Goal: Task Accomplishment & Management: Manage account settings

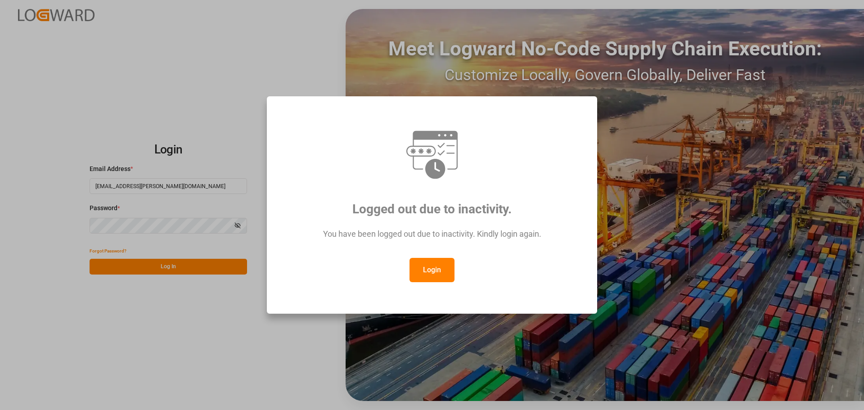
drag, startPoint x: 0, startPoint y: 0, endPoint x: 421, endPoint y: 271, distance: 500.1
click at [421, 271] on button "Login" at bounding box center [432, 270] width 45 height 24
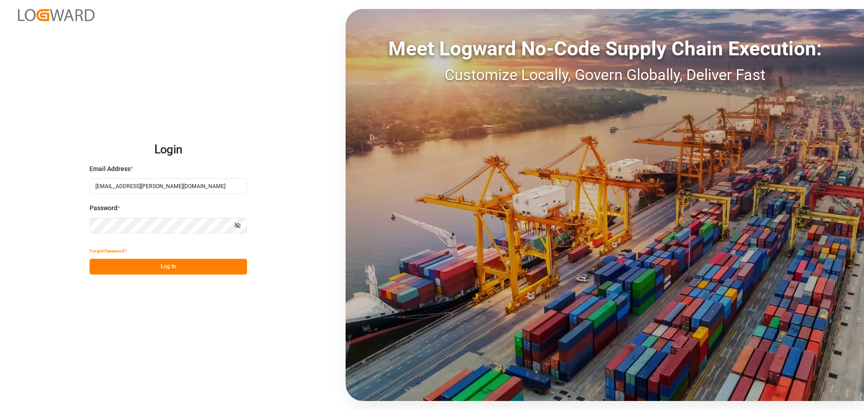
click at [173, 265] on button "Log In" at bounding box center [169, 267] width 158 height 16
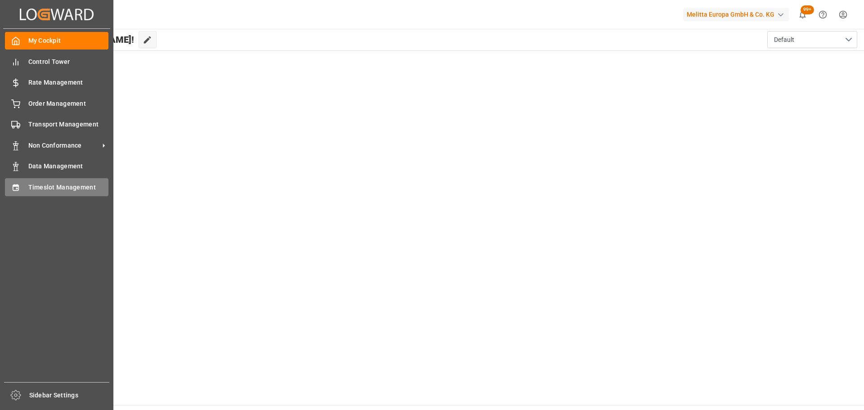
click at [61, 185] on span "Timeslot Management" at bounding box center [68, 187] width 81 height 9
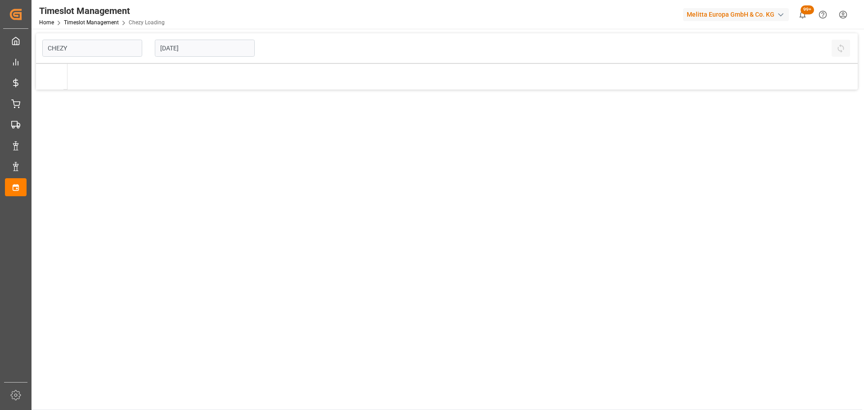
type input "Chezy Loading"
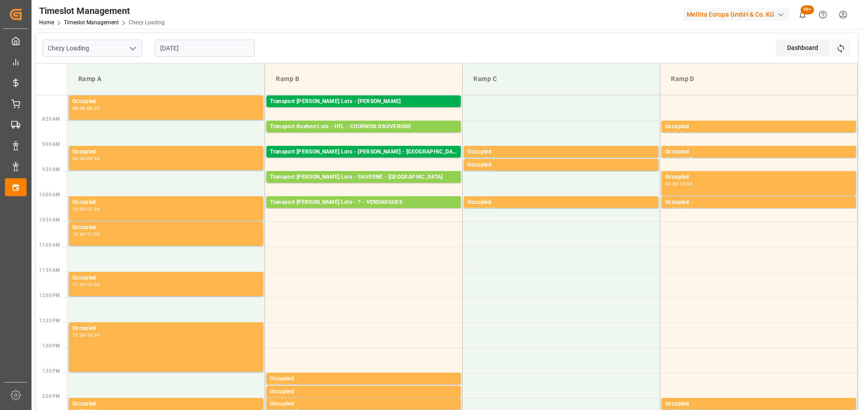
click at [193, 42] on input "20-08-2025" at bounding box center [205, 48] width 100 height 17
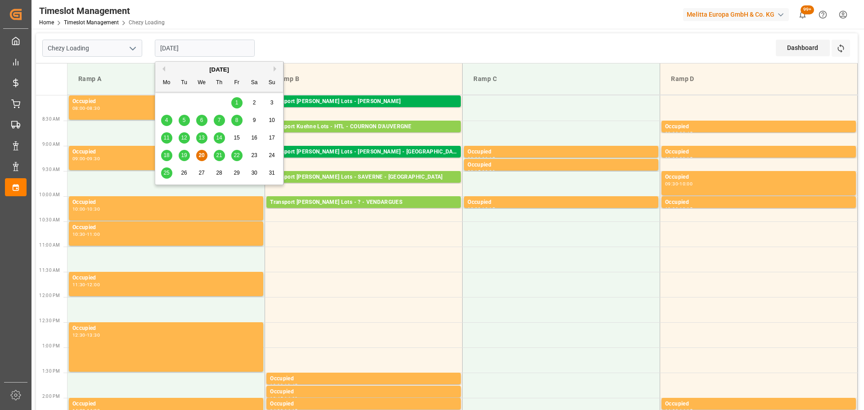
click at [220, 153] on span "21" at bounding box center [219, 155] width 6 height 6
type input "21-08-2025"
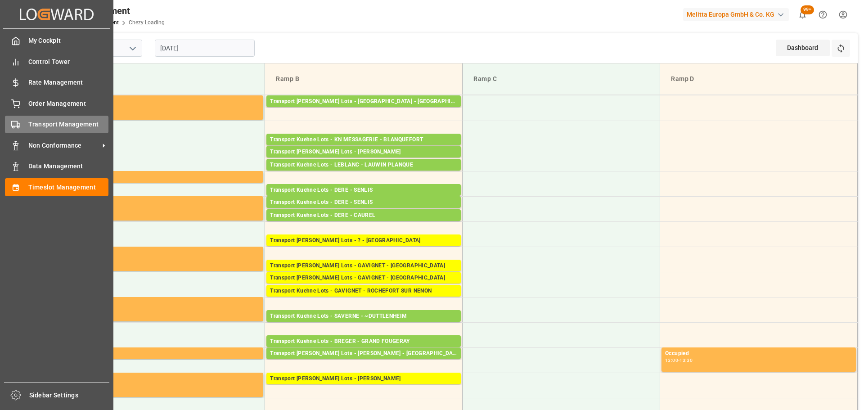
click at [39, 121] on span "Transport Management" at bounding box center [68, 124] width 81 height 9
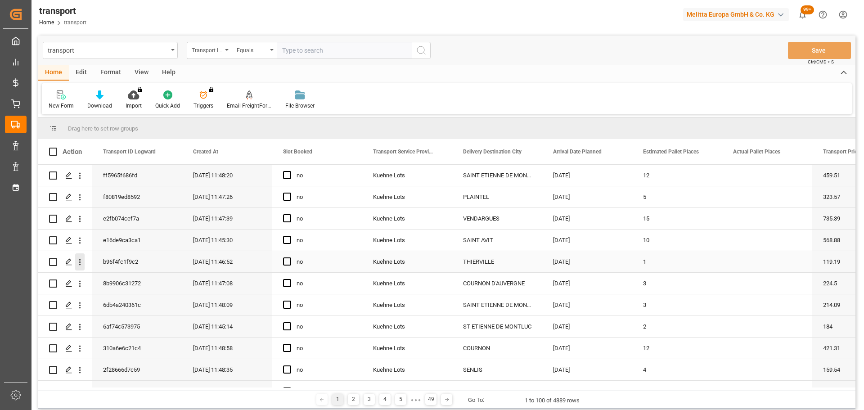
click at [79, 262] on icon "open menu" at bounding box center [79, 262] width 9 height 9
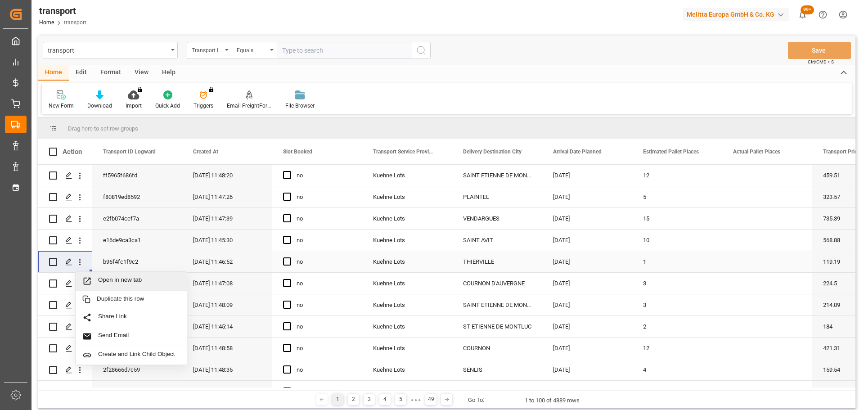
click at [122, 277] on span "Open in new tab" at bounding box center [139, 280] width 82 height 9
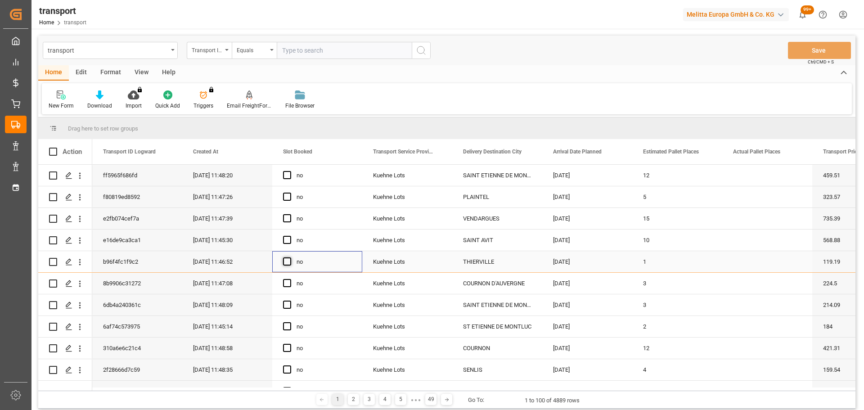
click at [286, 262] on span "Press SPACE to select this row." at bounding box center [287, 262] width 8 height 8
click at [290, 258] on input "Press SPACE to select this row." at bounding box center [290, 258] width 0 height 0
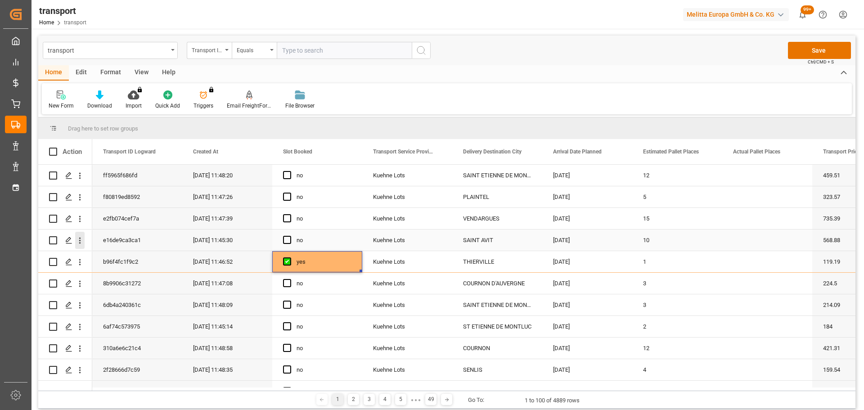
click at [80, 238] on icon "open menu" at bounding box center [80, 241] width 2 height 6
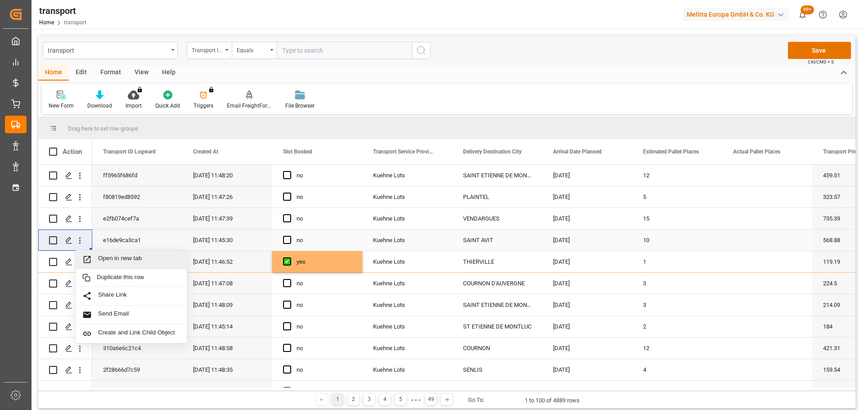
click at [113, 253] on div "Open in new tab" at bounding box center [131, 259] width 111 height 19
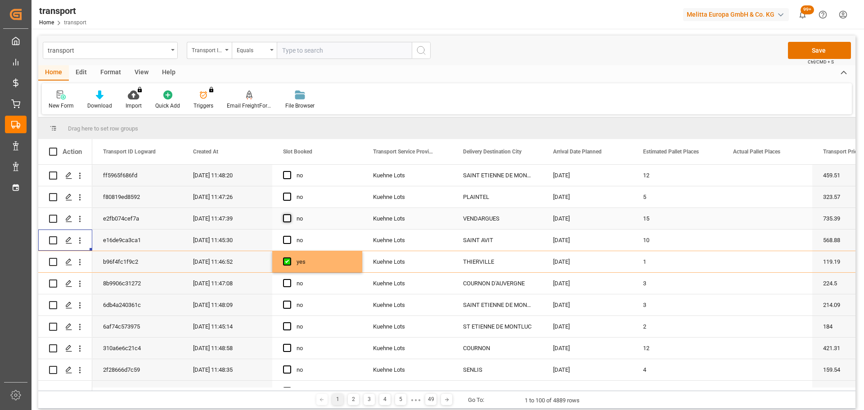
click at [285, 215] on span "Press SPACE to select this row." at bounding box center [287, 218] width 8 height 8
click at [290, 214] on input "Press SPACE to select this row." at bounding box center [290, 214] width 0 height 0
click at [285, 215] on span "Press SPACE to select this row." at bounding box center [287, 218] width 8 height 8
click at [290, 214] on input "Press SPACE to select this row." at bounding box center [290, 214] width 0 height 0
click at [286, 237] on span "Press SPACE to select this row." at bounding box center [287, 240] width 8 height 8
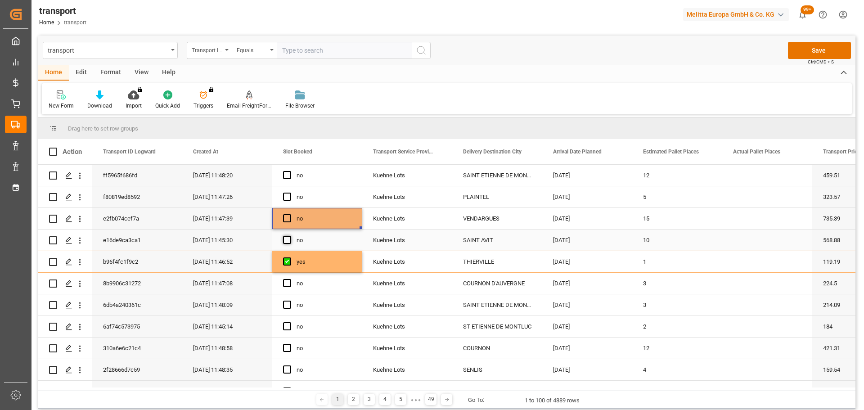
click at [290, 236] on input "Press SPACE to select this row." at bounding box center [290, 236] width 0 height 0
click at [79, 174] on icon "open menu" at bounding box center [79, 175] width 9 height 9
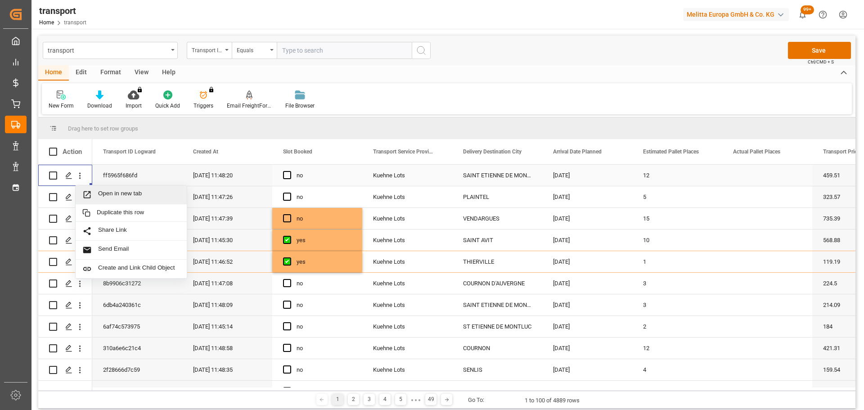
click at [121, 189] on div "Open in new tab" at bounding box center [131, 195] width 111 height 19
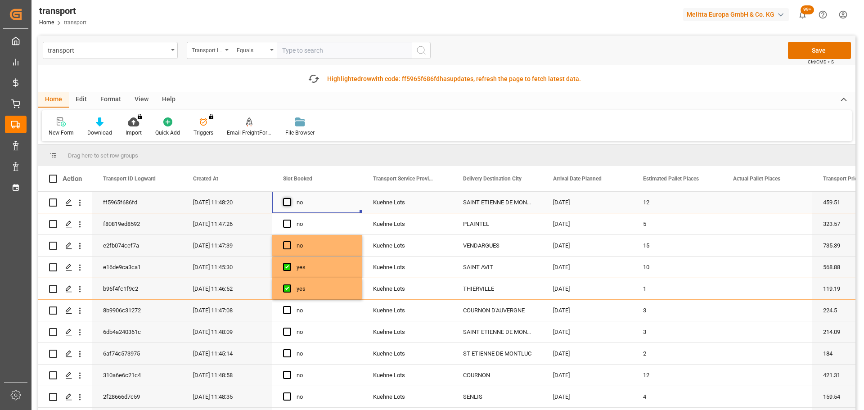
click at [286, 201] on span "Press SPACE to select this row." at bounding box center [287, 202] width 8 height 8
click at [290, 198] on input "Press SPACE to select this row." at bounding box center [290, 198] width 0 height 0
click at [80, 332] on icon "open menu" at bounding box center [80, 333] width 2 height 6
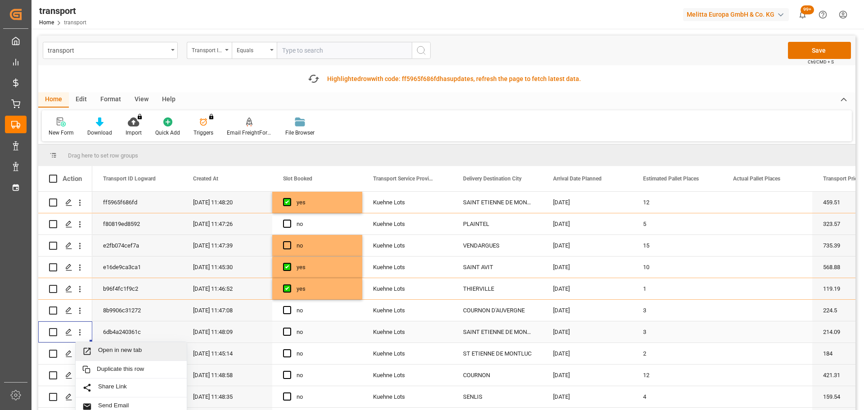
click at [105, 348] on span "Open in new tab" at bounding box center [139, 351] width 82 height 9
click at [281, 329] on div "no" at bounding box center [317, 331] width 90 height 21
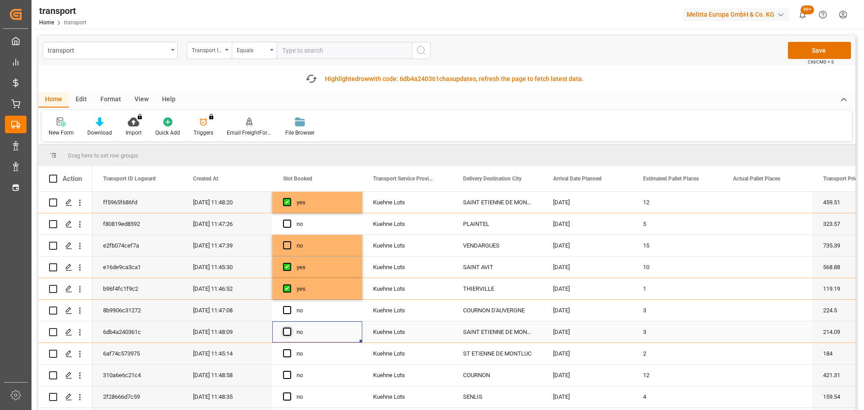
click at [288, 331] on span "Press SPACE to select this row." at bounding box center [287, 332] width 8 height 8
click at [290, 328] on input "Press SPACE to select this row." at bounding box center [290, 328] width 0 height 0
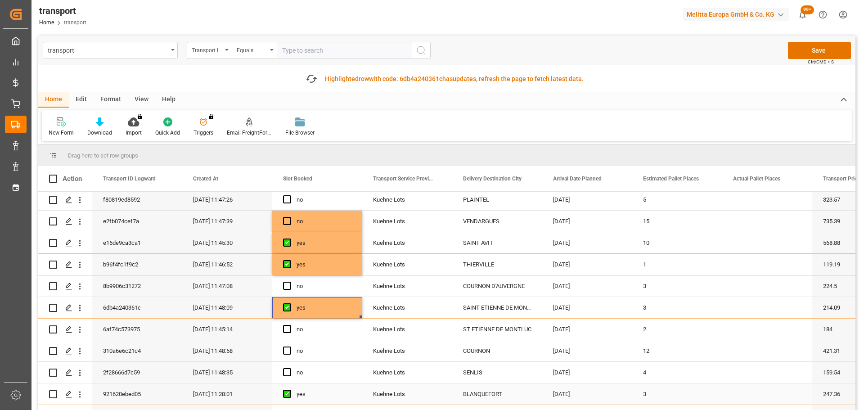
scroll to position [45, 0]
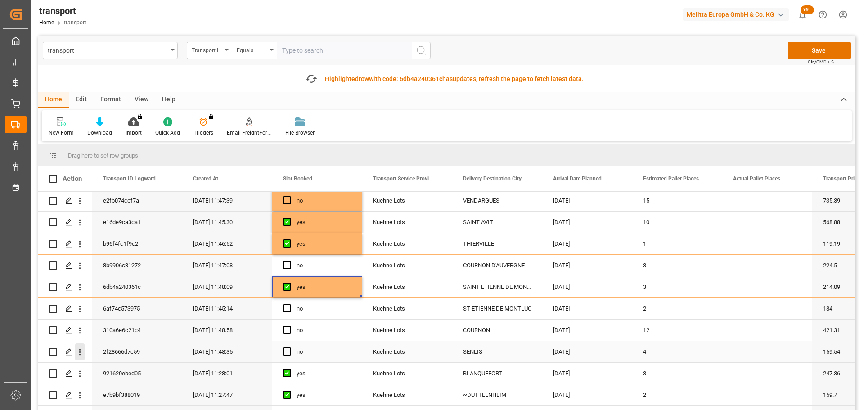
click at [78, 352] on icon "open menu" at bounding box center [79, 352] width 9 height 9
click at [122, 369] on span "Open in new tab" at bounding box center [139, 371] width 82 height 9
click at [286, 351] on span "Press SPACE to select this row." at bounding box center [287, 352] width 8 height 8
click at [290, 348] on input "Press SPACE to select this row." at bounding box center [290, 348] width 0 height 0
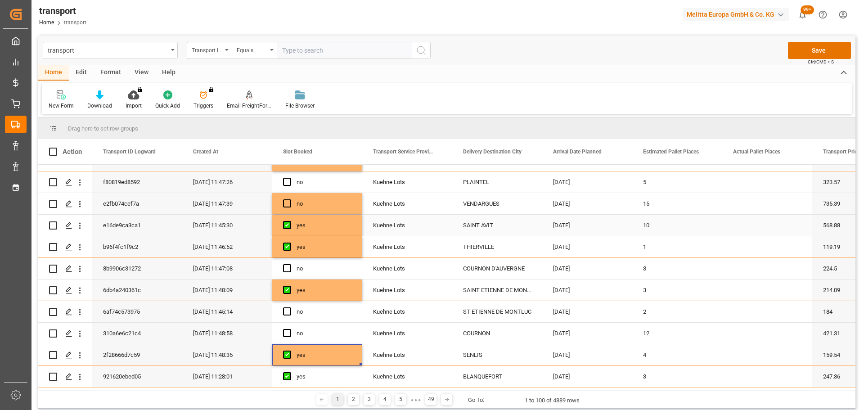
scroll to position [0, 0]
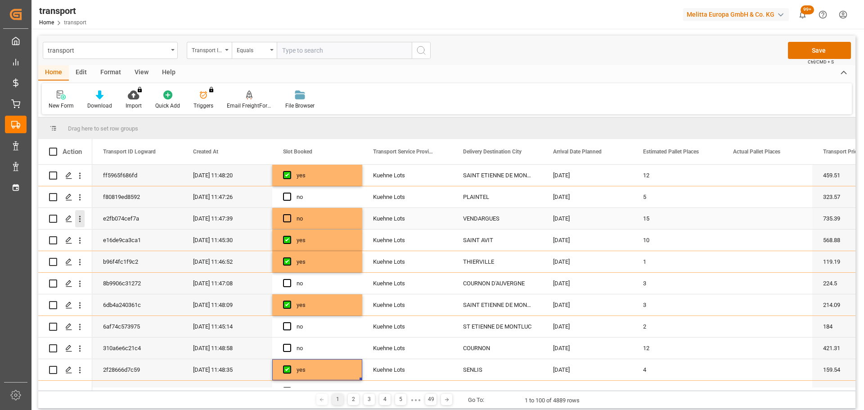
click at [80, 216] on icon "open menu" at bounding box center [79, 218] width 9 height 9
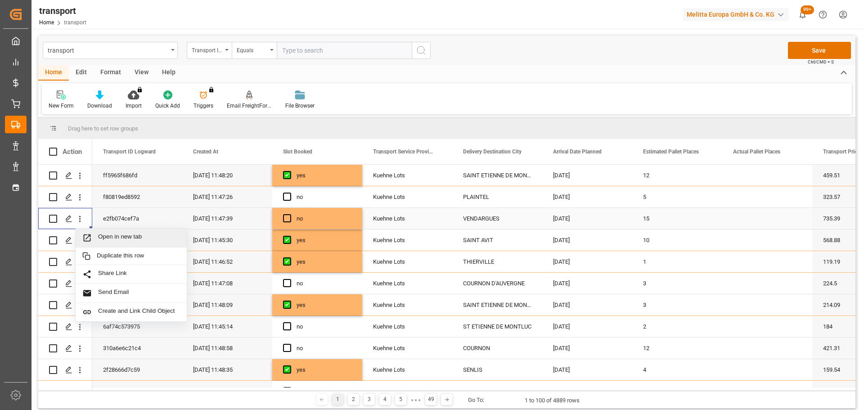
click at [115, 232] on div "Open in new tab" at bounding box center [131, 238] width 111 height 19
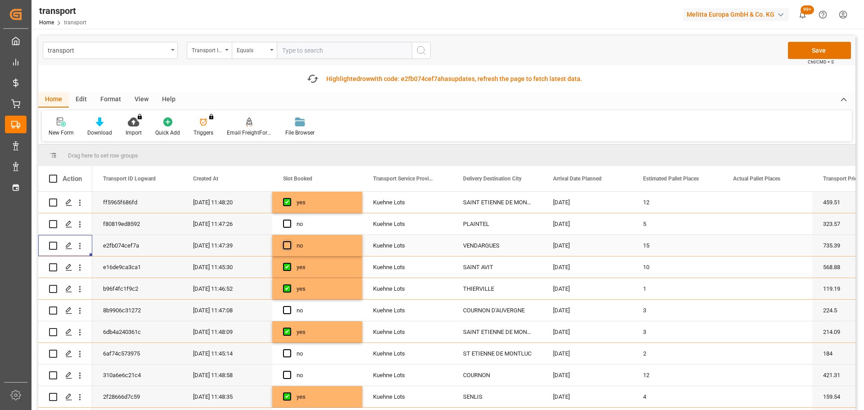
click at [285, 241] on span "Press SPACE to select this row." at bounding box center [287, 245] width 8 height 8
click at [290, 241] on input "Press SPACE to select this row." at bounding box center [290, 241] width 0 height 0
click at [81, 223] on icon "open menu" at bounding box center [79, 224] width 9 height 9
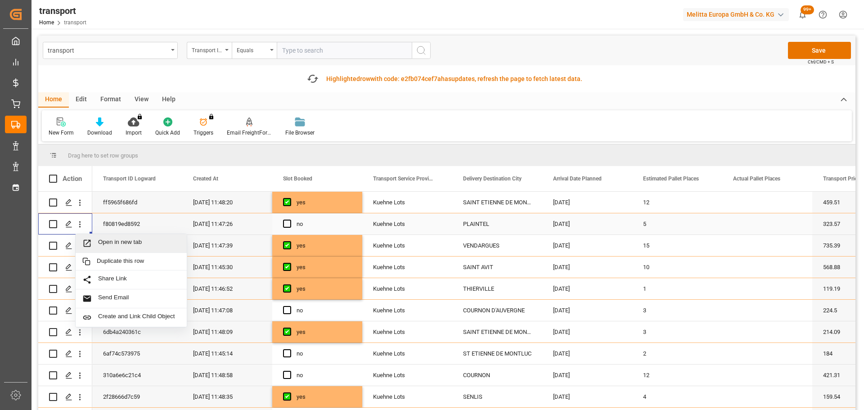
click at [150, 238] on div "Open in new tab" at bounding box center [131, 243] width 111 height 19
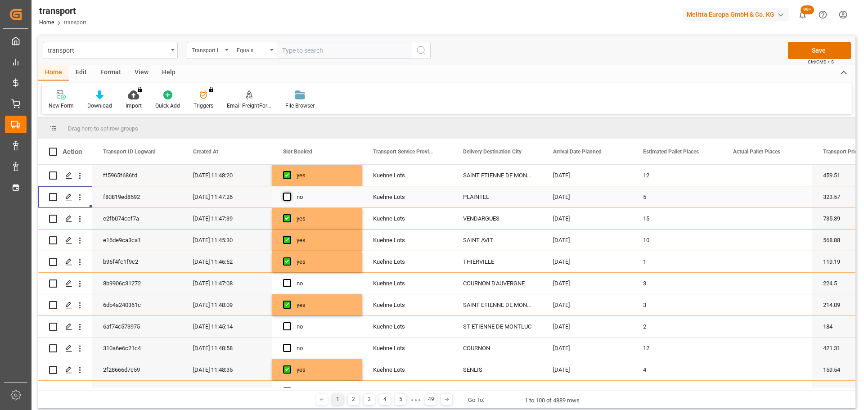
click at [286, 196] on span "Press SPACE to select this row." at bounding box center [287, 197] width 8 height 8
click at [290, 193] on input "Press SPACE to select this row." at bounding box center [290, 193] width 0 height 0
click at [77, 327] on icon "open menu" at bounding box center [79, 326] width 9 height 9
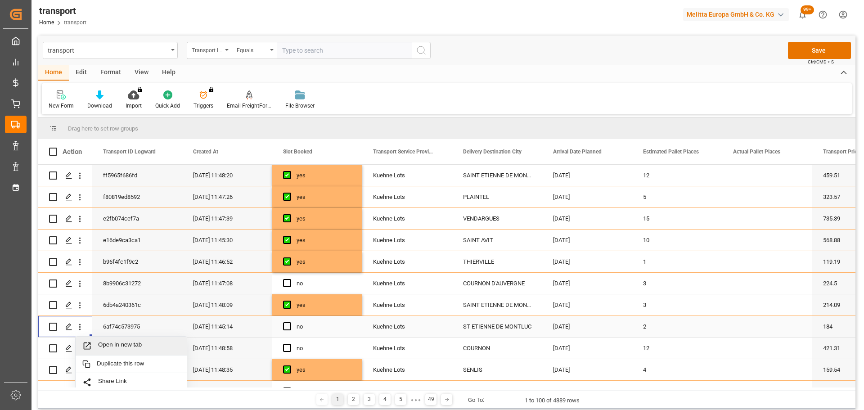
click at [116, 341] on div "Open in new tab" at bounding box center [131, 346] width 111 height 19
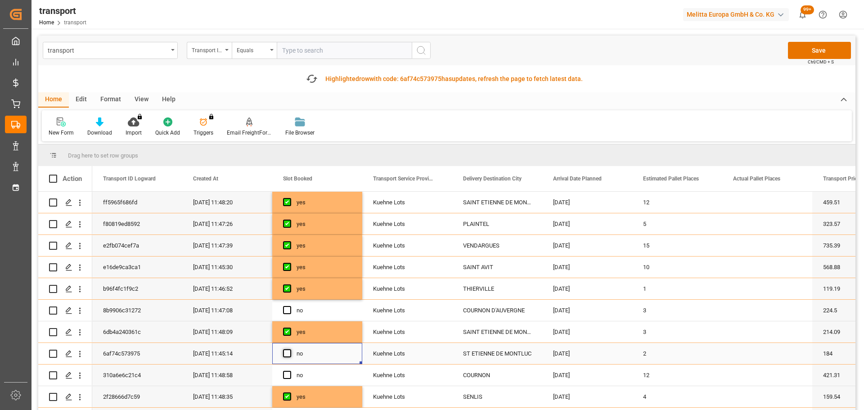
click at [286, 352] on span "Press SPACE to select this row." at bounding box center [287, 353] width 8 height 8
click at [290, 349] on input "Press SPACE to select this row." at bounding box center [290, 349] width 0 height 0
click at [80, 310] on icon "open menu" at bounding box center [79, 310] width 9 height 9
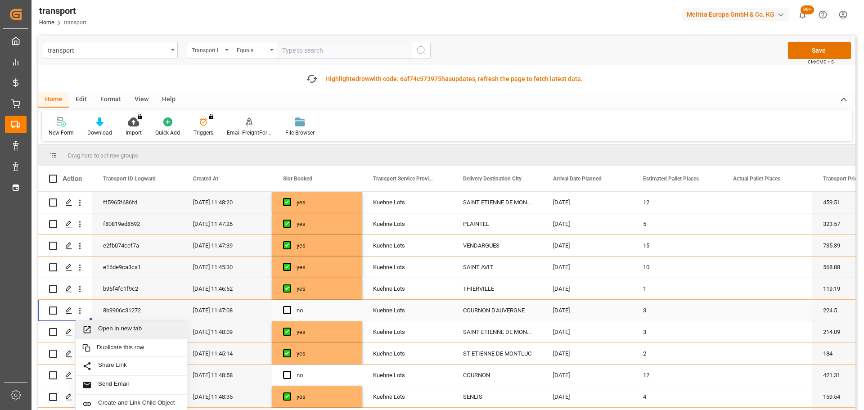
click at [127, 329] on span "Open in new tab" at bounding box center [139, 329] width 82 height 9
click at [285, 309] on span "Press SPACE to select this row." at bounding box center [287, 310] width 8 height 8
click at [290, 306] on input "Press SPACE to select this row." at bounding box center [290, 306] width 0 height 0
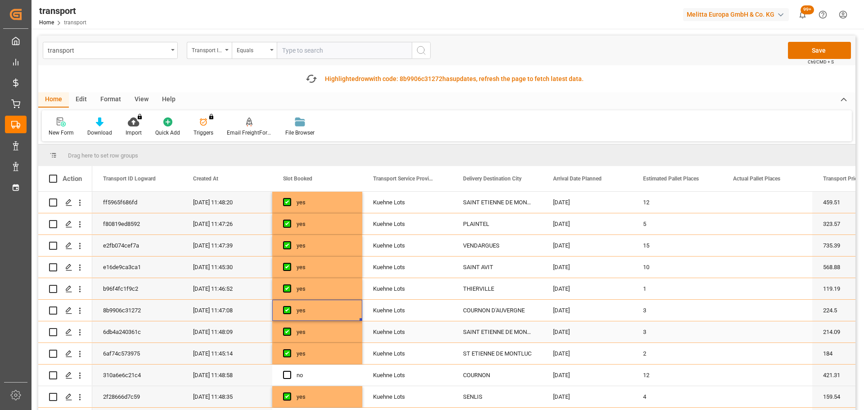
scroll to position [45, 0]
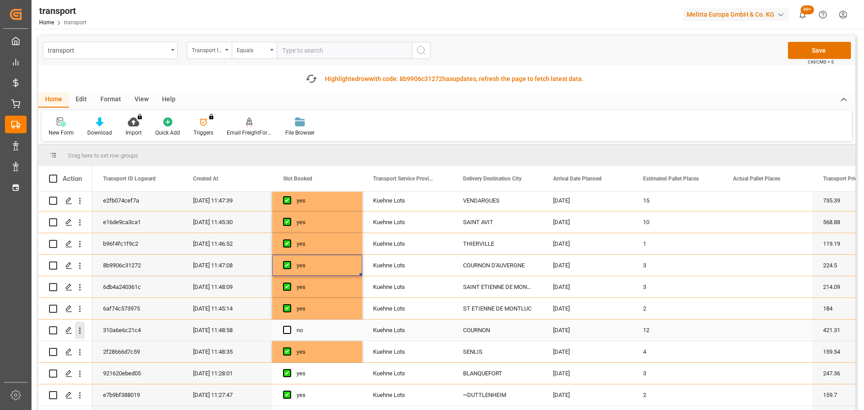
click at [80, 333] on icon "open menu" at bounding box center [80, 331] width 2 height 6
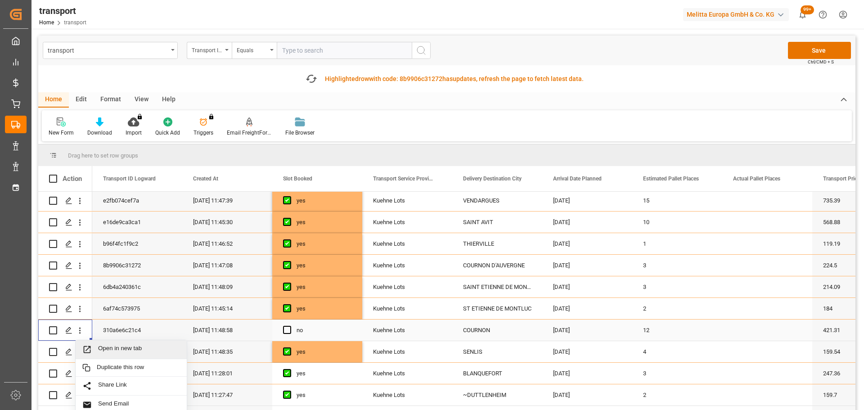
click at [141, 347] on span "Open in new tab" at bounding box center [139, 349] width 82 height 9
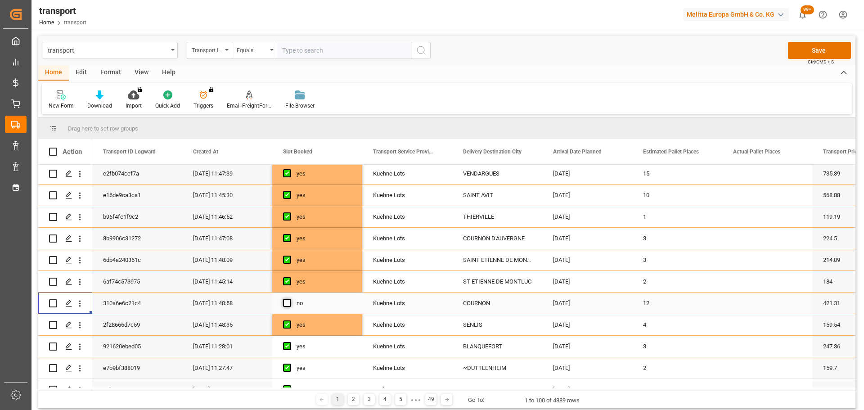
click at [290, 302] on span "Press SPACE to select this row." at bounding box center [287, 303] width 8 height 8
click at [290, 299] on input "Press SPACE to select this row." at bounding box center [290, 299] width 0 height 0
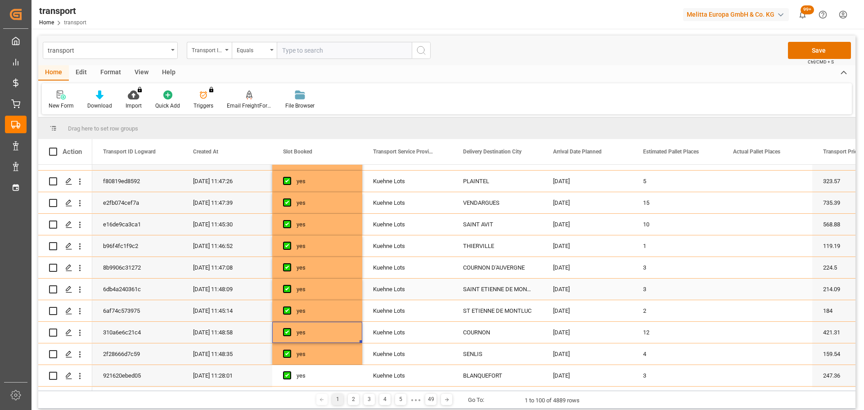
scroll to position [0, 0]
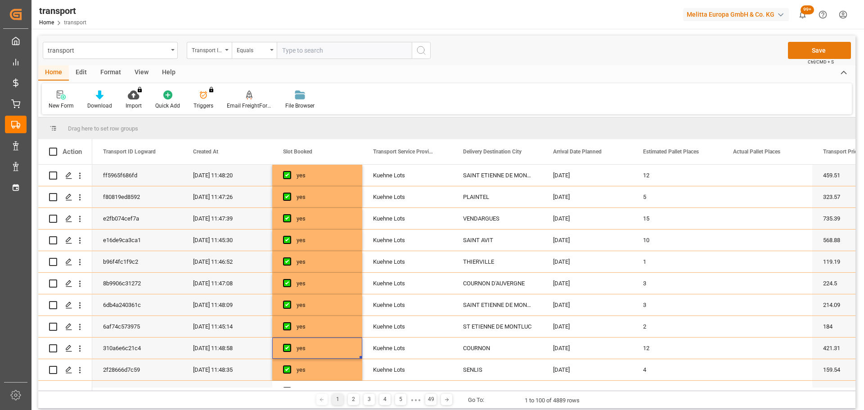
click at [815, 46] on button "Save" at bounding box center [819, 50] width 63 height 17
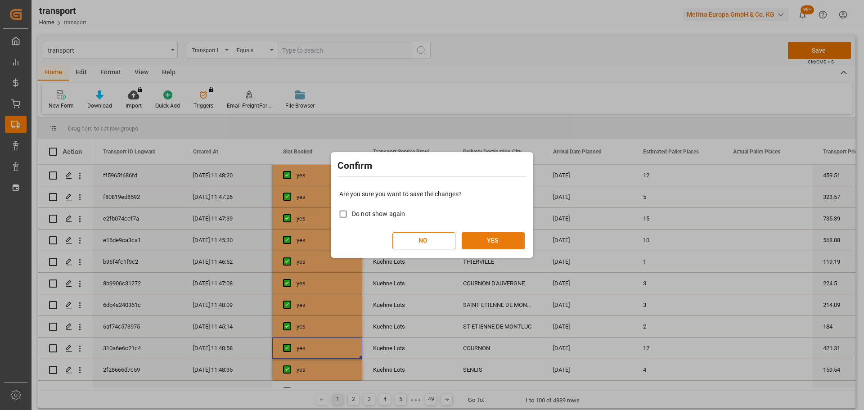
click at [497, 240] on button "YES" at bounding box center [493, 240] width 63 height 17
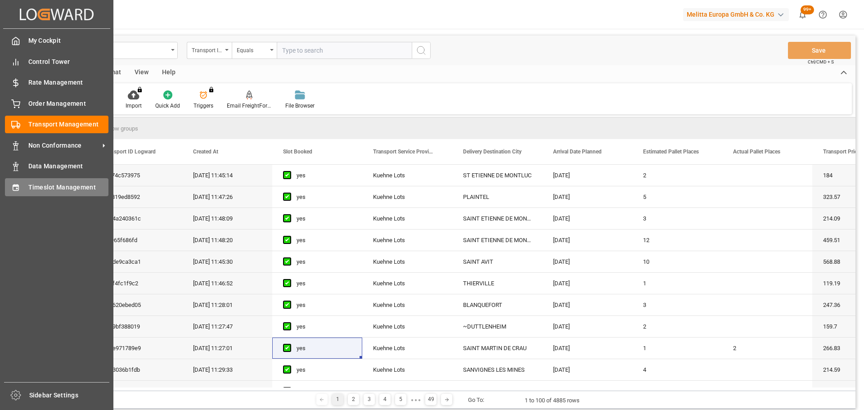
click at [29, 183] on span "Timeslot Management" at bounding box center [68, 187] width 81 height 9
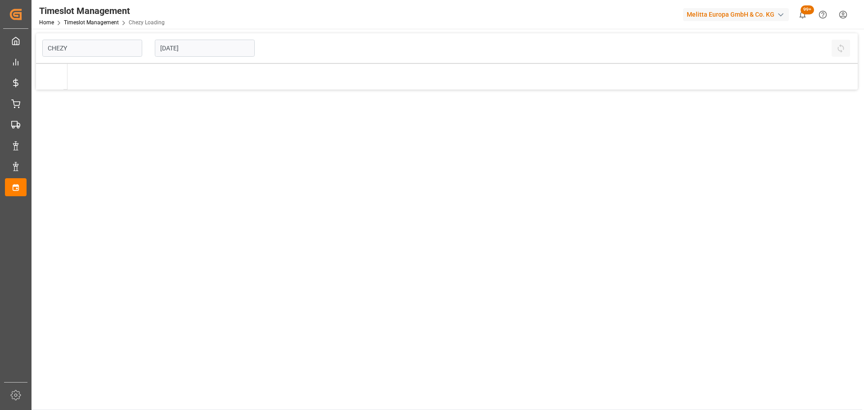
type input "Chezy Loading"
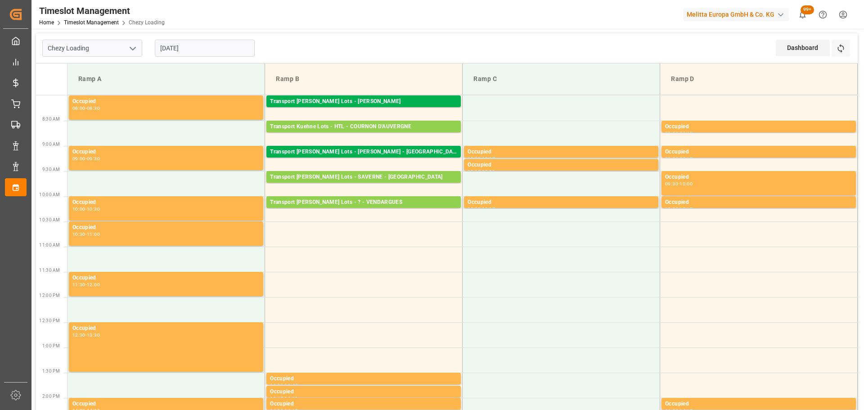
click at [186, 46] on input "20-08-2025" at bounding box center [205, 48] width 100 height 17
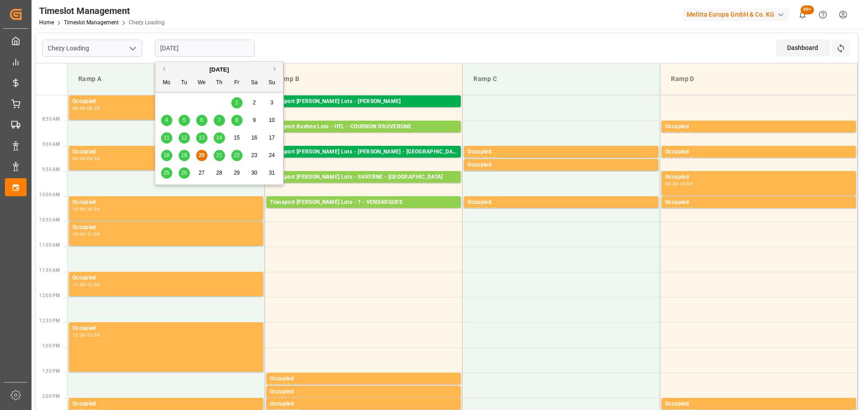
click at [219, 152] on span "21" at bounding box center [219, 155] width 6 height 6
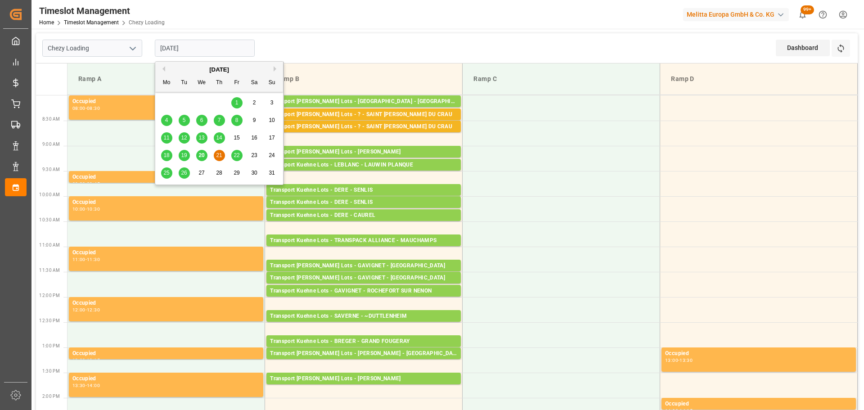
click at [199, 48] on input "21-08-2025" at bounding box center [205, 48] width 100 height 17
click at [197, 156] on div "20" at bounding box center [201, 155] width 11 height 11
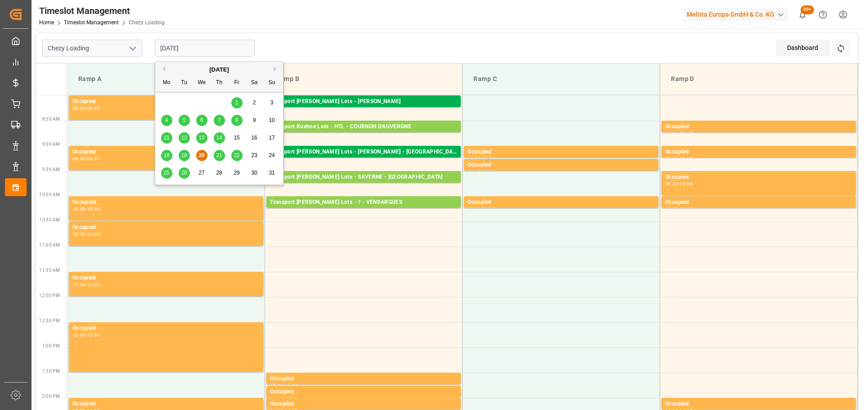
click at [177, 46] on input "20-08-2025" at bounding box center [205, 48] width 100 height 17
click at [217, 153] on span "21" at bounding box center [219, 155] width 6 height 6
type input "21-08-2025"
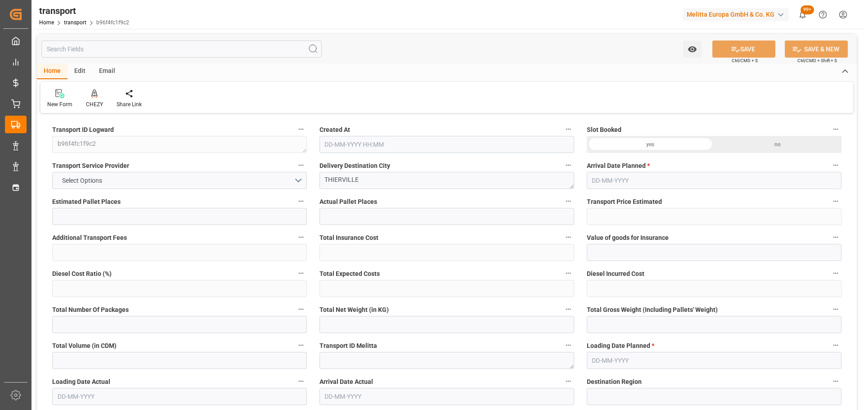
type input "1"
type input "119.19"
type input "0"
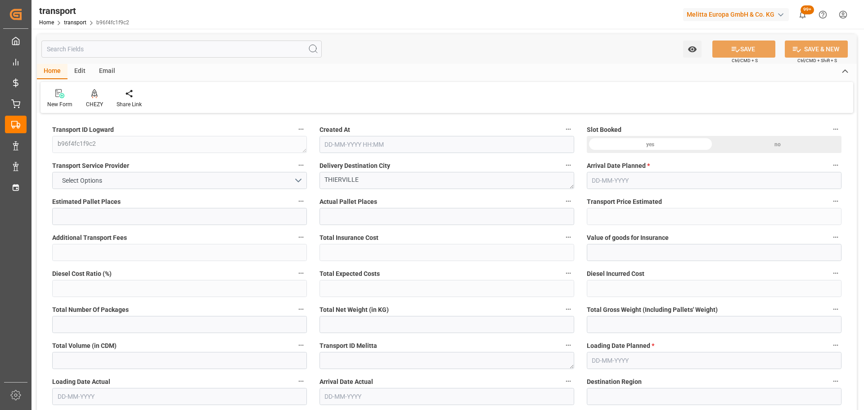
type input "119.19"
type input "0"
type input "85.152"
type input "242.902"
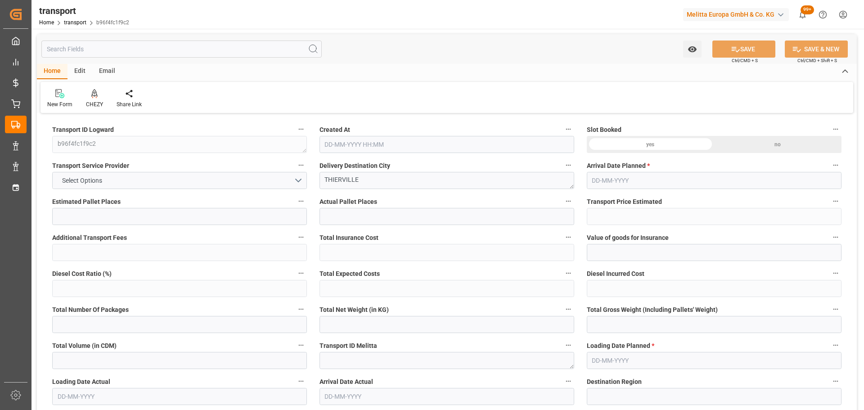
type input "727.6"
type input "55"
type input "0"
type input "56"
type input "5"
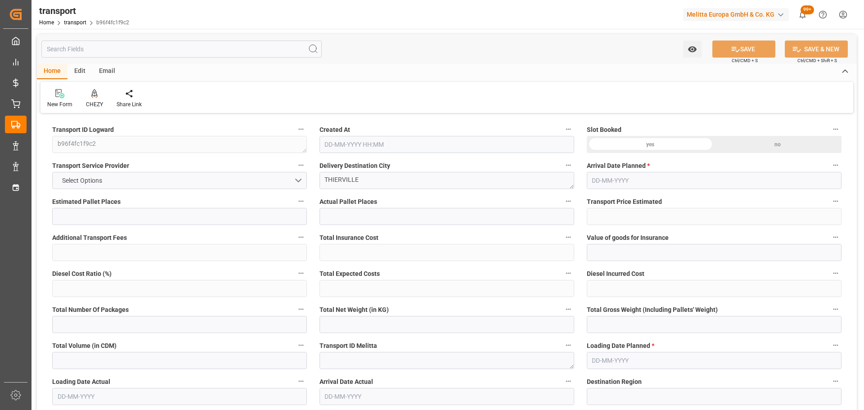
type input "101"
type input "127.902"
type input "0"
type input "4710.8598"
type input "0"
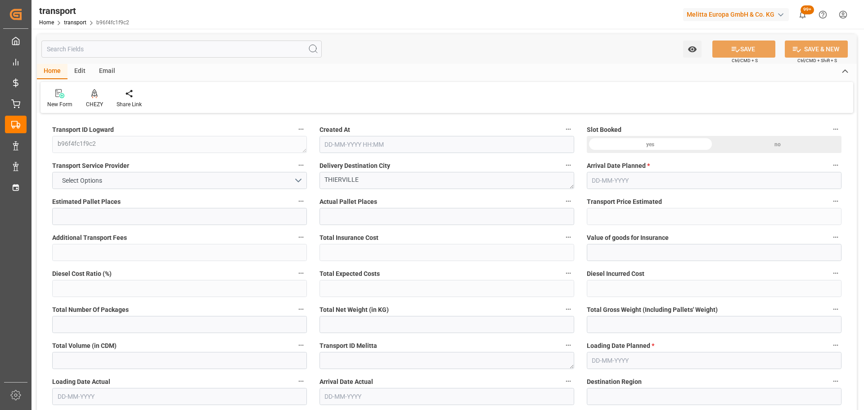
type input "0"
type input "21"
type input "35"
type input "20-08-2025 11:46"
type input "[DATE]"
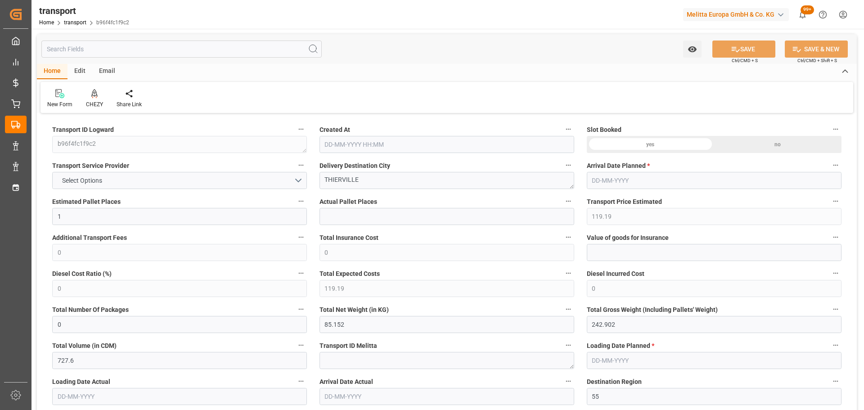
type input "[DATE]"
click at [98, 97] on div at bounding box center [94, 93] width 17 height 9
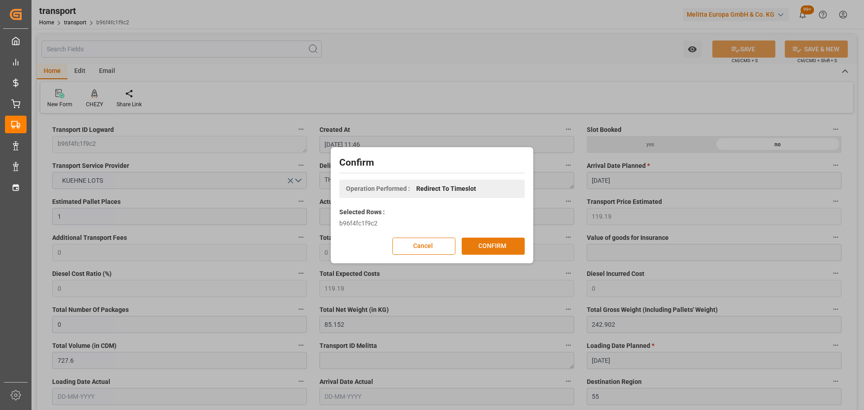
click at [507, 245] on button "CONFIRM" at bounding box center [493, 246] width 63 height 17
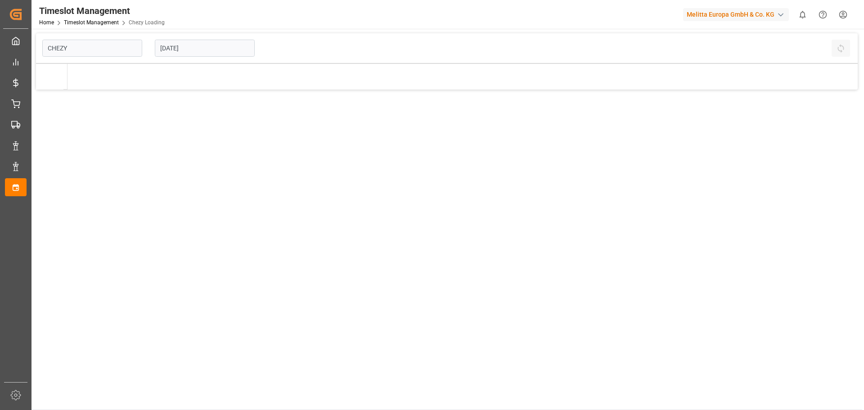
type input "Chezy Loading"
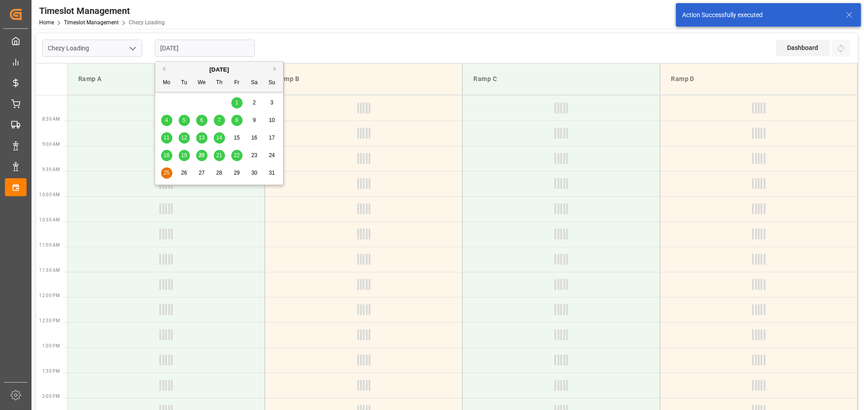
click at [185, 42] on input "25-08-2025" at bounding box center [205, 48] width 100 height 17
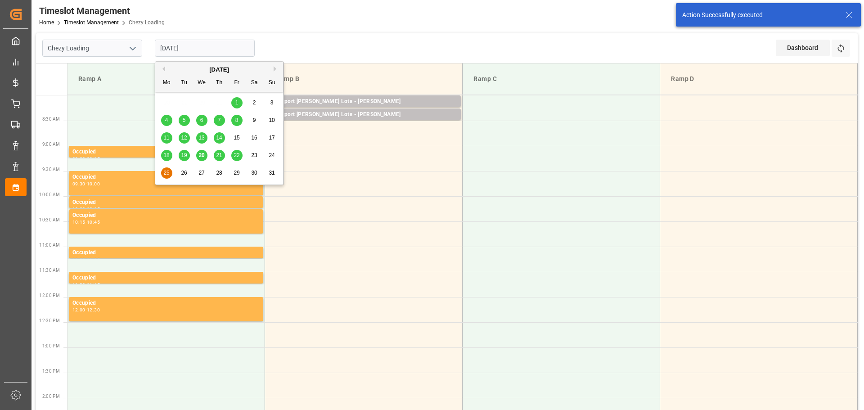
click at [234, 154] on span "22" at bounding box center [237, 155] width 6 height 6
type input "[DATE]"
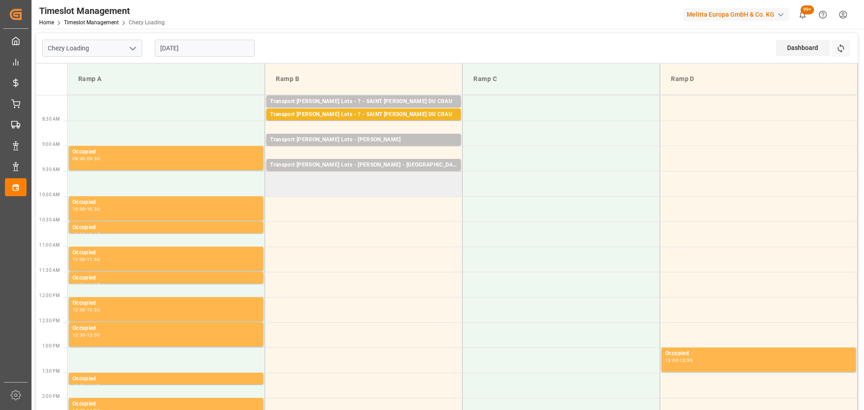
click at [272, 192] on td at bounding box center [364, 183] width 198 height 25
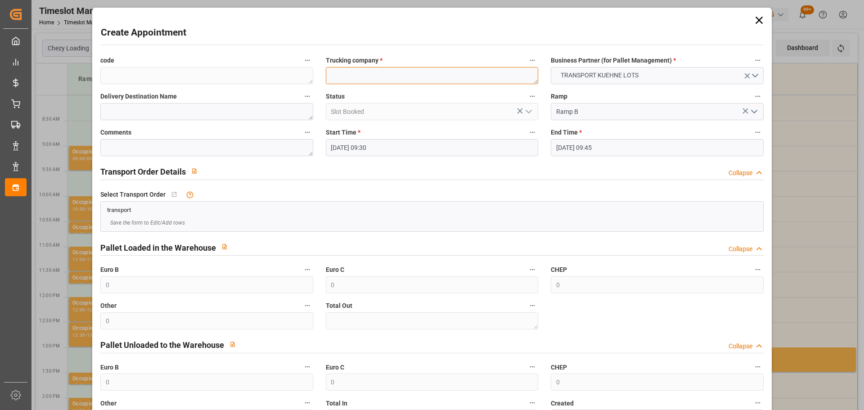
click at [356, 75] on textarea at bounding box center [432, 75] width 213 height 17
type textarea "BERNARDI"
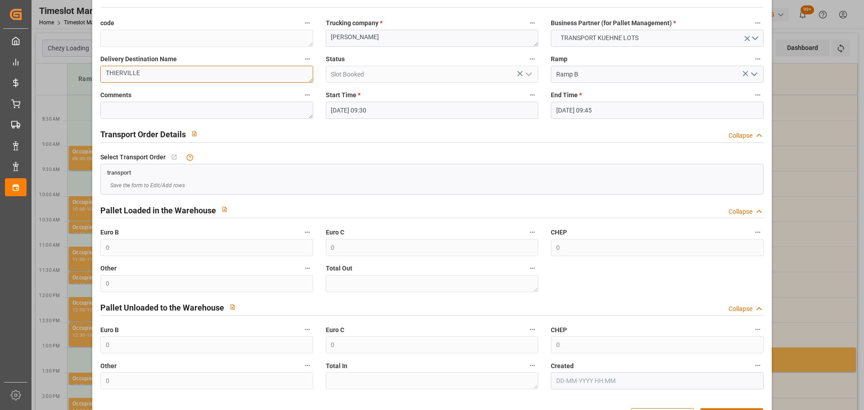
scroll to position [69, 0]
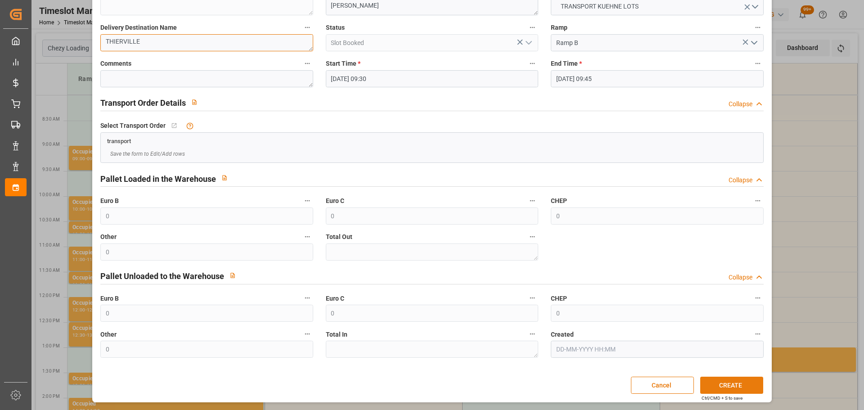
type textarea "THIERVILLE"
click at [724, 381] on button "CREATE" at bounding box center [732, 385] width 63 height 17
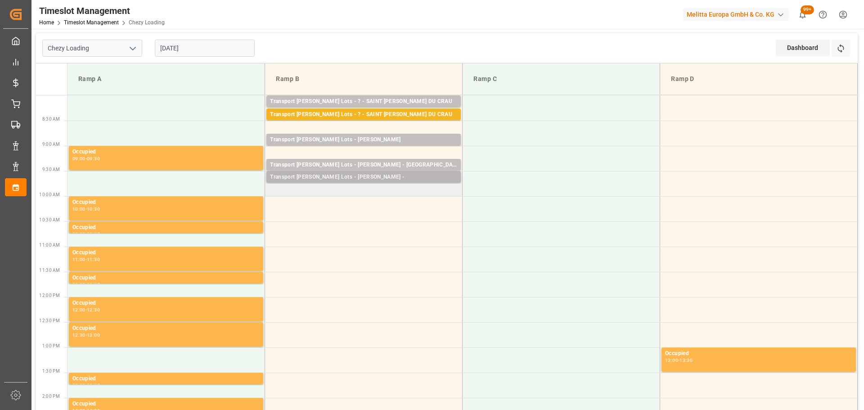
click at [344, 176] on div "Transport Kuehne Lots - BERNARDI -" at bounding box center [363, 177] width 187 height 9
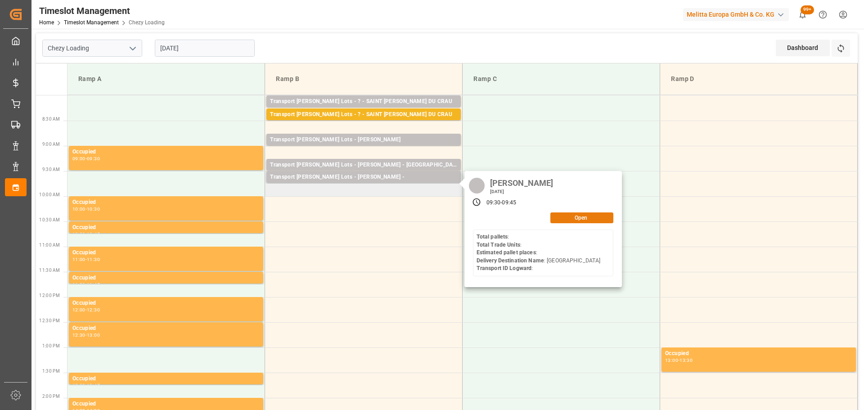
click at [574, 214] on button "Open" at bounding box center [582, 218] width 63 height 11
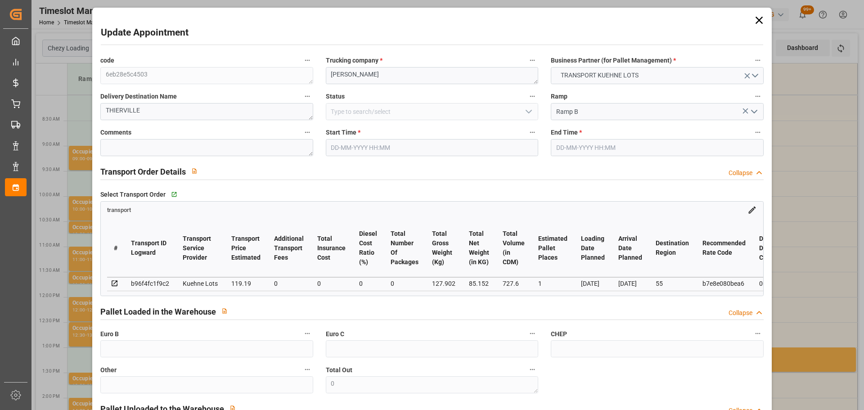
type input "[DATE] 09:30"
type input "[DATE] 09:45"
type input "20-08-2025 12:30"
type input "20-08-2025 11:46"
type input "26-08-2025"
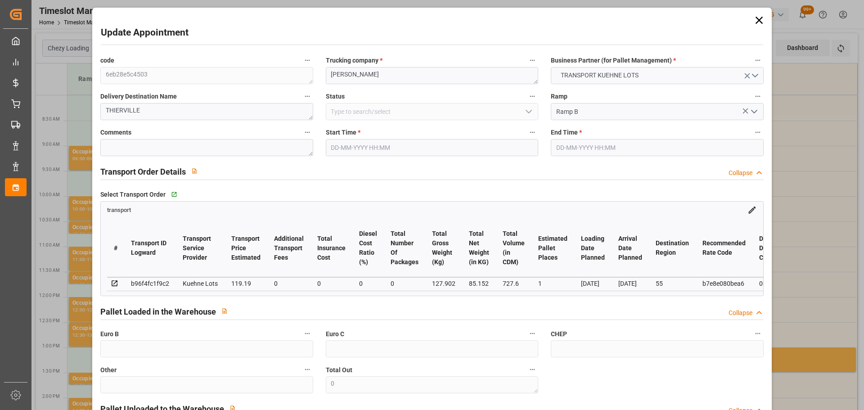
type input "[DATE]"
click at [366, 144] on input "22-08-2025 09:30" at bounding box center [432, 147] width 213 height 17
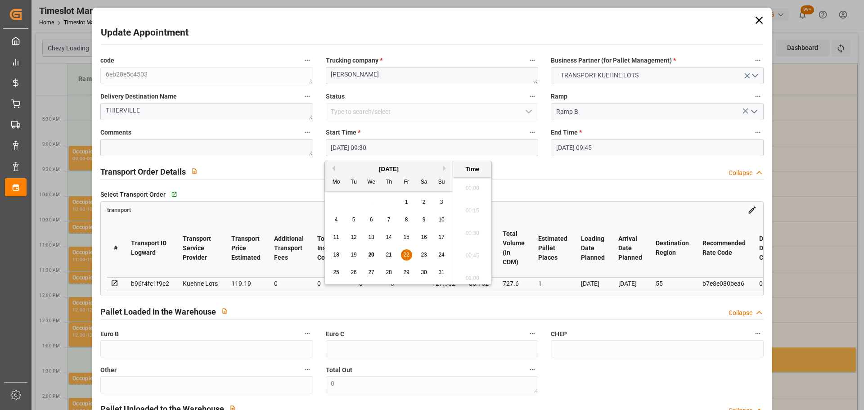
scroll to position [814, 0]
click at [405, 252] on span "22" at bounding box center [406, 255] width 6 height 6
click at [471, 276] on li "10:00" at bounding box center [472, 275] width 38 height 23
type input "22-08-2025 10:00"
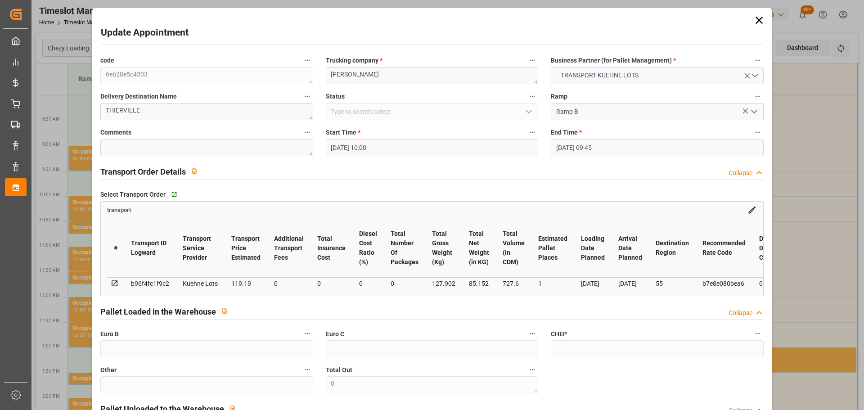
click at [580, 150] on input "22-08-2025 09:45" at bounding box center [657, 147] width 213 height 17
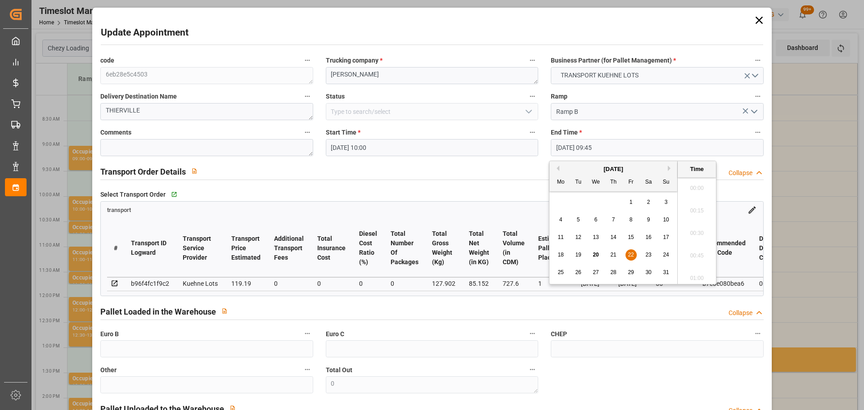
scroll to position [836, 0]
click at [632, 251] on div "22" at bounding box center [631, 255] width 11 height 11
click at [704, 273] on li "10:15" at bounding box center [697, 275] width 38 height 23
type input "22-08-2025 10:15"
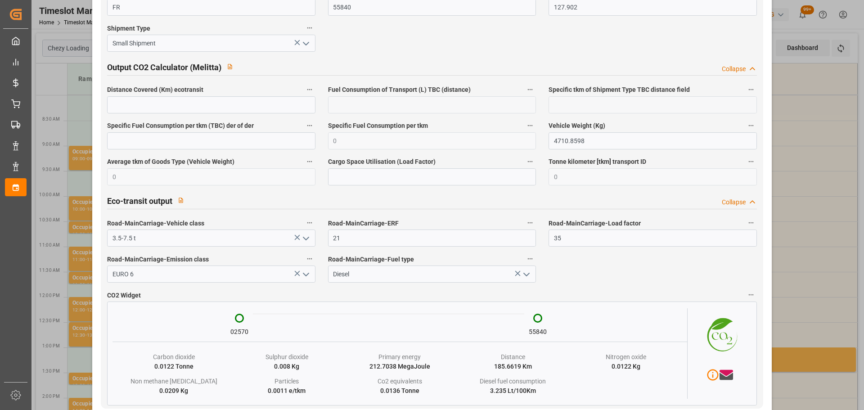
scroll to position [1489, 0]
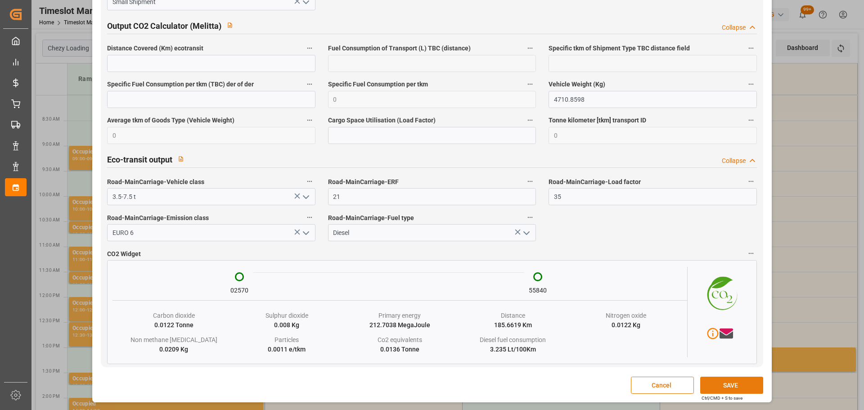
click at [723, 386] on button "SAVE" at bounding box center [732, 385] width 63 height 17
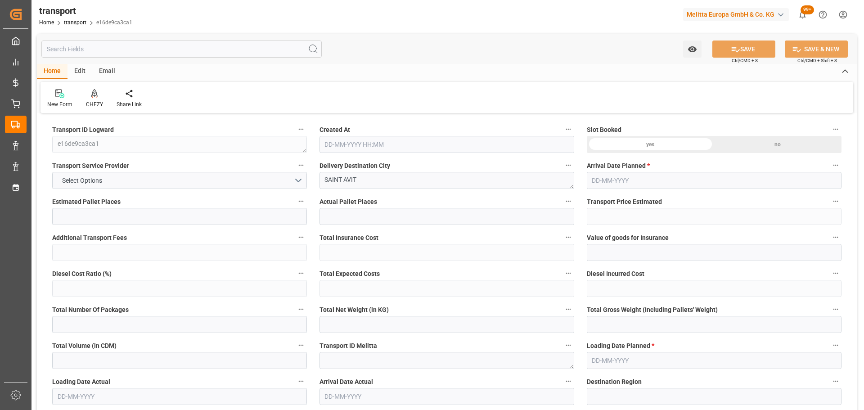
type input "10"
type input "568.88"
type input "0"
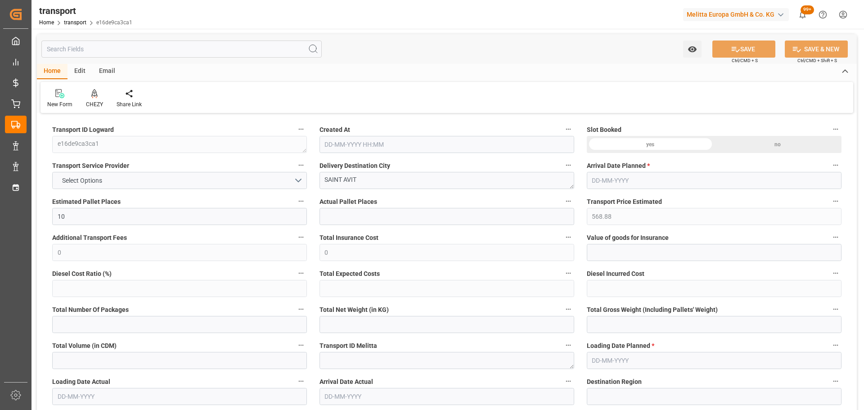
type input "568.88"
type input "0"
type input "1396.291"
type input "2701.639"
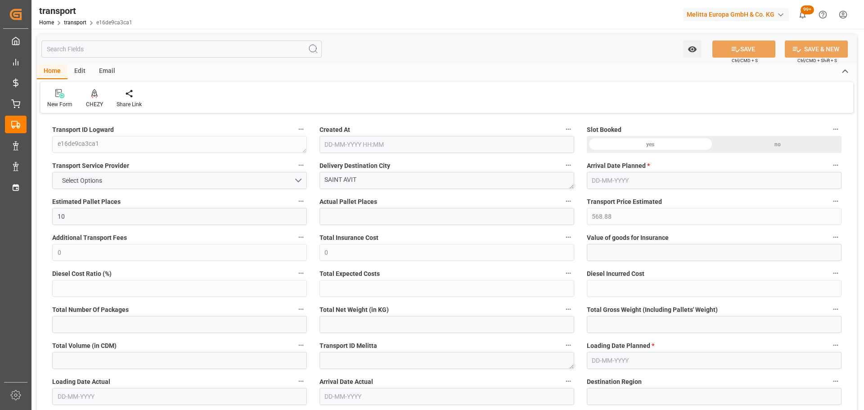
type input "5670.329"
type input "40"
type input "0"
type input "574"
type input "48"
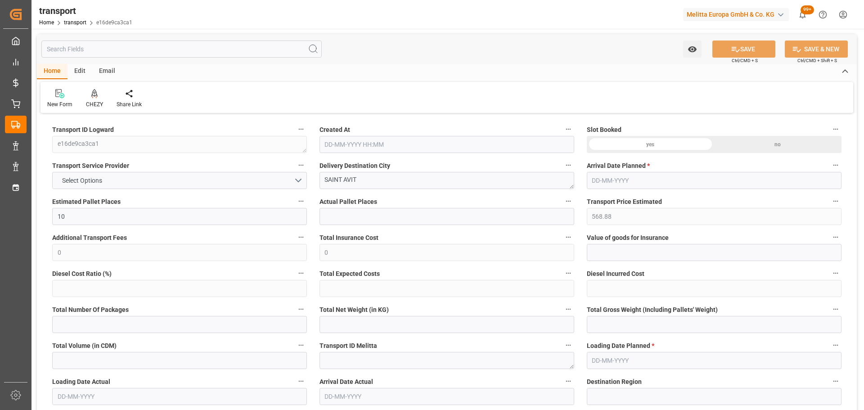
type input "101"
type input "1597.639"
type input "0"
type input "4710.8598"
type input "0"
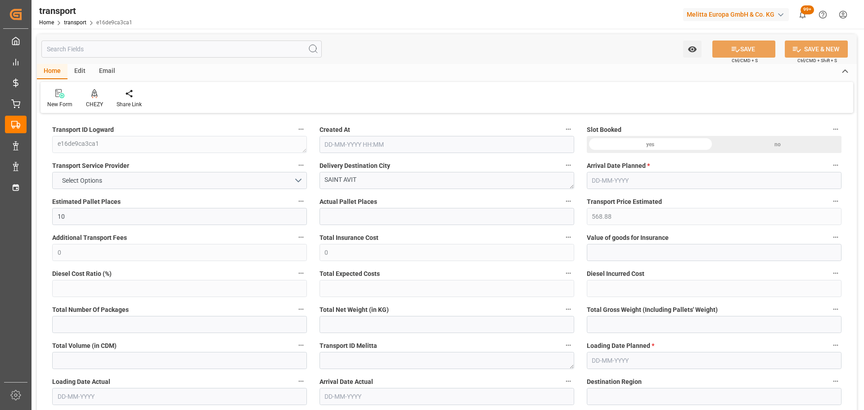
type input "0"
type input "21"
type input "35"
type input "20-08-2025 11:45"
type input "26-08-2025"
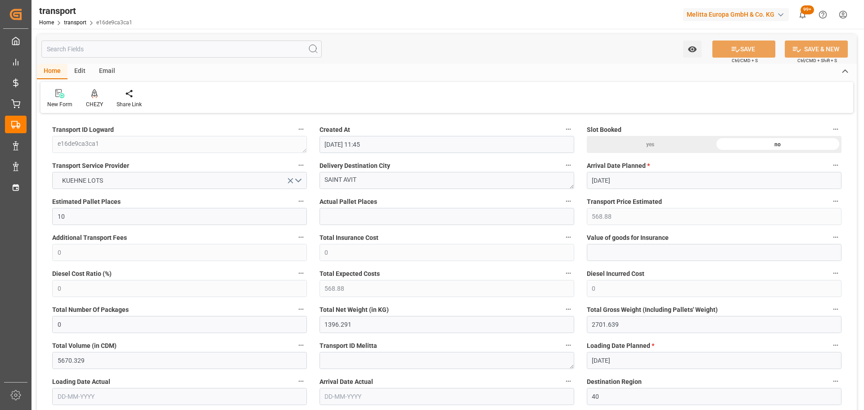
type input "[DATE]"
click at [97, 98] on icon at bounding box center [94, 93] width 6 height 9
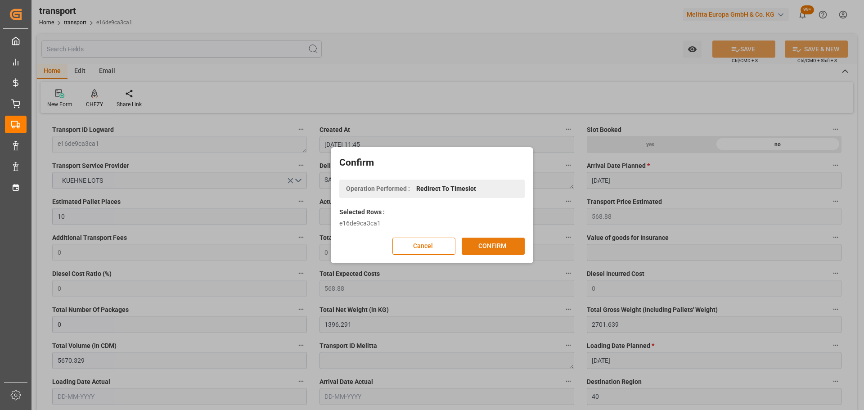
click at [502, 242] on button "CONFIRM" at bounding box center [493, 246] width 63 height 17
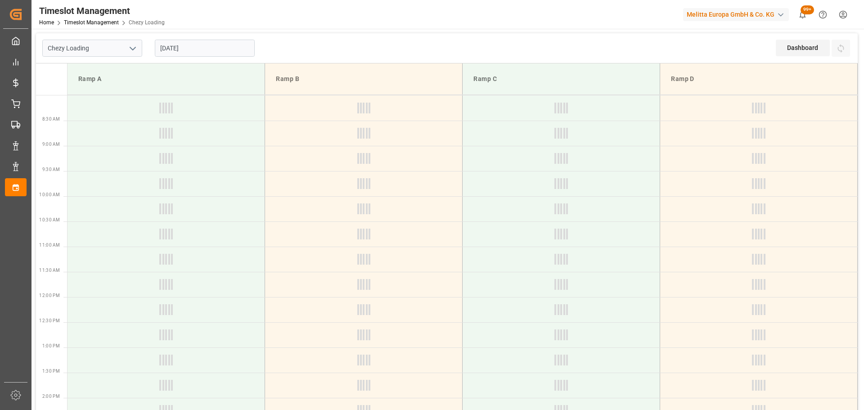
type input "Chezy Loading"
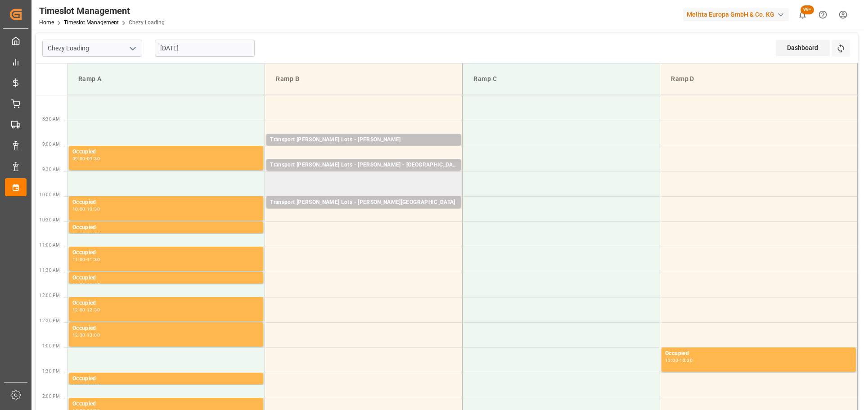
click at [273, 179] on td at bounding box center [364, 183] width 198 height 25
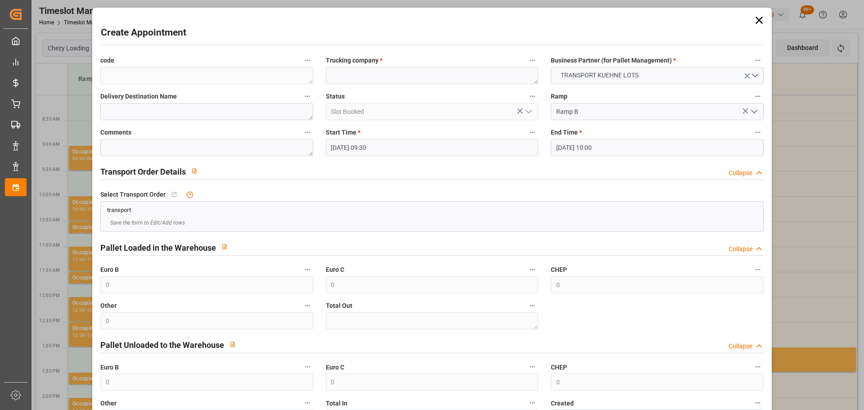
click at [605, 148] on input "[DATE] 10:00" at bounding box center [657, 147] width 213 height 17
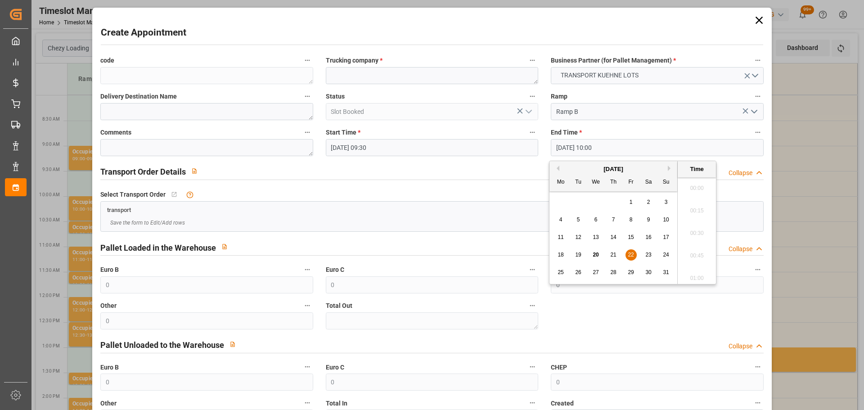
scroll to position [859, 0]
click at [628, 253] on span "22" at bounding box center [631, 255] width 6 height 6
click at [698, 201] on li "09:45" at bounding box center [697, 208] width 38 height 23
type input "[DATE] 09:45"
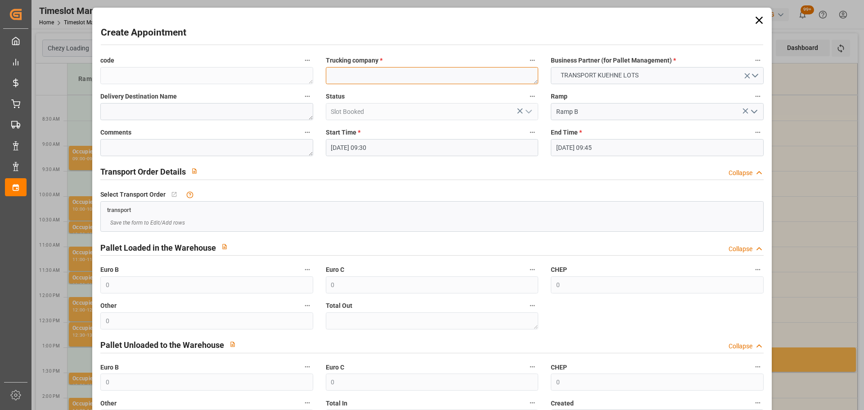
click at [372, 72] on textarea at bounding box center [432, 75] width 213 height 17
type textarea "LEBLANC"
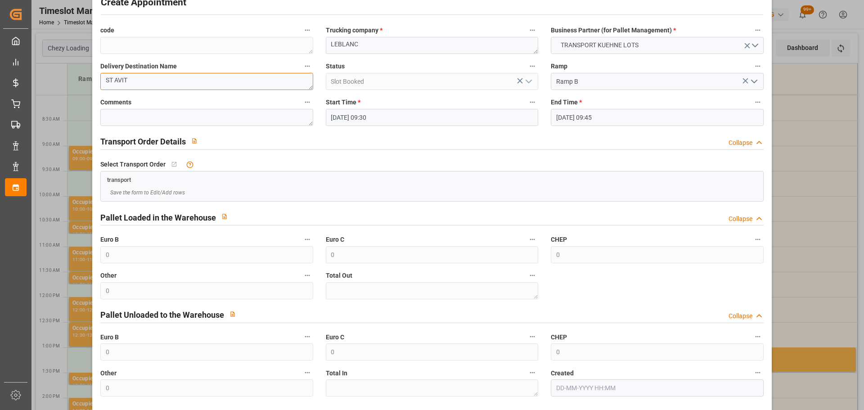
scroll to position [69, 0]
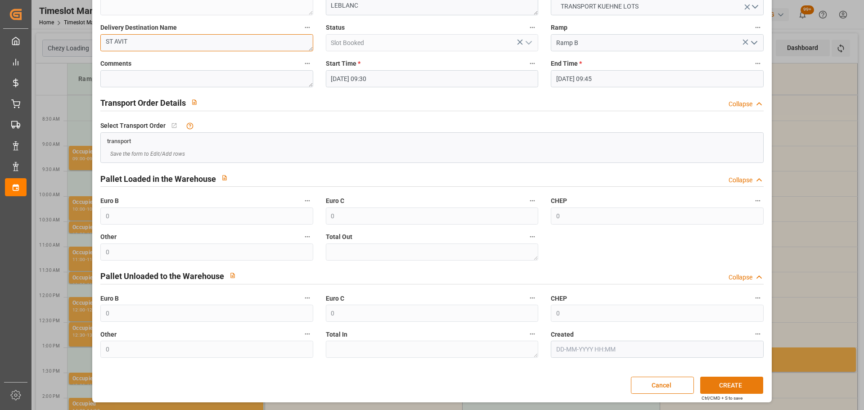
type textarea "ST AVIT"
click at [737, 383] on button "CREATE" at bounding box center [732, 385] width 63 height 17
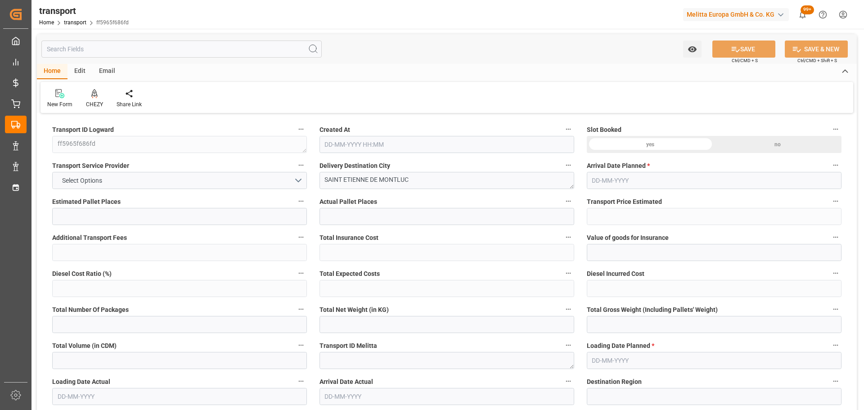
type input "12"
type input "459.51"
type input "0"
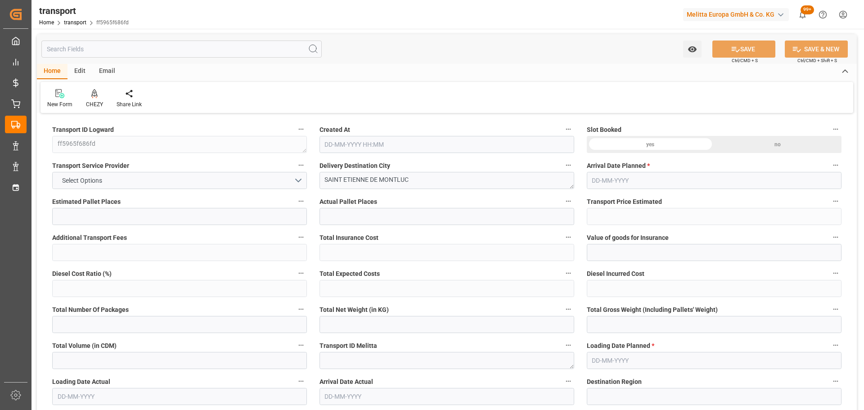
type input "459.51"
type input "0"
type input "2543.879"
type input "3772.754"
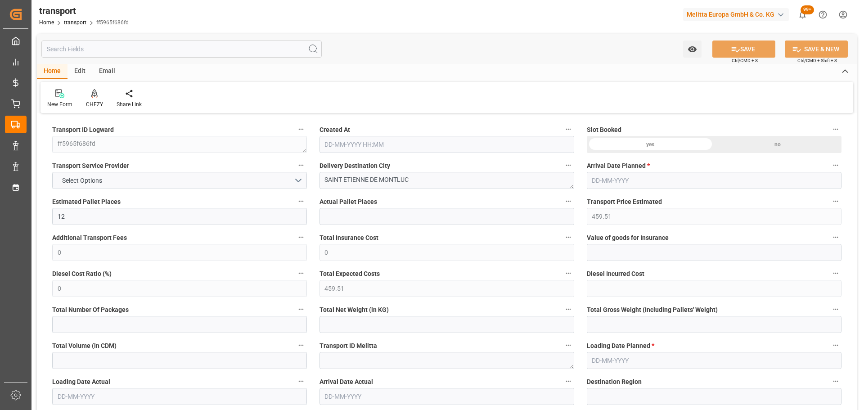
type input "10696.29"
type input "44"
type input "2"
type input "881"
type input "34"
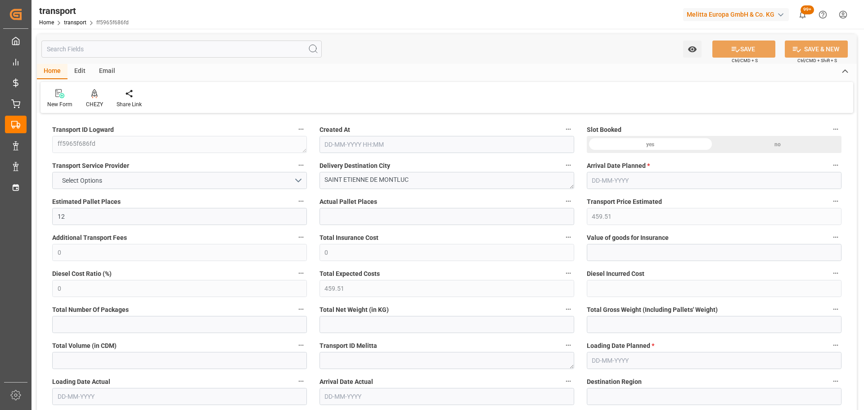
type input "101"
type input "2972.13"
type input "0"
type input "4710.8598"
type input "0"
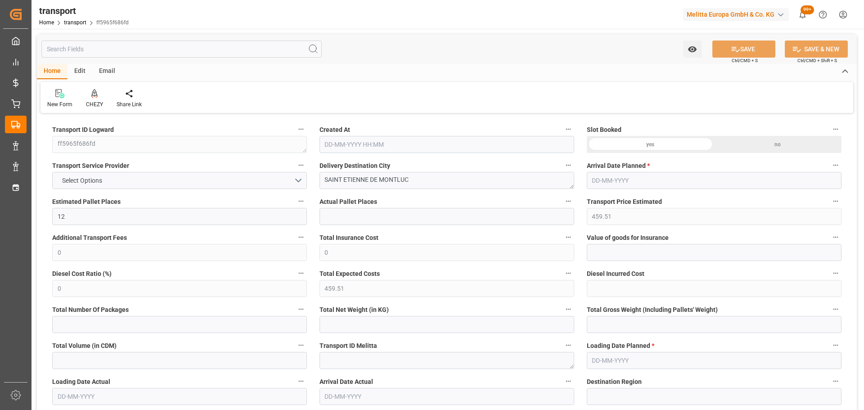
type input "0"
type input "21"
type input "35"
type input "20-08-2025 11:48"
type input "27-08-2025"
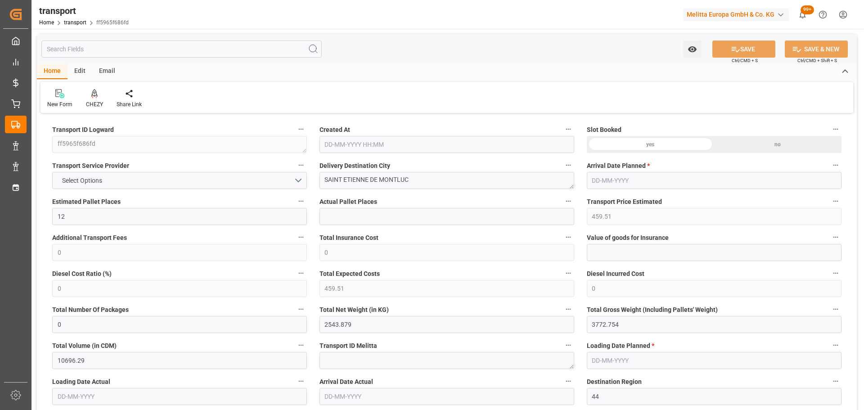
type input "[DATE]"
click at [95, 99] on div "CHEZY" at bounding box center [94, 99] width 31 height 20
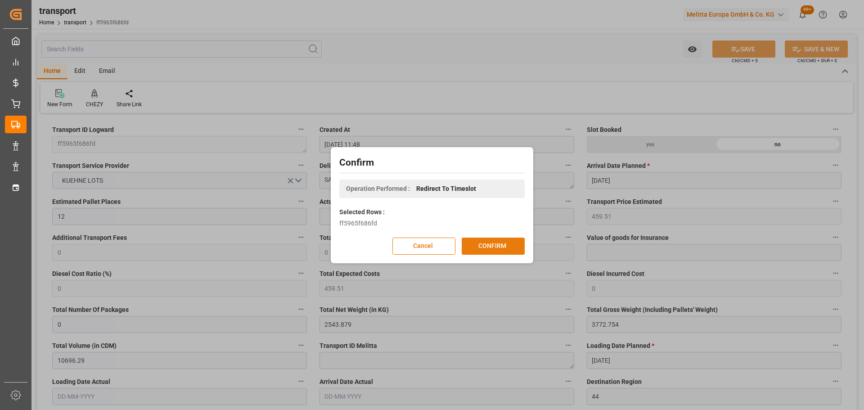
click at [494, 242] on button "CONFIRM" at bounding box center [493, 246] width 63 height 17
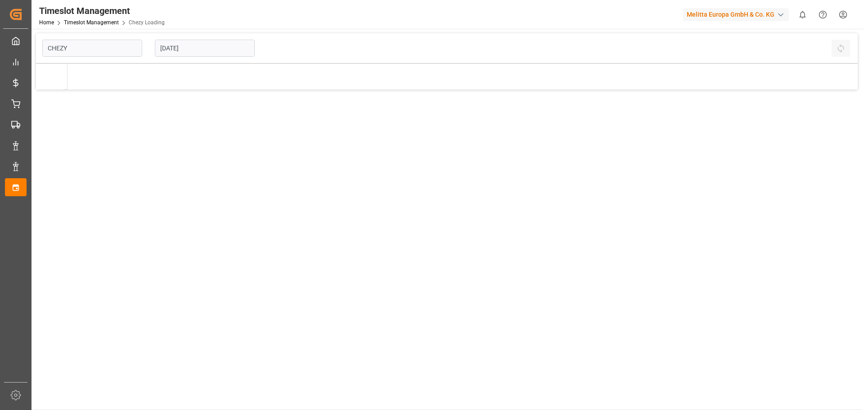
type input "Chezy Loading"
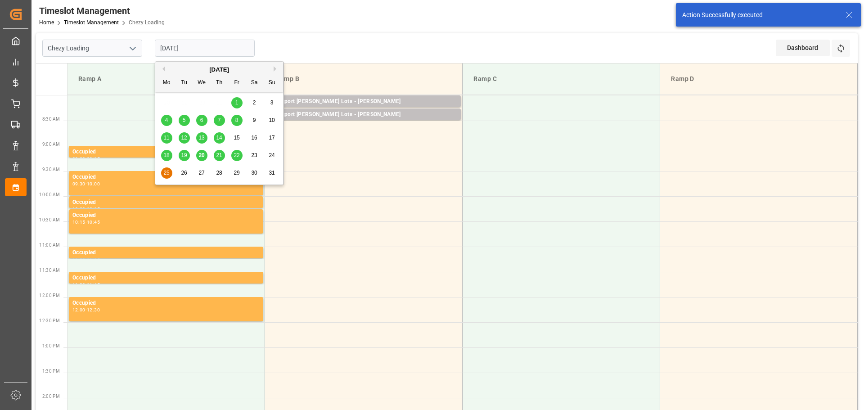
click at [169, 49] on input "[DATE]" at bounding box center [205, 48] width 100 height 17
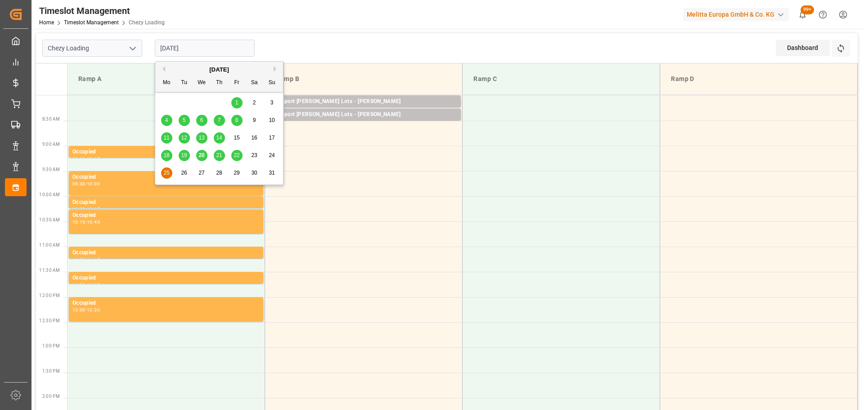
click at [182, 173] on span "26" at bounding box center [184, 173] width 6 height 6
type input "[DATE]"
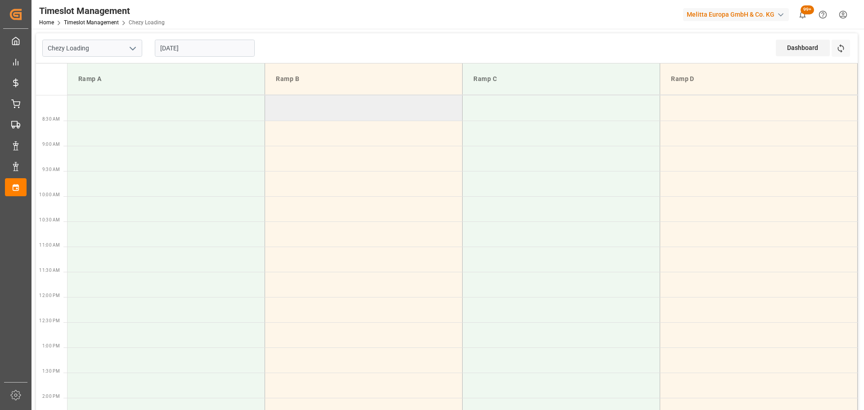
click at [271, 100] on td at bounding box center [364, 107] width 198 height 25
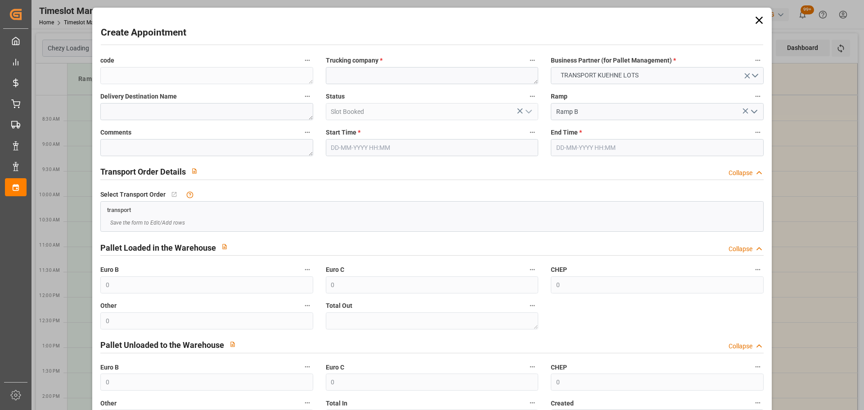
type input "[DATE] 08:00"
type input "[DATE] 08:30"
click at [388, 72] on textarea at bounding box center [432, 75] width 213 height 17
type textarea "N"
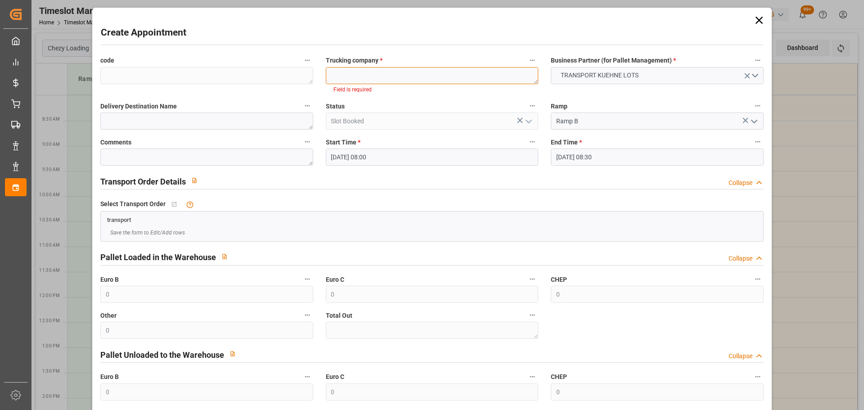
click at [388, 72] on textarea "N" at bounding box center [432, 75] width 213 height 17
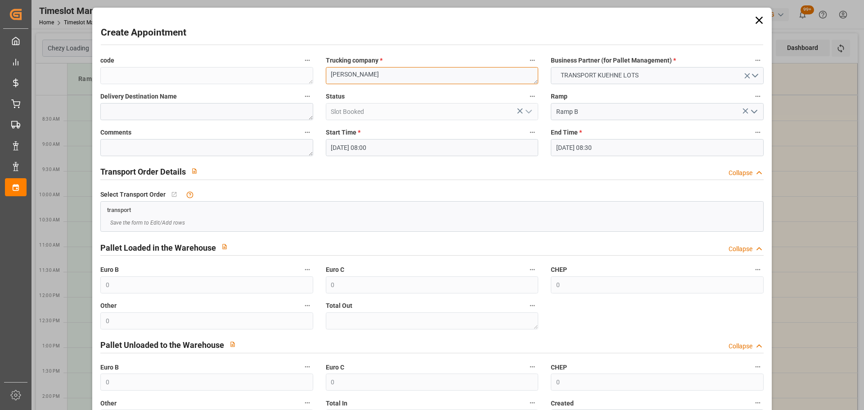
type textarea "[PERSON_NAME]"
click at [579, 148] on input "26-08-2025 08:30" at bounding box center [657, 147] width 213 height 17
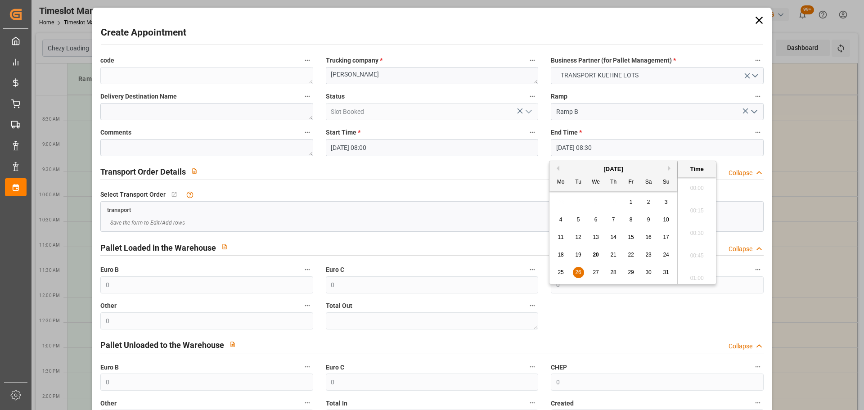
scroll to position [724, 0]
click at [574, 273] on div "26" at bounding box center [578, 272] width 11 height 11
click at [687, 208] on li "08:15" at bounding box center [697, 208] width 38 height 23
type input "[DATE] 08:15"
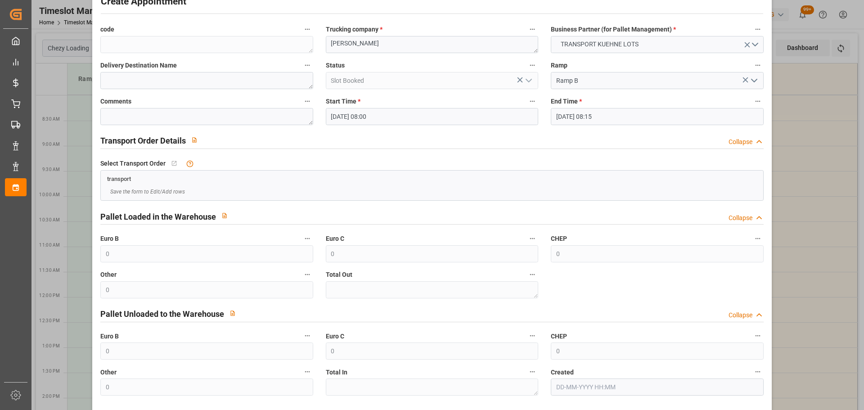
scroll to position [69, 0]
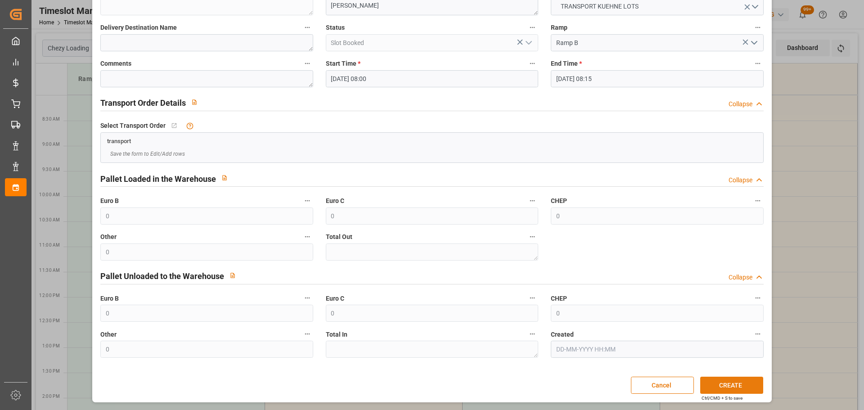
click at [713, 385] on button "CREATE" at bounding box center [732, 385] width 63 height 17
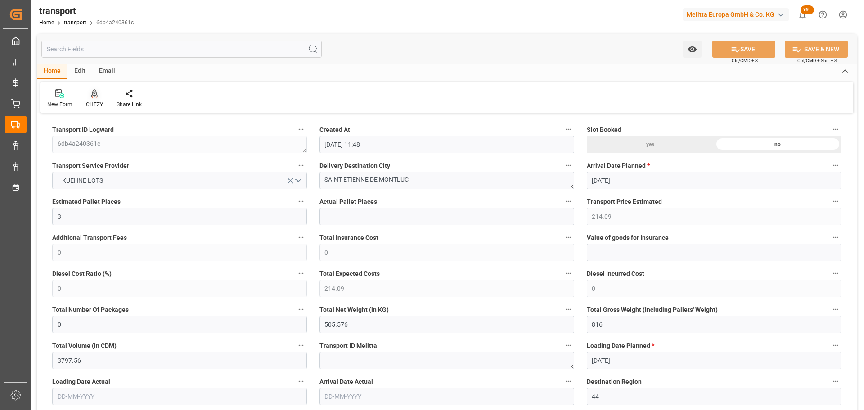
click at [95, 96] on icon at bounding box center [94, 93] width 6 height 8
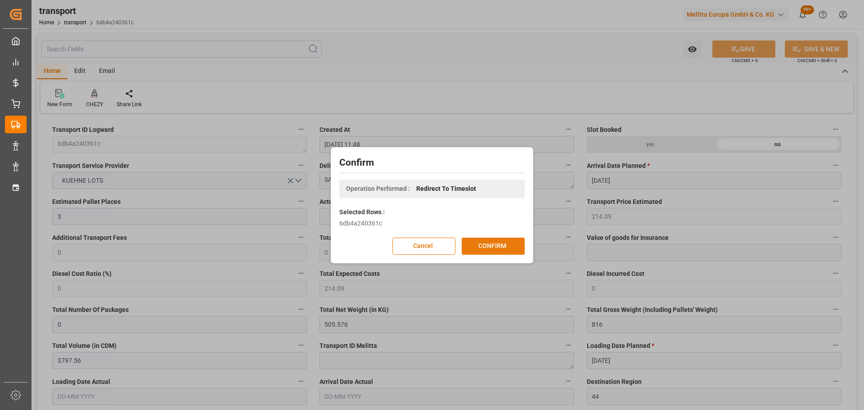
click at [501, 251] on button "CONFIRM" at bounding box center [493, 246] width 63 height 17
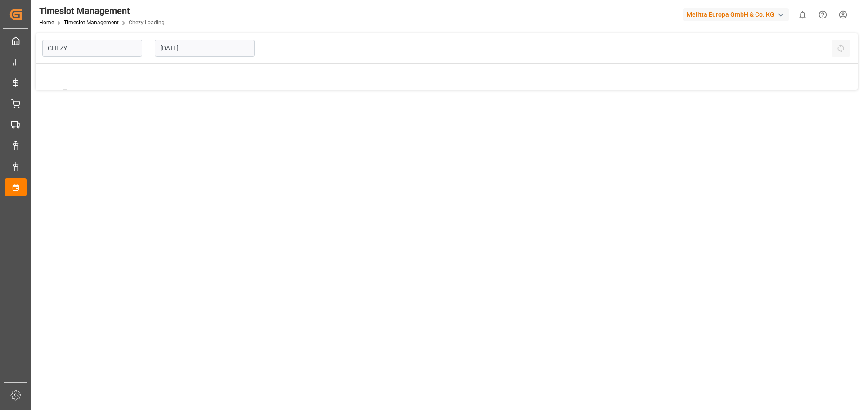
type input "Chezy Loading"
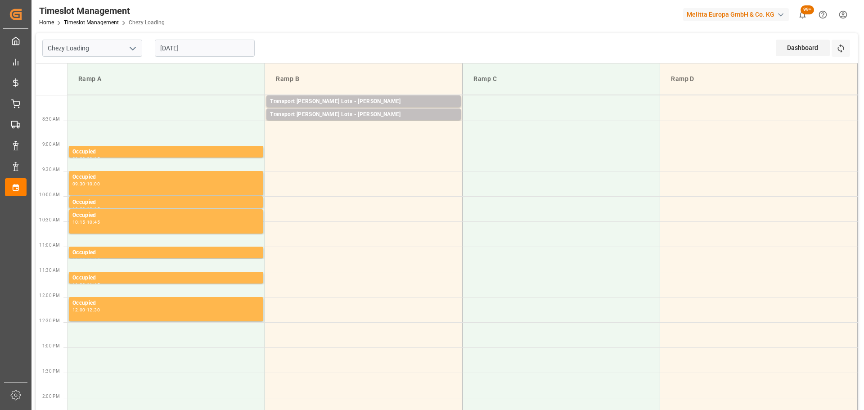
click at [185, 48] on input "[DATE]" at bounding box center [205, 48] width 100 height 17
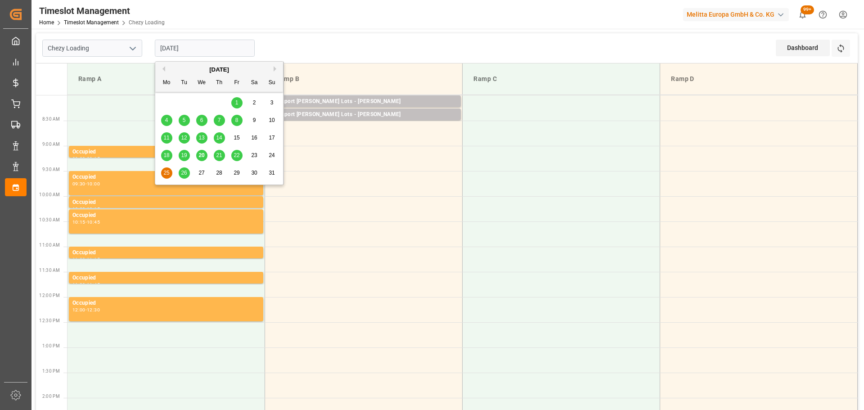
click at [189, 171] on div "26" at bounding box center [184, 173] width 11 height 11
type input "[DATE]"
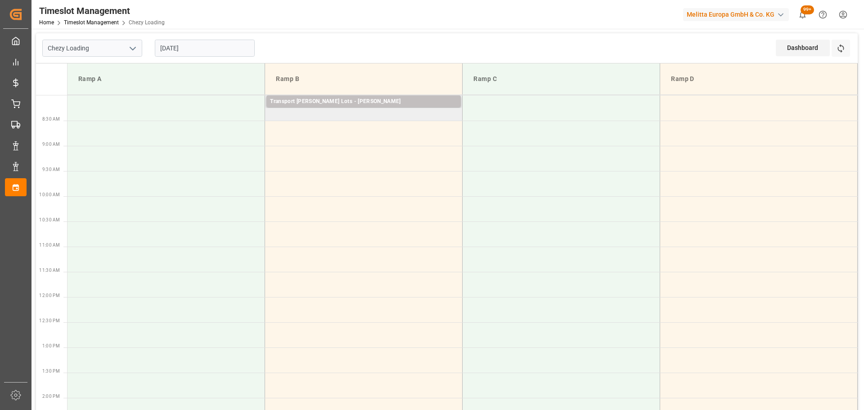
click at [272, 117] on td "Transport [PERSON_NAME] Lots - [PERSON_NAME] Pallets: 2,TU: 881,City: [GEOGRAPH…" at bounding box center [364, 107] width 198 height 25
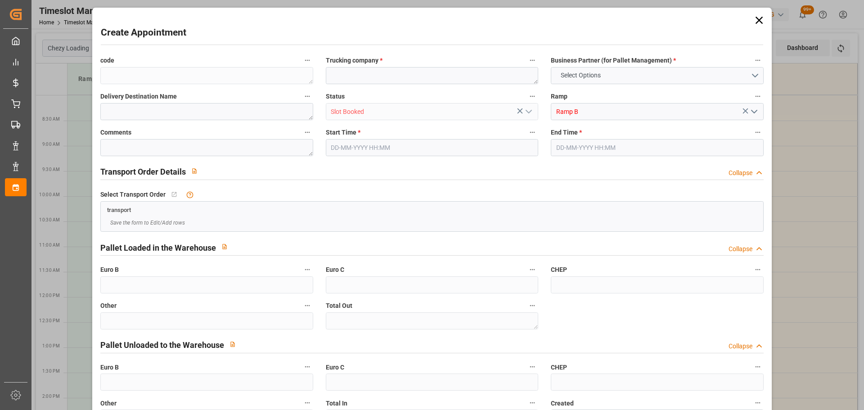
type input "0"
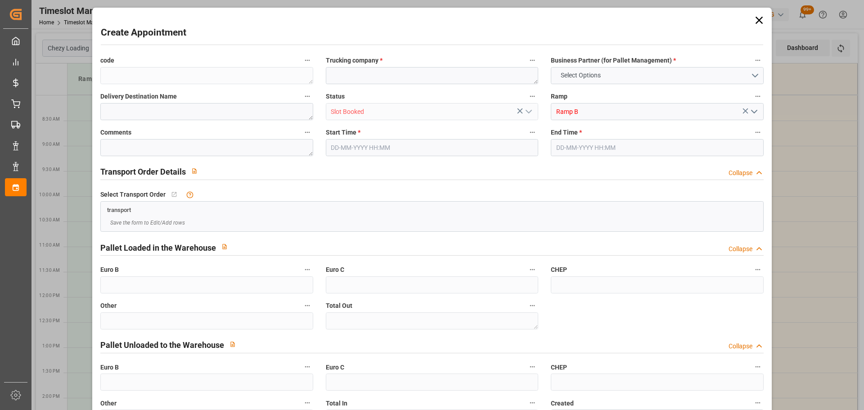
type input "0"
type input "[DATE] 08:15"
type input "[DATE] 08:30"
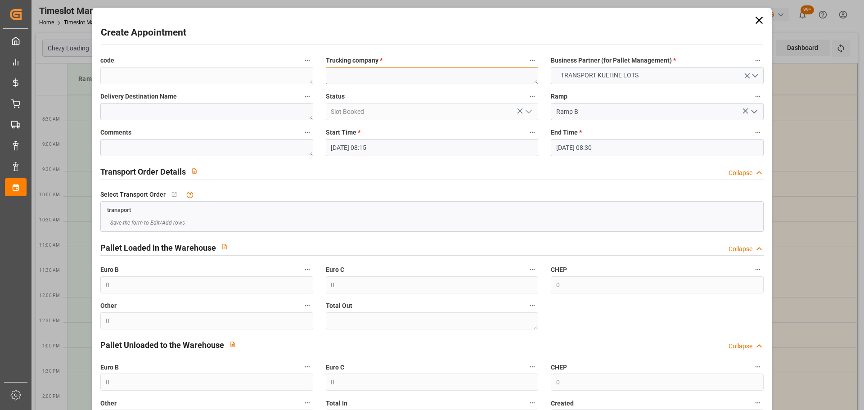
click at [367, 80] on textarea at bounding box center [432, 75] width 213 height 17
type textarea "ANTOINE"
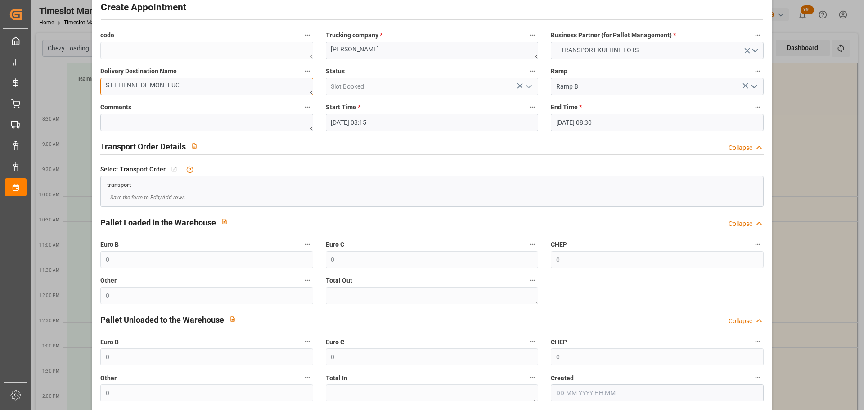
scroll to position [69, 0]
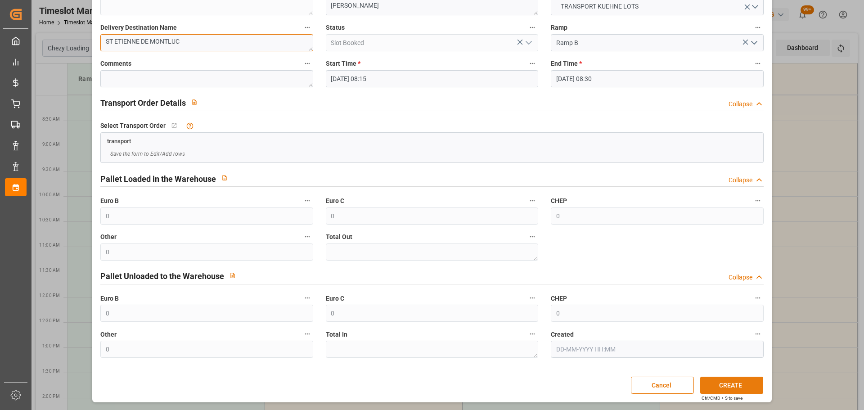
type textarea "ST ETIENNE DE MONTLUC"
click at [733, 384] on button "CREATE" at bounding box center [732, 385] width 63 height 17
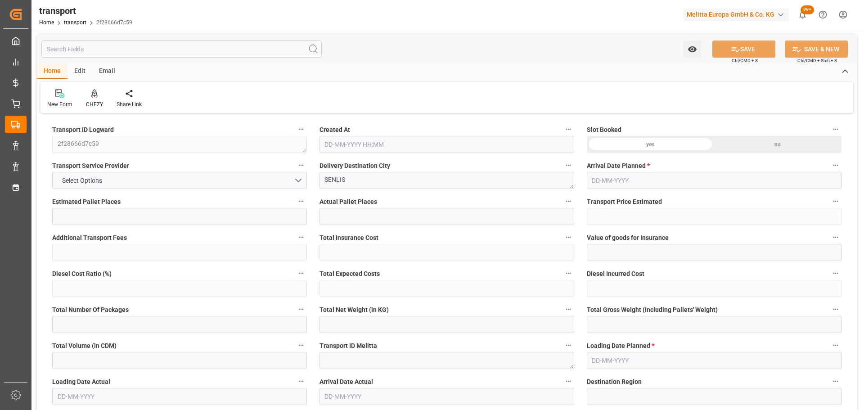
type input "4"
type input "159.54"
type input "0"
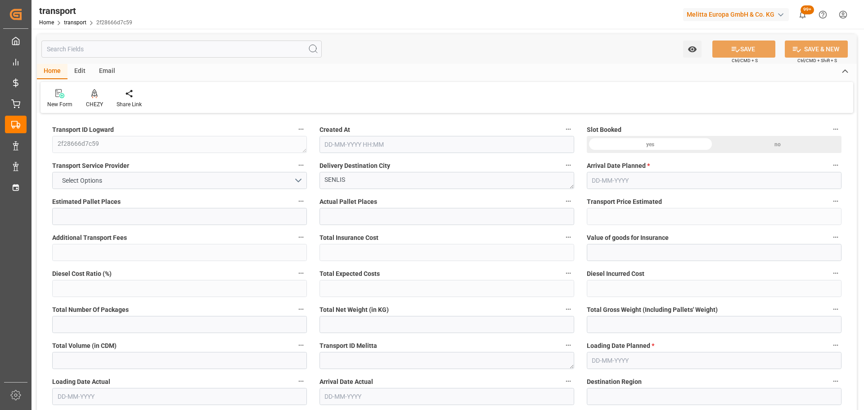
type input "159.54"
type input "0"
type input "552.752"
type input "708.616"
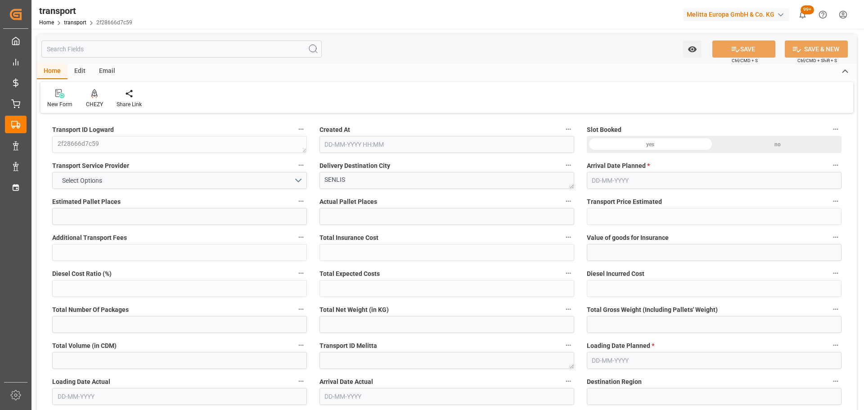
type input "2897.133"
type input "60"
type input "0"
type input "285"
type input "4"
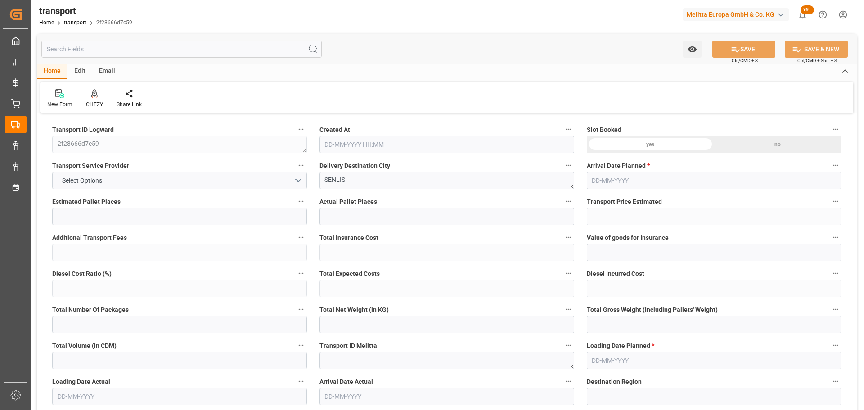
type input "101"
type input "616.616"
type input "0"
type input "4710.8598"
type input "0"
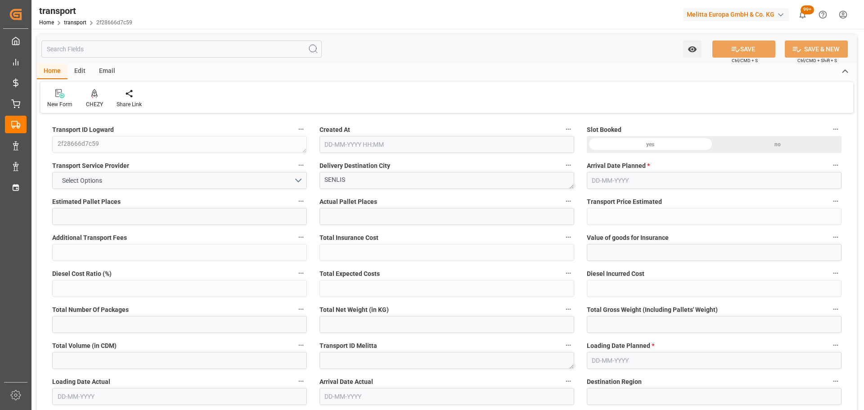
type input "0"
type input "21"
type input "35"
type input "[DATE] 11:48"
type input "[DATE]"
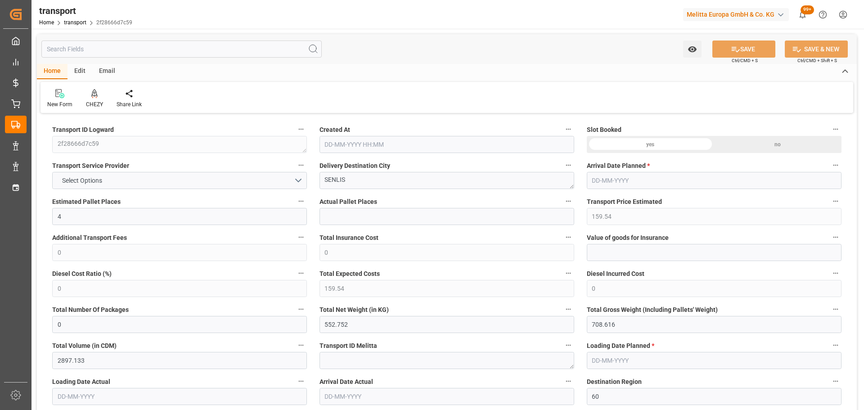
type input "[DATE]"
click at [94, 95] on icon at bounding box center [94, 93] width 6 height 9
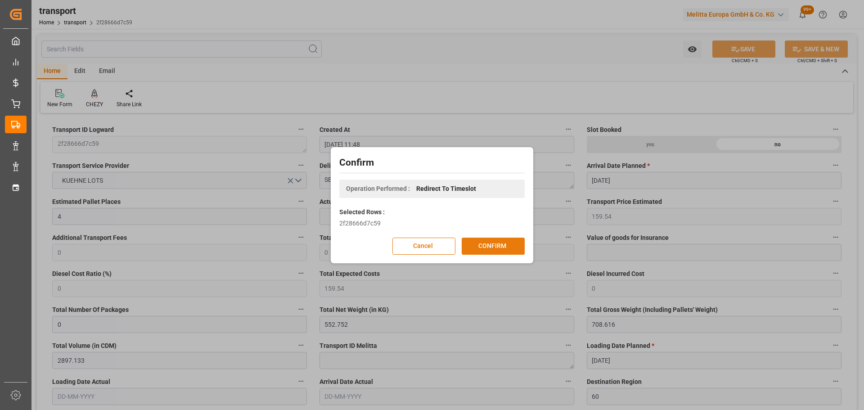
click at [499, 245] on button "CONFIRM" at bounding box center [493, 246] width 63 height 17
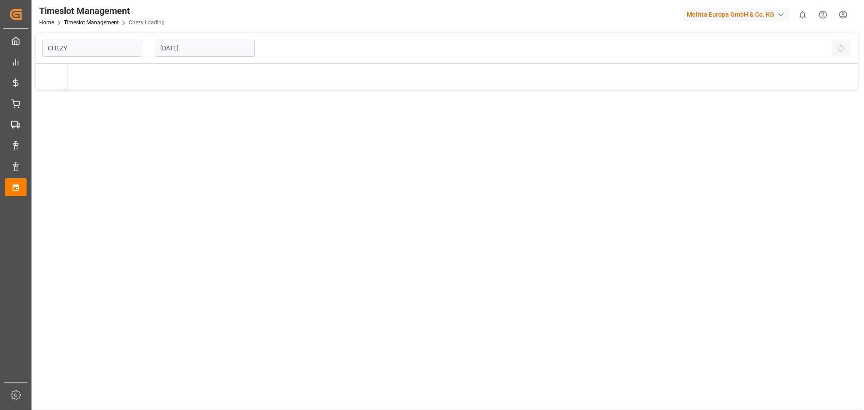
type input "Chezy Loading"
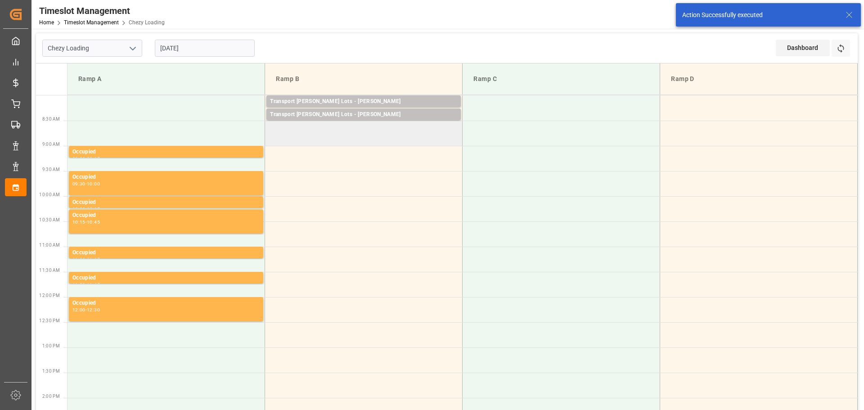
click at [272, 141] on td at bounding box center [364, 133] width 198 height 25
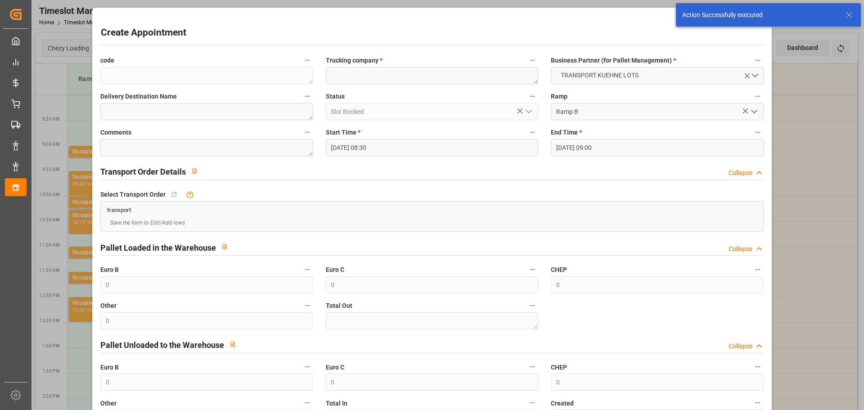
click at [374, 152] on input "25-08-2025 08:30" at bounding box center [432, 147] width 213 height 17
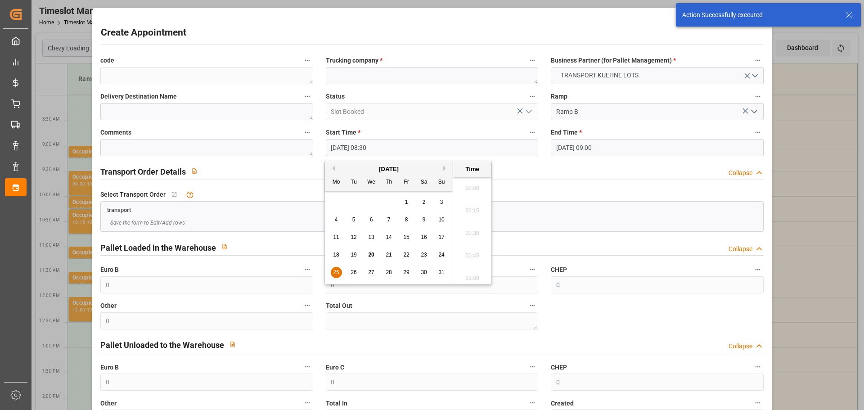
scroll to position [724, 0]
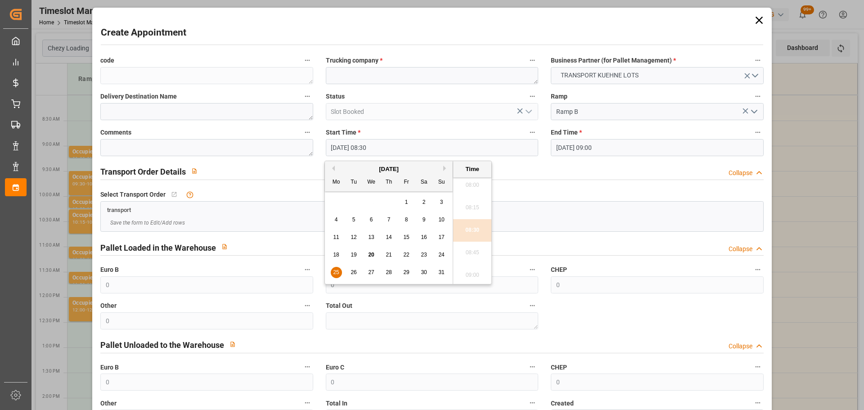
click at [331, 270] on div "25" at bounding box center [336, 272] width 11 height 11
click at [474, 249] on li "08:45" at bounding box center [472, 253] width 38 height 23
type input "25-08-2025 08:45"
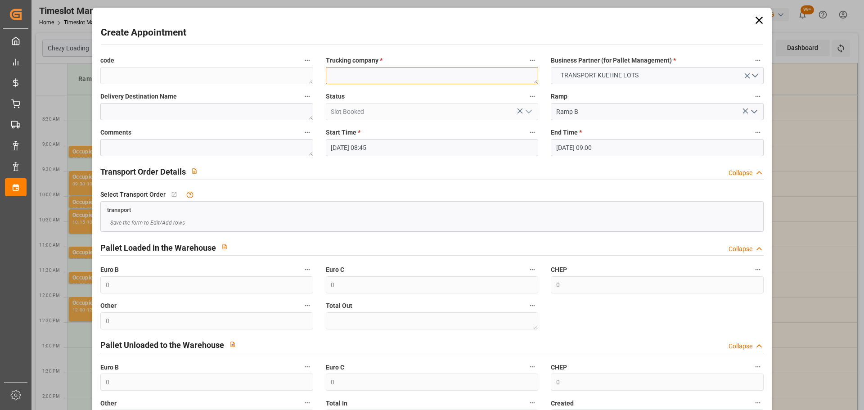
click at [354, 78] on textarea at bounding box center [432, 75] width 213 height 17
type textarea "DERE"
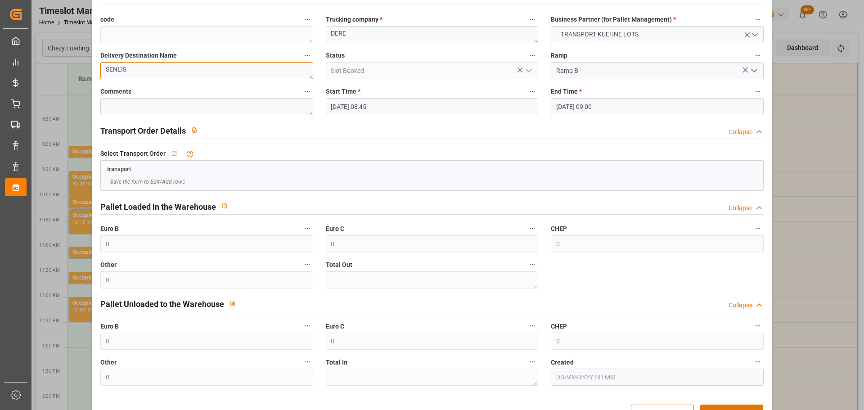
scroll to position [69, 0]
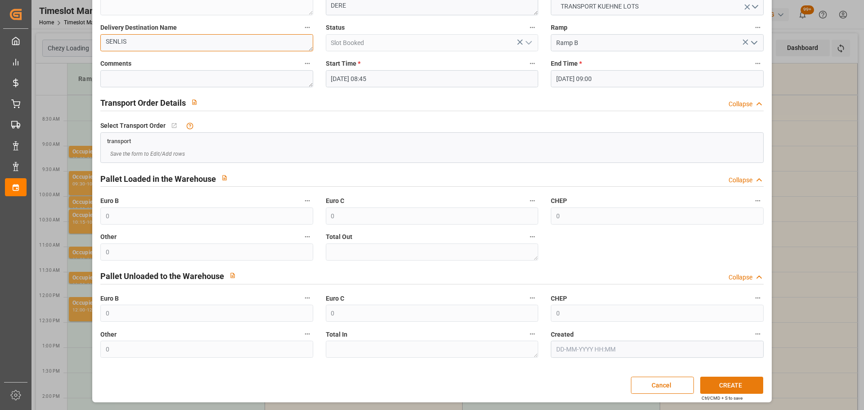
type textarea "SENLIS"
click at [719, 383] on button "CREATE" at bounding box center [732, 385] width 63 height 17
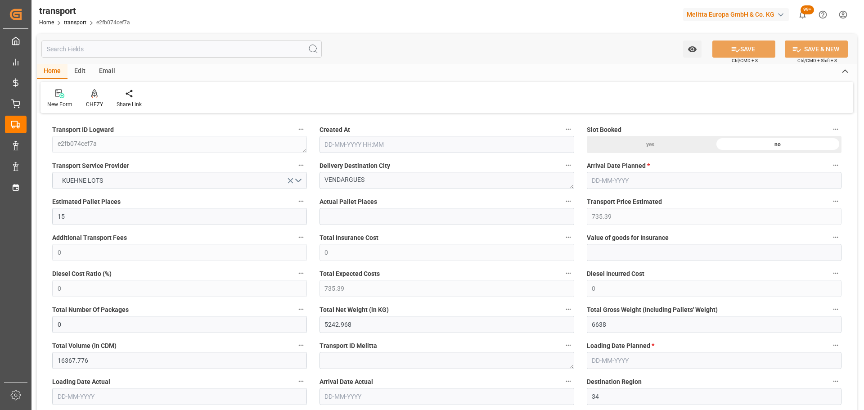
type input "[DATE] 11:47"
type input "[DATE]"
click at [91, 93] on icon at bounding box center [94, 93] width 6 height 9
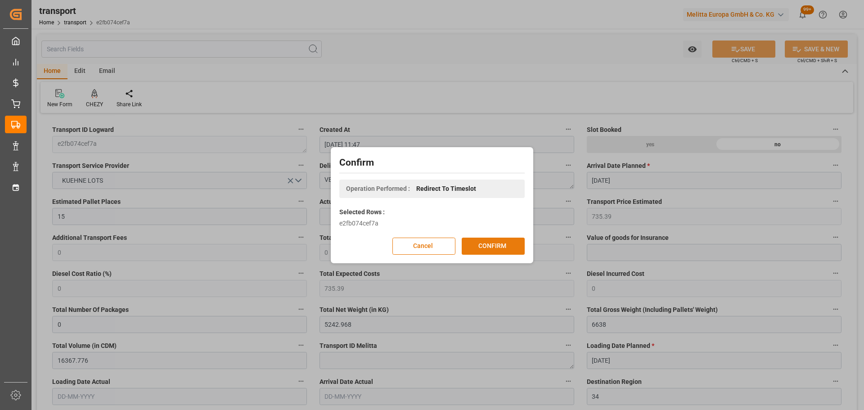
click at [504, 242] on button "CONFIRM" at bounding box center [493, 246] width 63 height 17
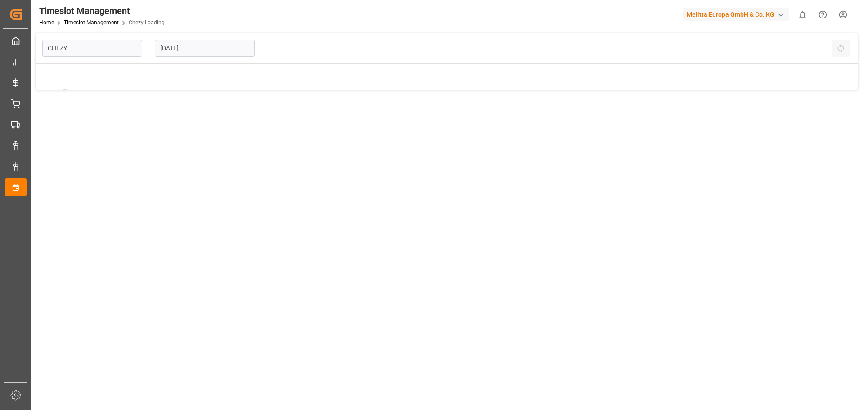
type input "Chezy Loading"
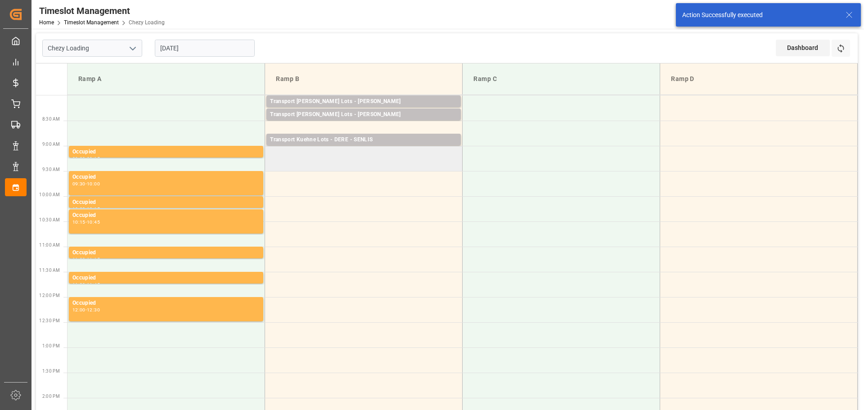
click at [272, 165] on td at bounding box center [364, 158] width 198 height 25
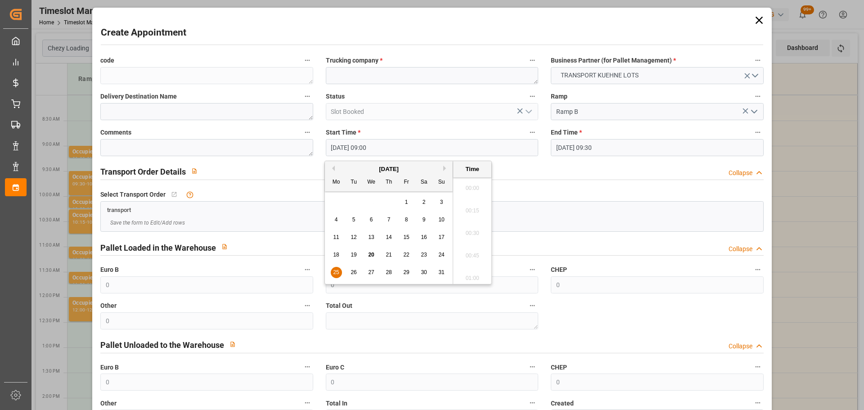
click at [374, 148] on input "[DATE] 09:00" at bounding box center [432, 147] width 213 height 17
click at [336, 272] on span "25" at bounding box center [336, 272] width 6 height 6
click at [473, 246] on li "09:15" at bounding box center [472, 253] width 38 height 23
type input "[DATE] 09:15"
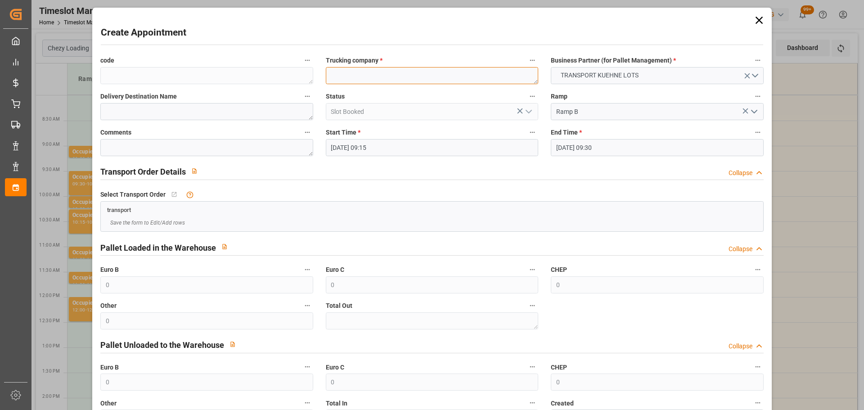
click at [348, 79] on textarea at bounding box center [432, 75] width 213 height 17
type textarea "COLLARD"
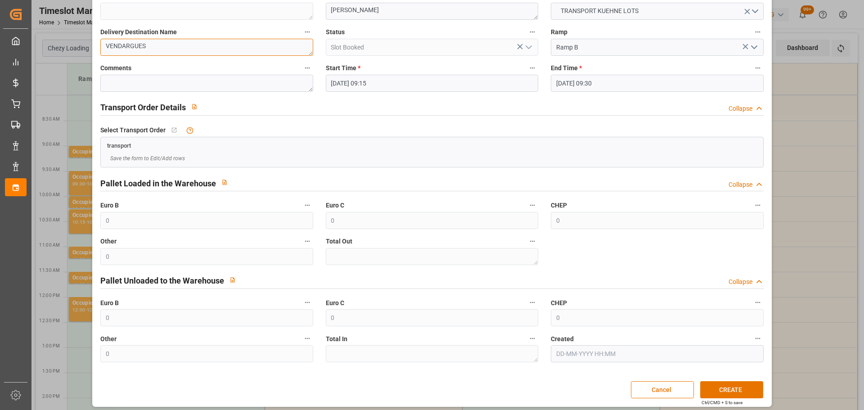
scroll to position [69, 0]
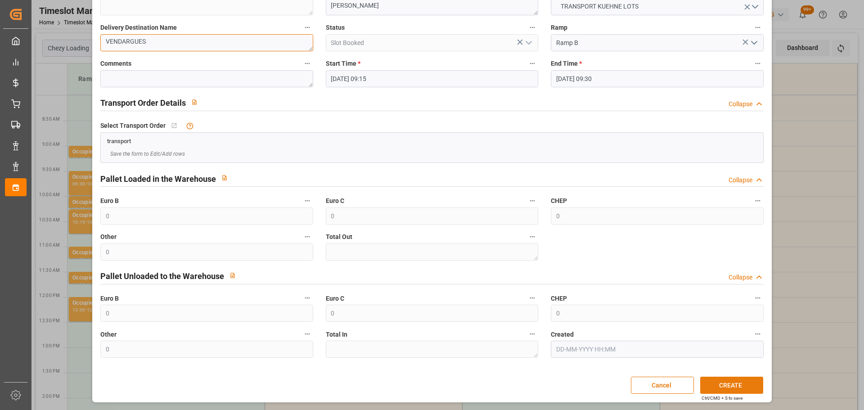
type textarea "VENDARGUES"
click at [726, 385] on button "CREATE" at bounding box center [732, 385] width 63 height 17
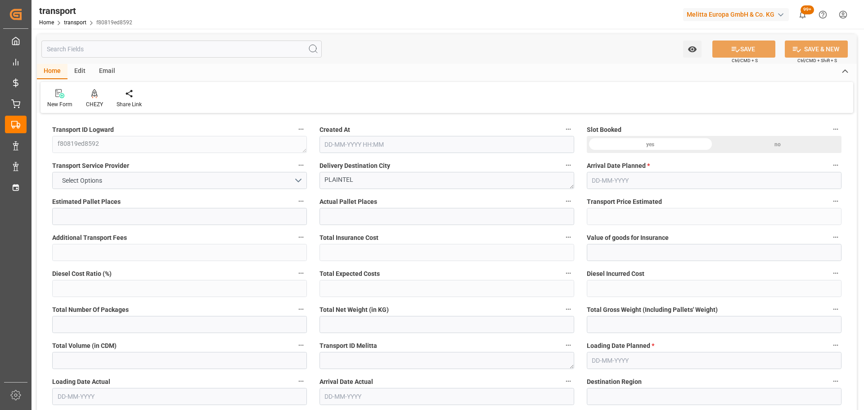
type input "5"
type input "323.57"
type input "0"
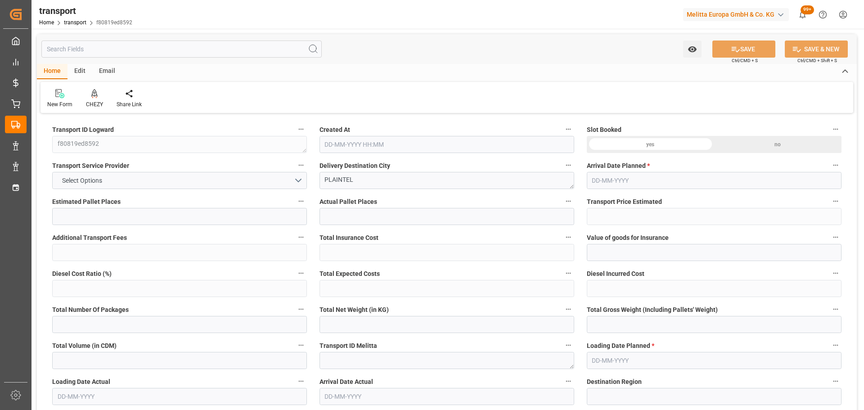
type input "323.57"
type input "0"
type input "567.848"
type input "1114.204"
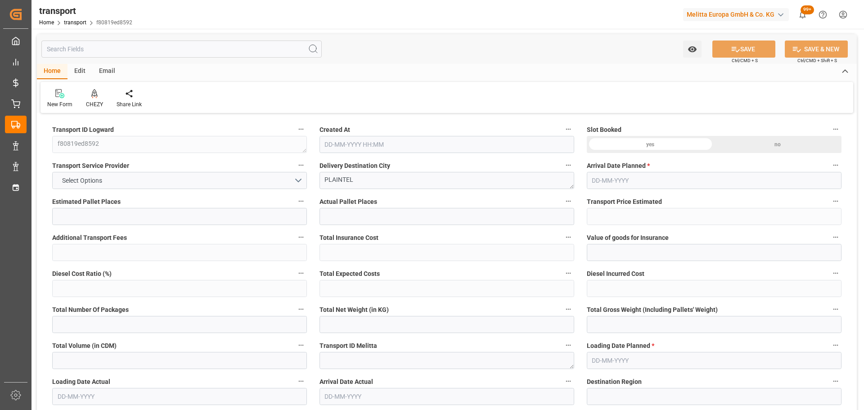
type input "4231.41"
type input "22"
type input "3"
type input "272"
type input "16"
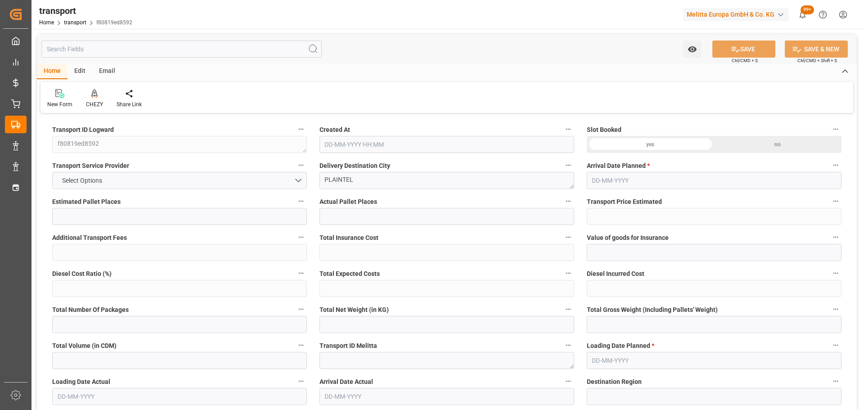
type input "101"
type input "727.9"
type input "0"
type input "4710.8598"
type input "0"
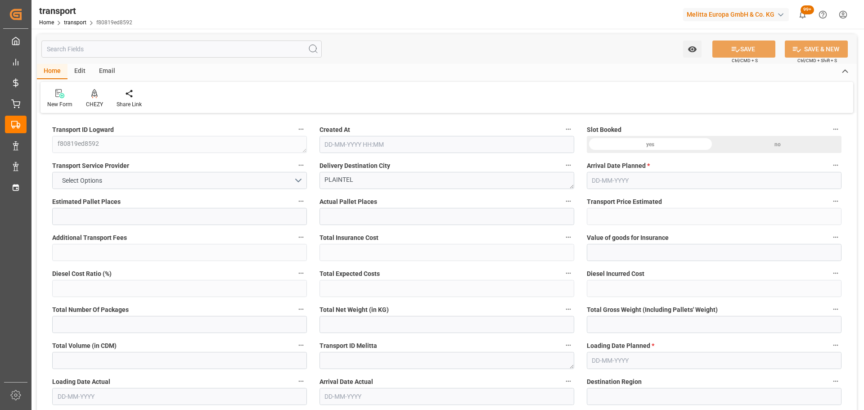
type input "0"
type input "21"
type input "35"
type input "[DATE] 11:47"
type input "[DATE]"
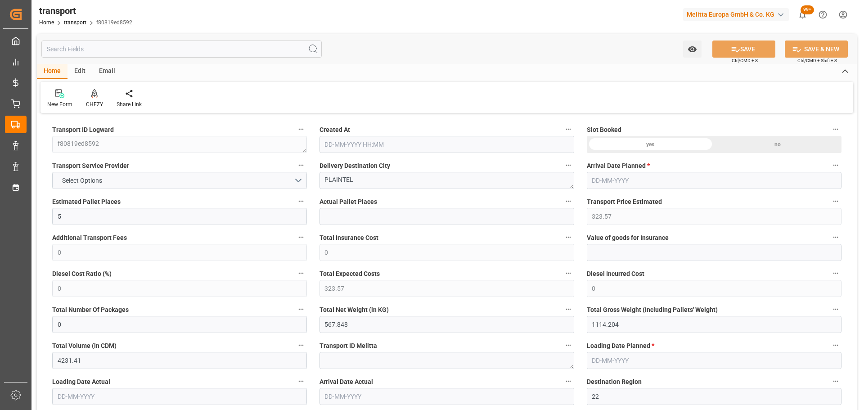
type input "[DATE]"
click at [91, 103] on div "CHEZY" at bounding box center [94, 104] width 17 height 8
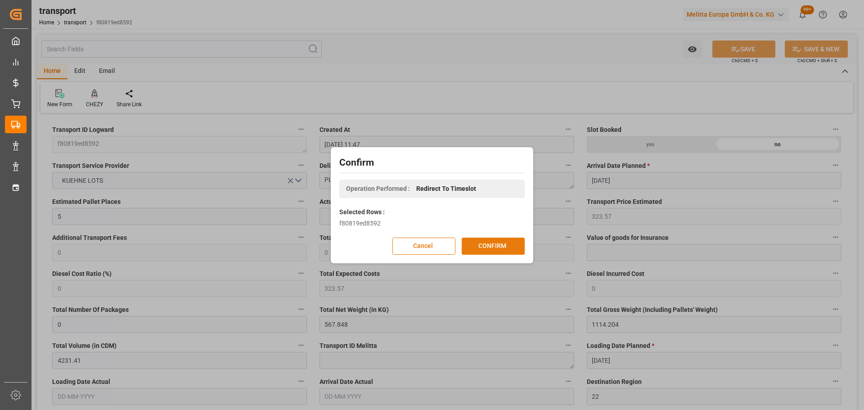
click at [493, 240] on button "CONFIRM" at bounding box center [493, 246] width 63 height 17
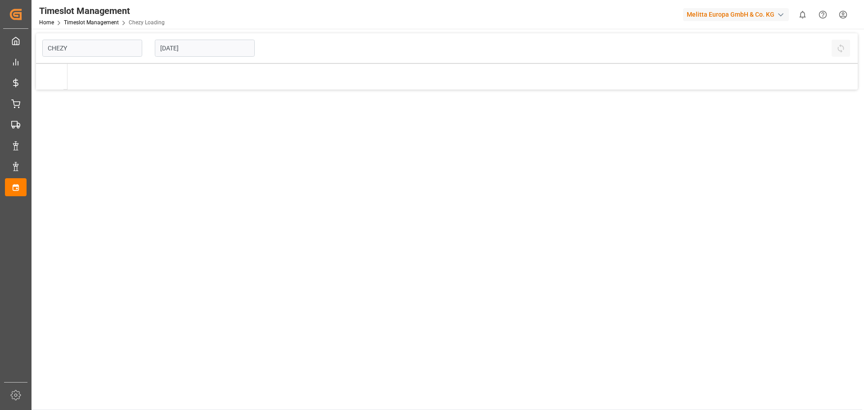
type input "Chezy Loading"
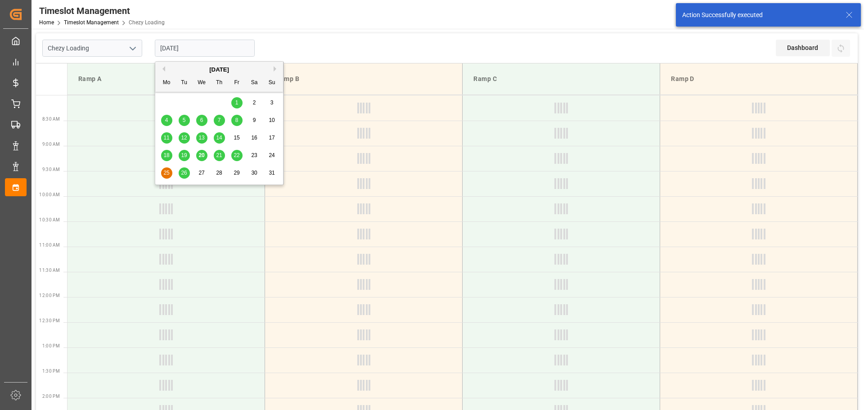
click at [162, 50] on input "[DATE]" at bounding box center [205, 48] width 100 height 17
click at [186, 170] on span "26" at bounding box center [184, 173] width 6 height 6
type input "26-08-2025"
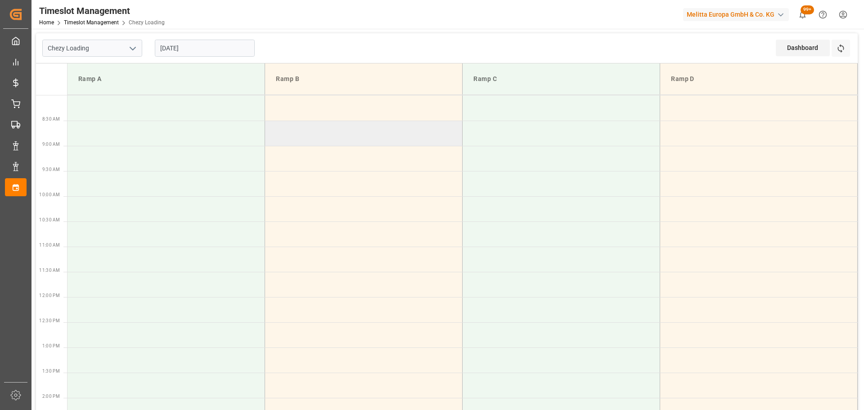
click at [273, 141] on td at bounding box center [364, 133] width 198 height 25
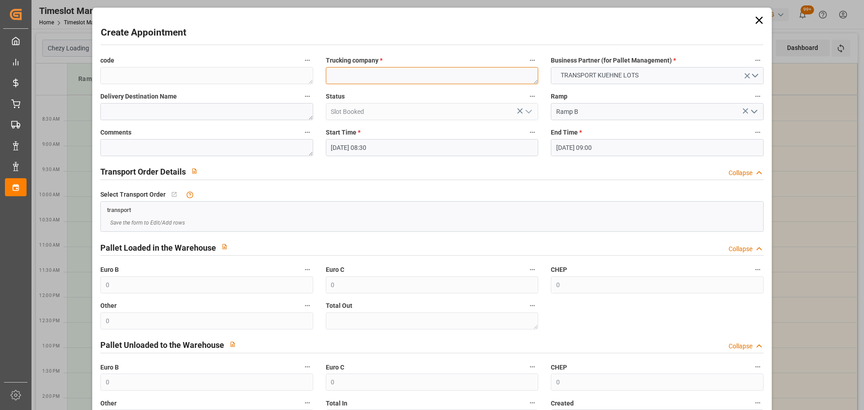
click at [346, 70] on textarea at bounding box center [432, 75] width 213 height 17
type textarea "LANDOIS"
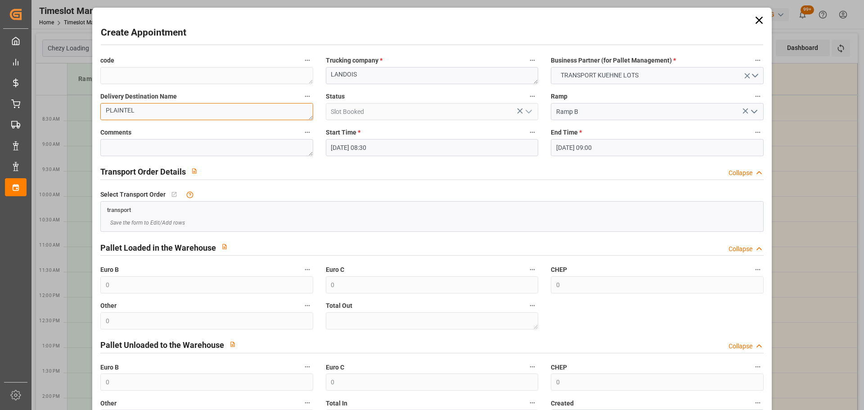
type textarea "PLAINTEL"
click at [371, 146] on input "26-08-2025 08:30" at bounding box center [432, 147] width 213 height 17
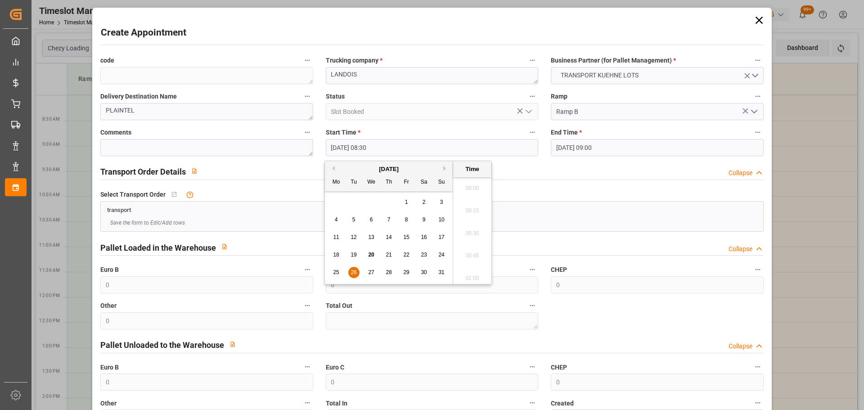
scroll to position [724, 0]
click at [356, 270] on span "26" at bounding box center [354, 272] width 6 height 6
click at [475, 249] on li "08:45" at bounding box center [472, 253] width 38 height 23
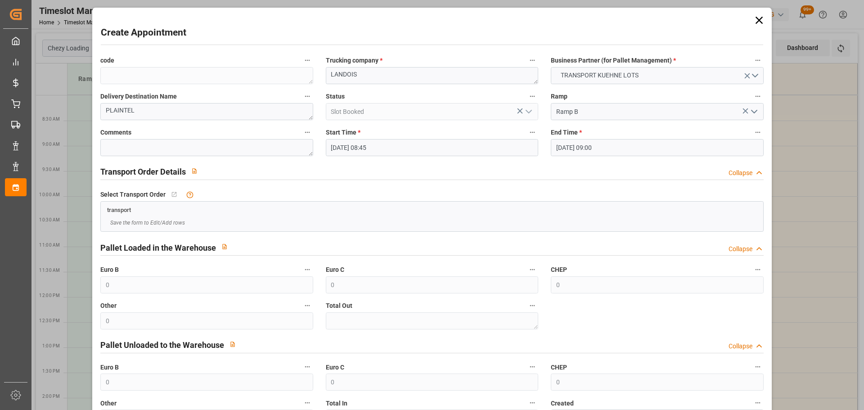
type input "26-08-2025 08:45"
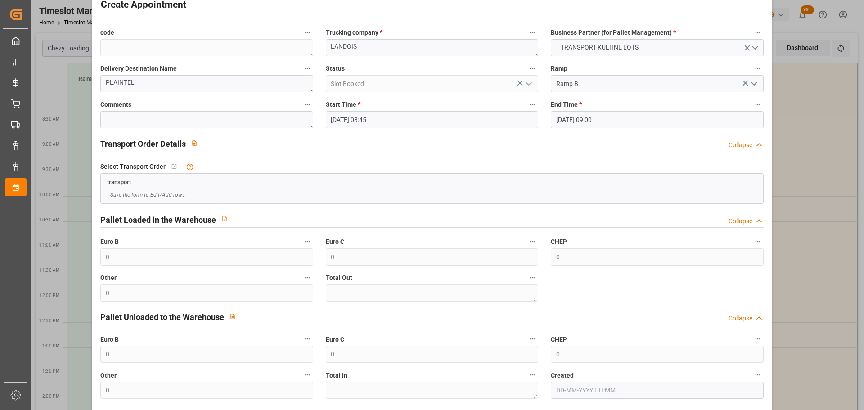
scroll to position [69, 0]
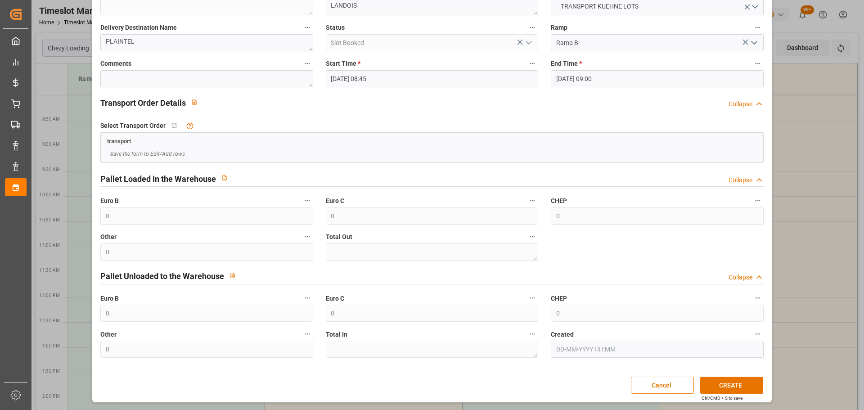
click at [726, 373] on div "Create Appointment code Trucking company * LANDOIS Business Partner (for Pallet…" at bounding box center [432, 171] width 675 height 460
click at [731, 385] on button "CREATE" at bounding box center [732, 385] width 63 height 17
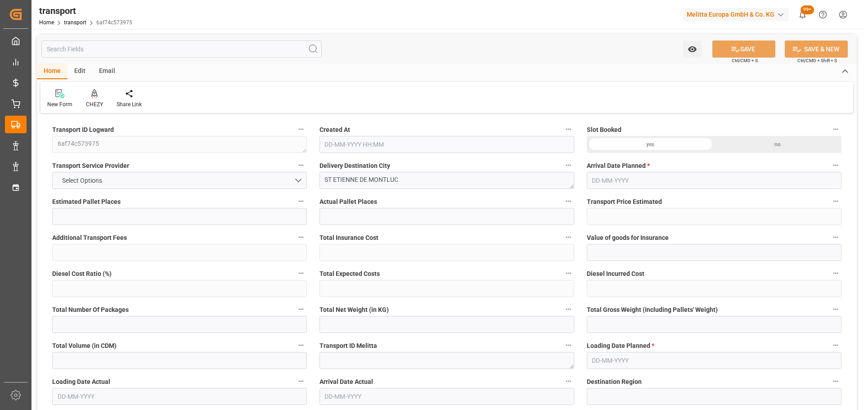
type input "2"
type input "184"
type input "0"
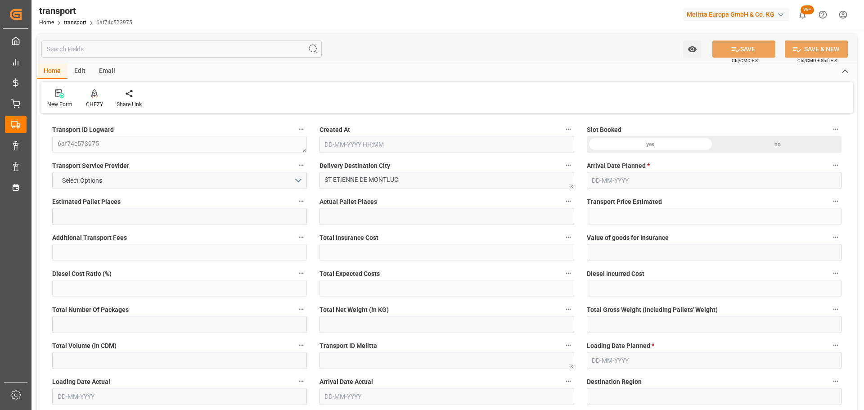
type input "184"
type input "0"
type input "226.88"
type input "350"
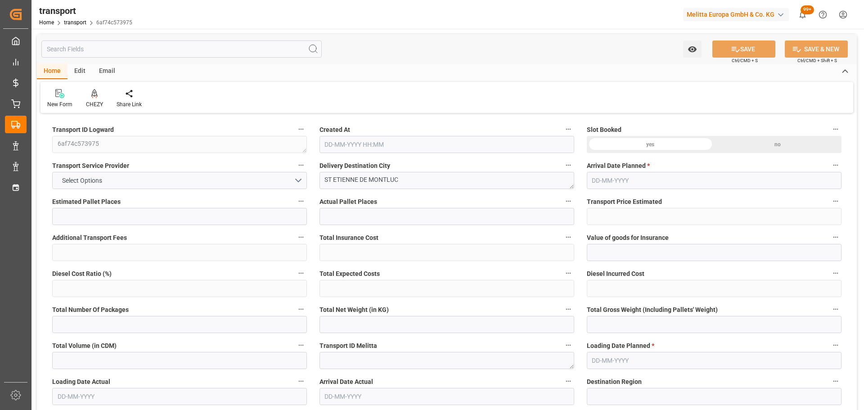
type input "2468.992"
type input "44"
type input "2"
type input "0"
type input "2"
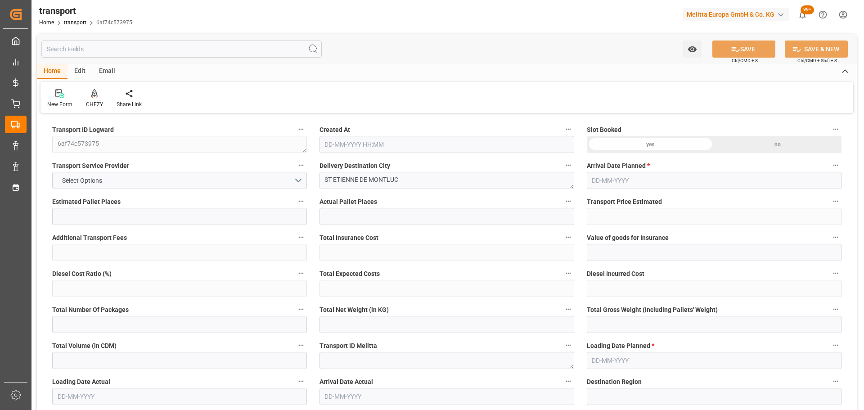
type input "101"
type input "274.496"
type input "0"
type input "4710.8598"
type input "0"
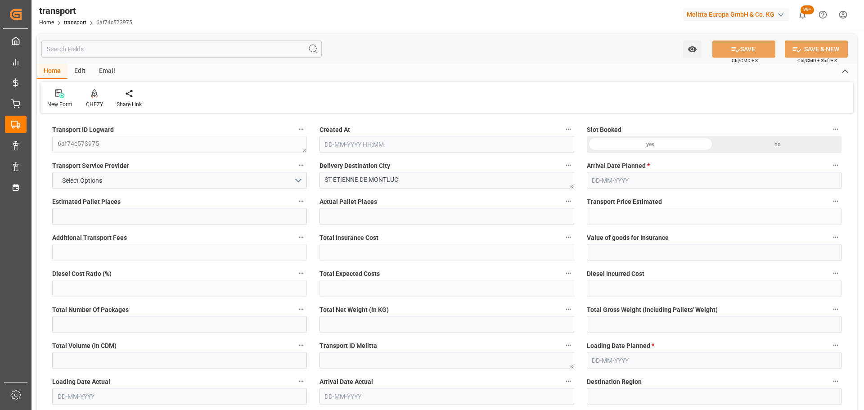
type input "0"
type input "21"
type input "35"
type input "[DATE] 11:45"
type input "[DATE]"
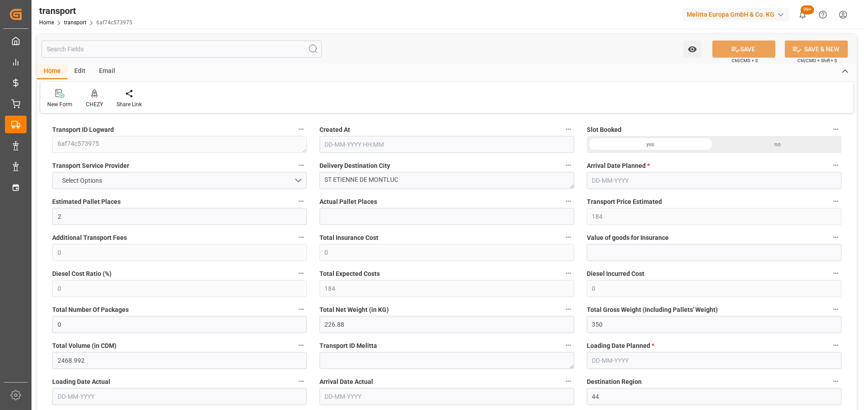
type input "[DATE]"
click at [93, 96] on icon at bounding box center [94, 93] width 6 height 8
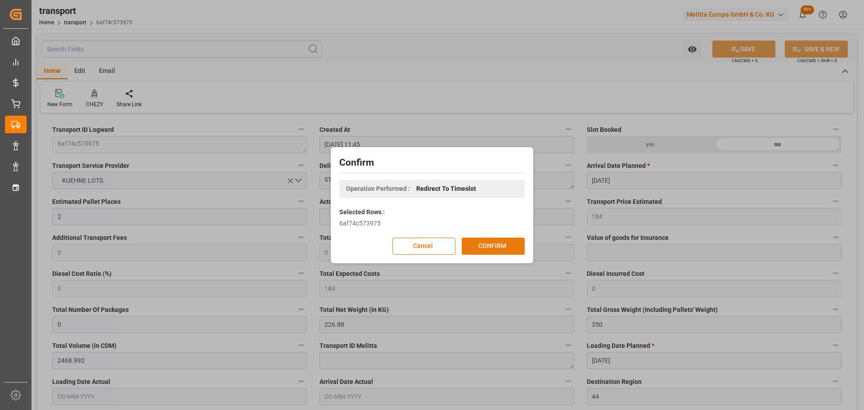
click at [493, 248] on button "CONFIRM" at bounding box center [493, 246] width 63 height 17
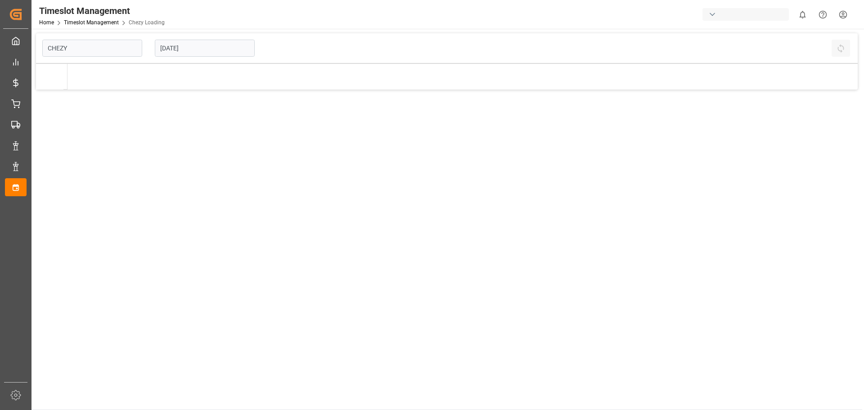
type input "Chezy Loading"
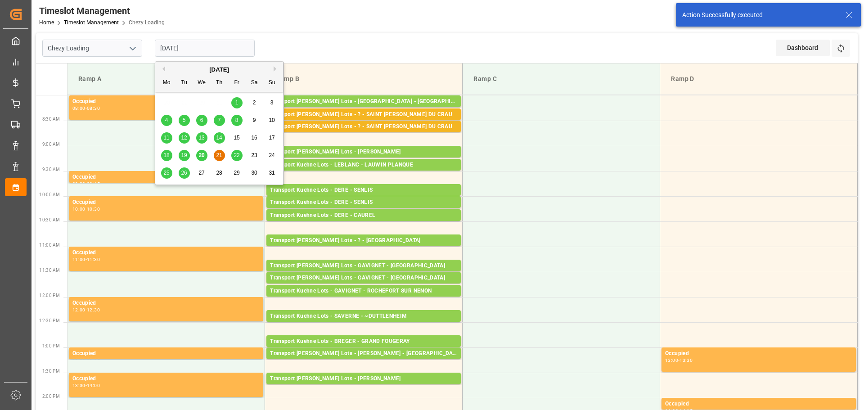
click at [173, 46] on input "[DATE]" at bounding box center [205, 48] width 100 height 17
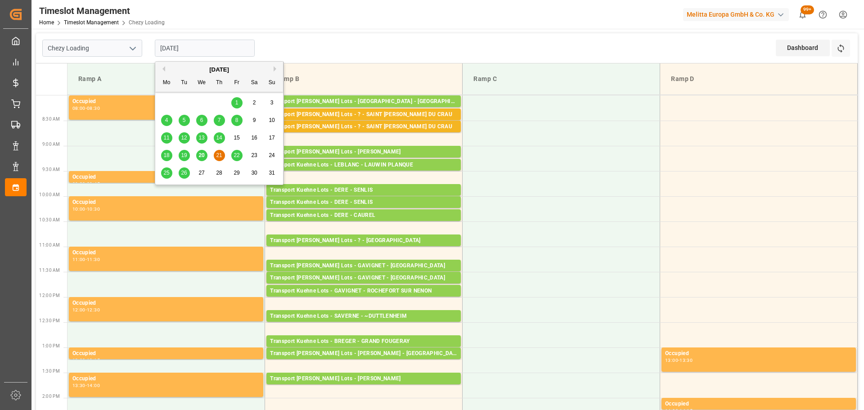
click at [235, 153] on span "22" at bounding box center [237, 155] width 6 height 6
type input "[DATE]"
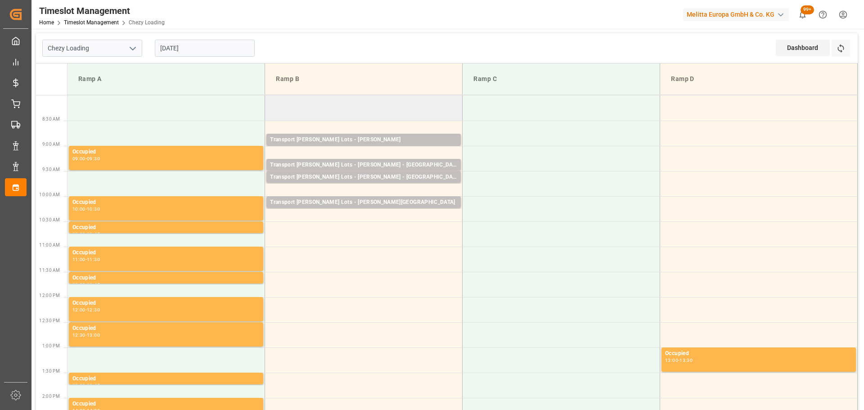
click at [272, 102] on td at bounding box center [364, 107] width 198 height 25
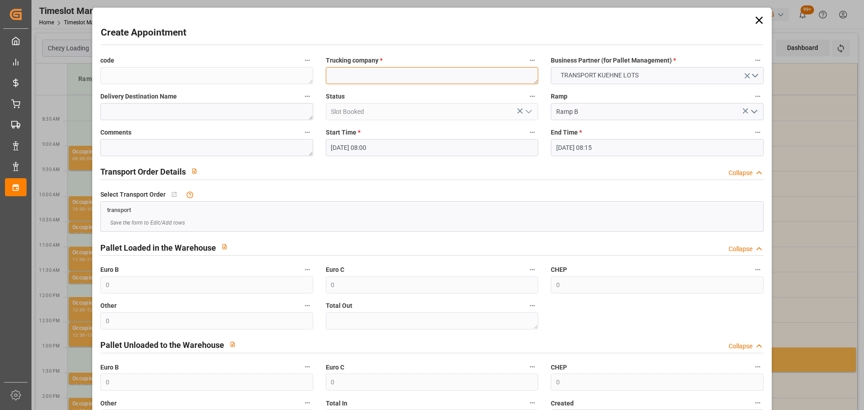
click at [368, 72] on textarea at bounding box center [432, 75] width 213 height 17
type textarea ","
type textarea "?"
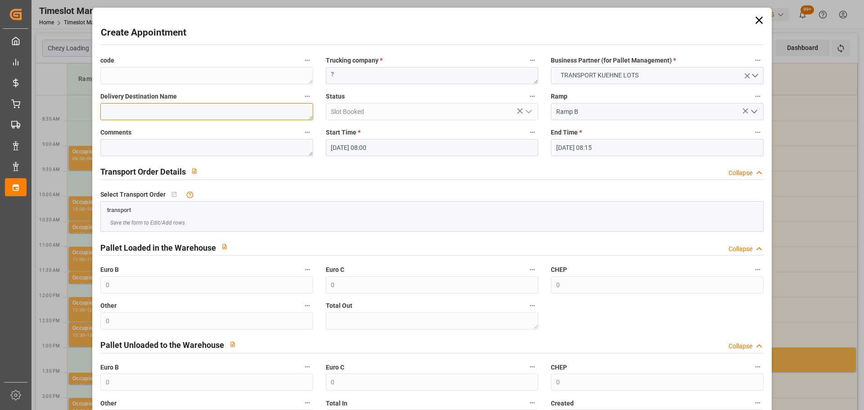
click at [121, 115] on textarea at bounding box center [206, 111] width 213 height 17
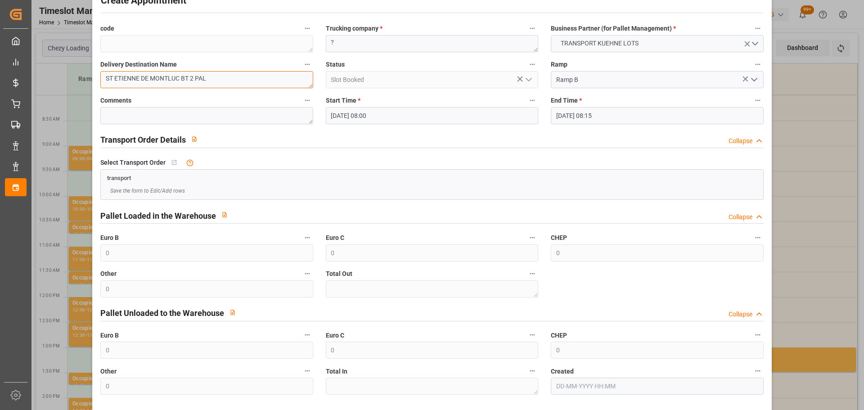
scroll to position [69, 0]
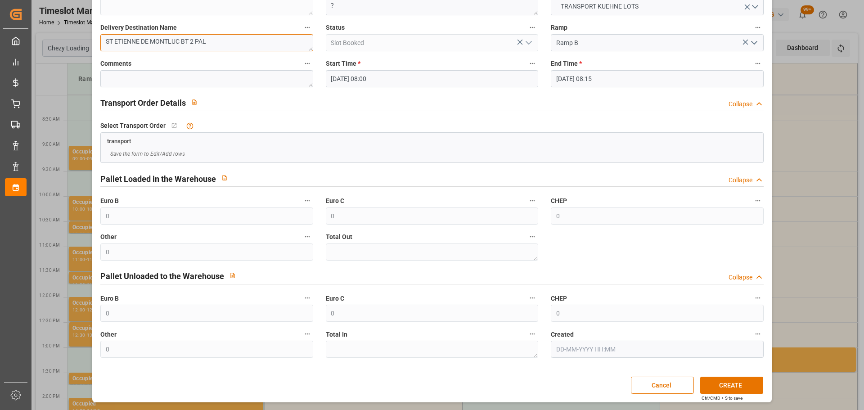
type textarea "ST ETIENNE DE MONTLUC BT 2 PAL"
click at [737, 389] on button "CREATE" at bounding box center [732, 385] width 63 height 17
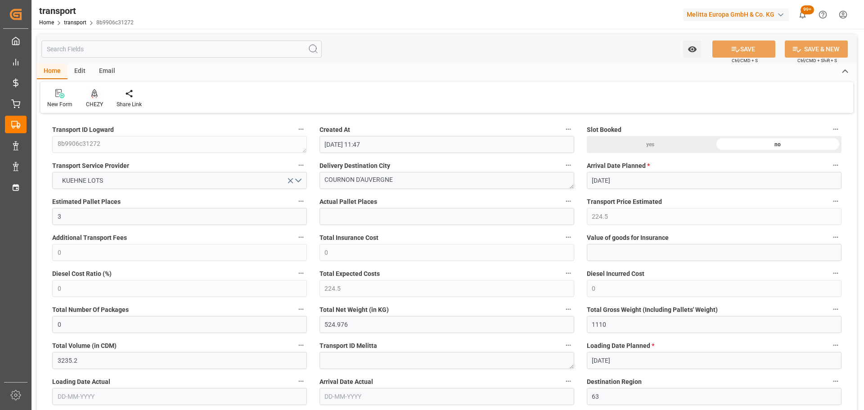
click at [90, 100] on div "CHEZY" at bounding box center [94, 99] width 31 height 20
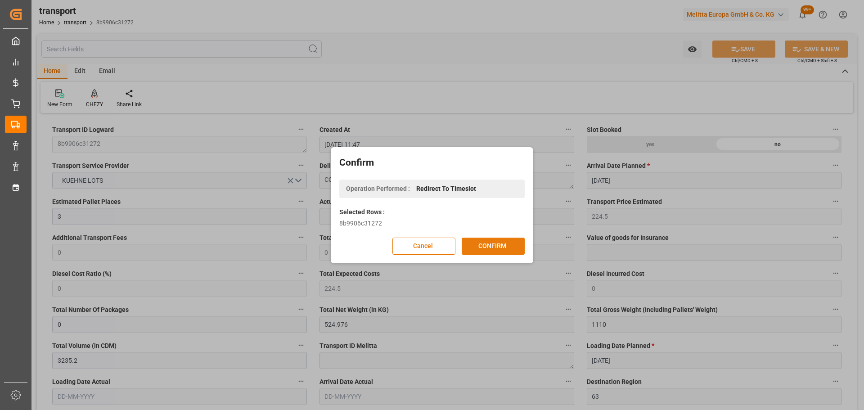
click at [511, 243] on button "CONFIRM" at bounding box center [493, 246] width 63 height 17
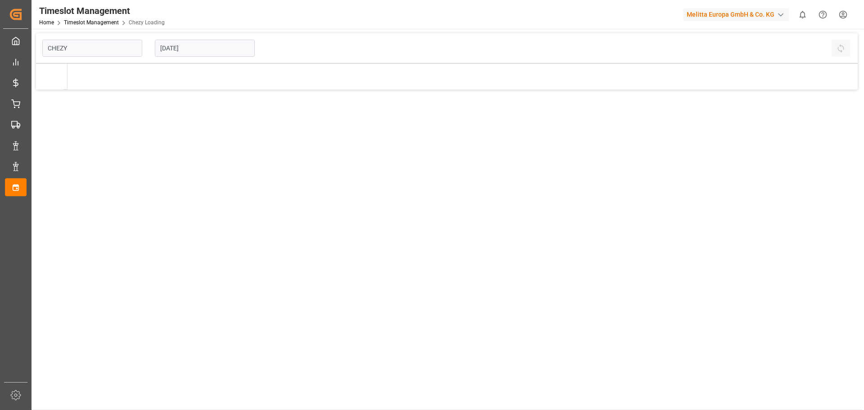
type input "Chezy Loading"
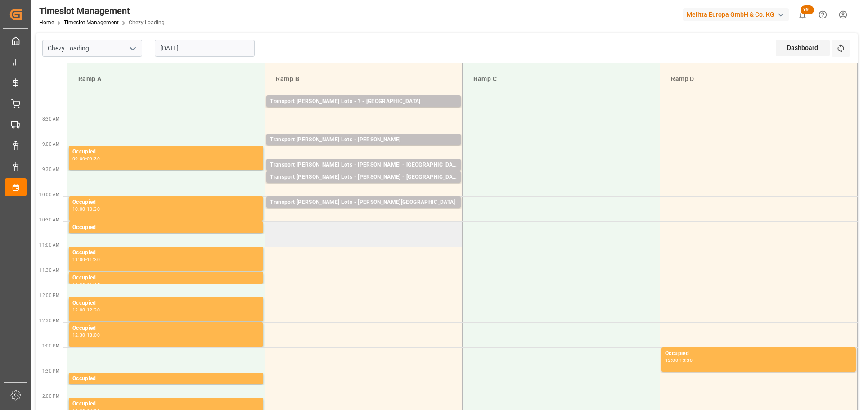
click at [268, 228] on td at bounding box center [364, 234] width 198 height 25
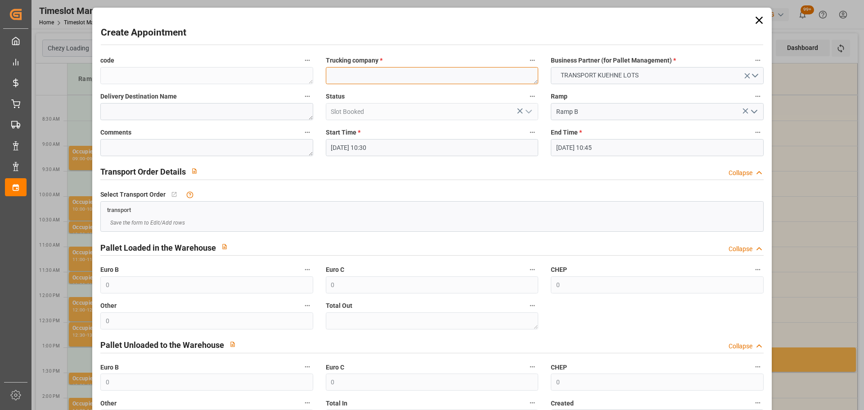
click at [401, 76] on textarea at bounding box center [432, 75] width 213 height 17
type textarea "?"
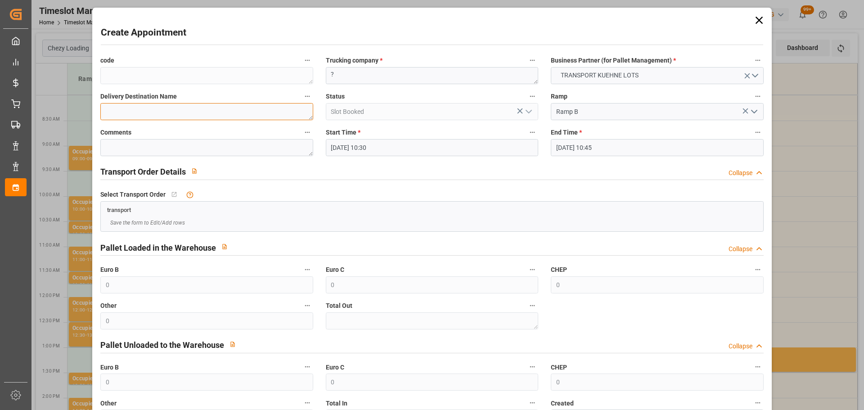
click at [225, 116] on textarea at bounding box center [206, 111] width 213 height 17
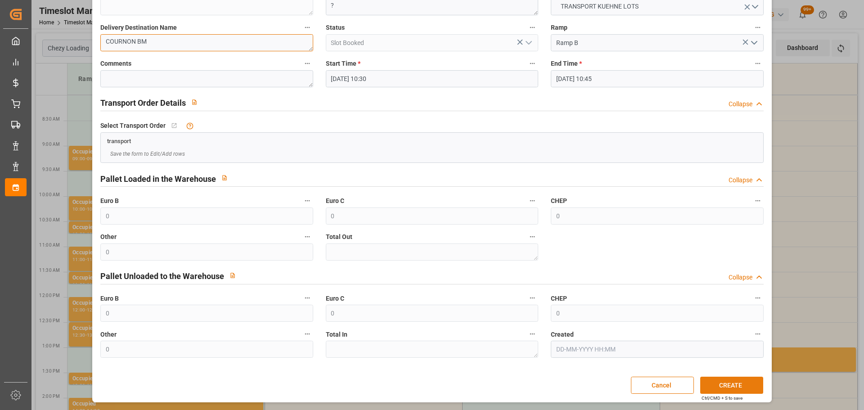
type textarea "COURNON BM"
click at [716, 381] on button "CREATE" at bounding box center [732, 385] width 63 height 17
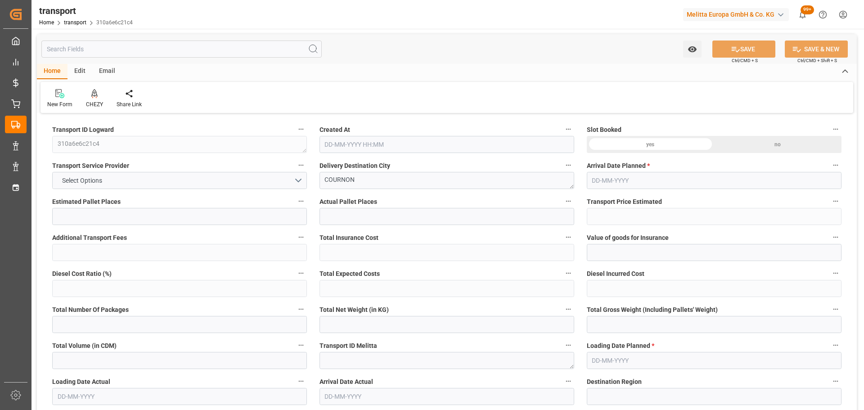
type input "12"
type input "421.31"
type input "0"
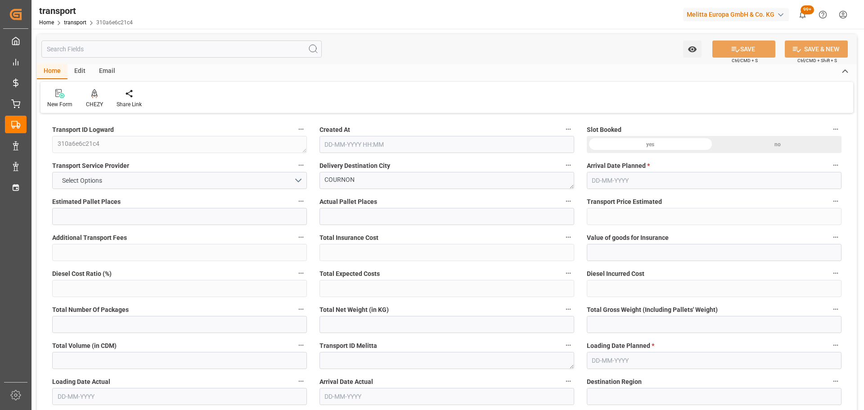
type input "421.31"
type input "0"
type input "1974.15"
type input "3180.093"
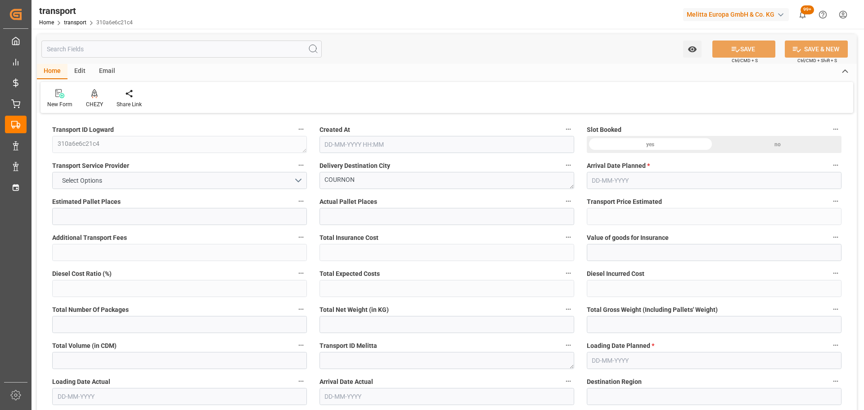
type input "9129.269"
type input "63"
type input "7"
type input "473"
type input "37"
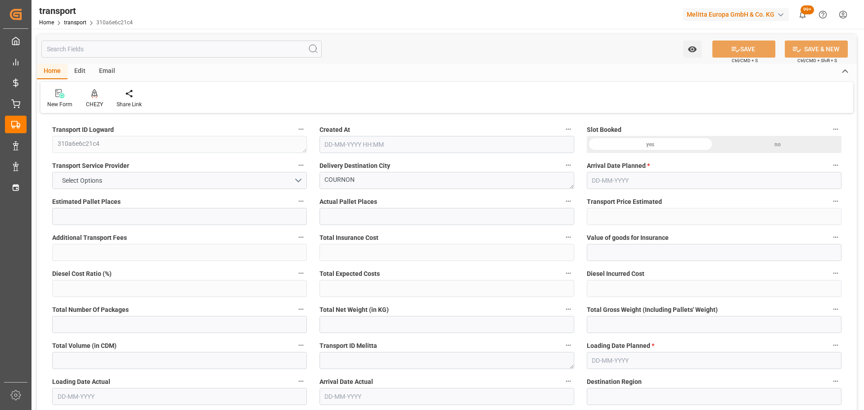
type input "101"
type input "2296.773"
type input "0"
type input "4710.8598"
type input "0"
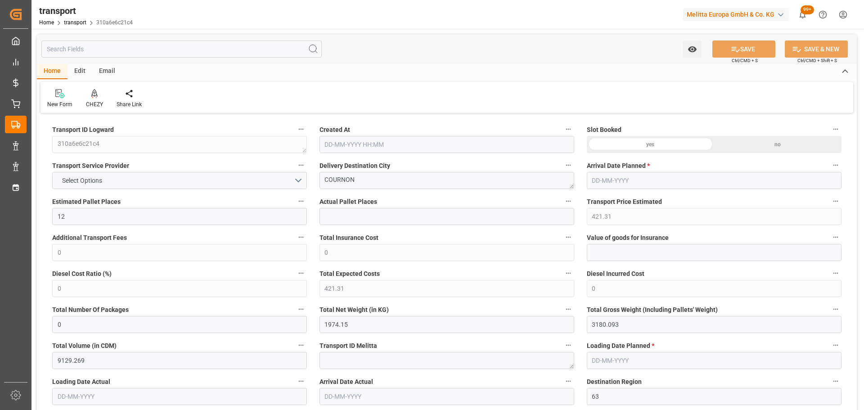
type input "0"
type input "21"
type input "35"
type input "20-08-2025 11:48"
type input "27-08-2025"
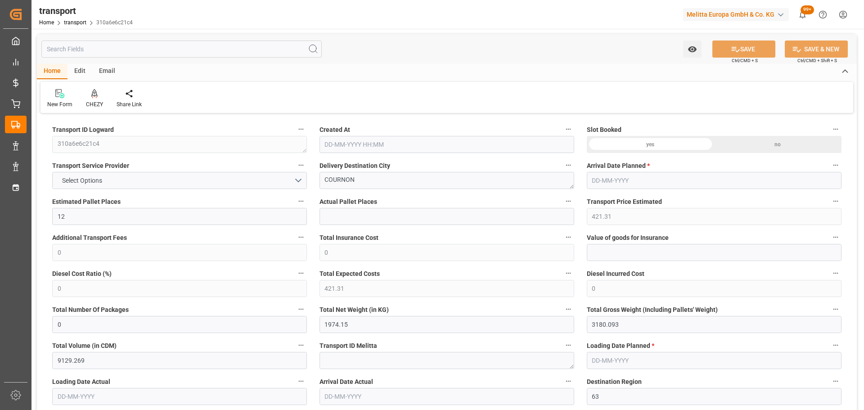
type input "[DATE]"
click at [95, 97] on icon at bounding box center [94, 93] width 6 height 9
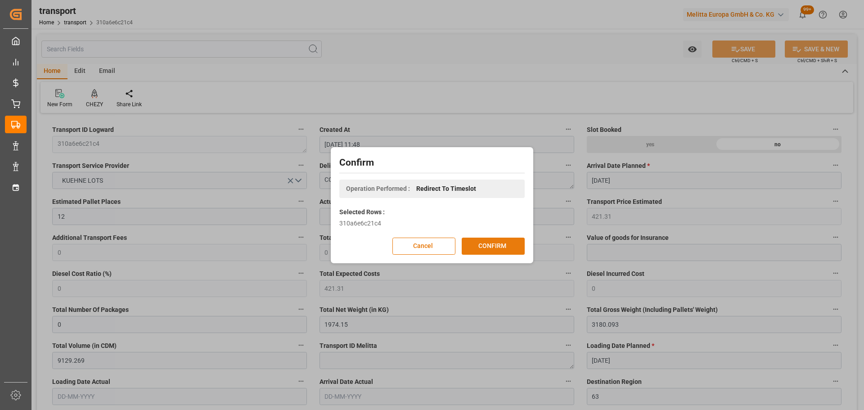
click at [483, 249] on button "CONFIRM" at bounding box center [493, 246] width 63 height 17
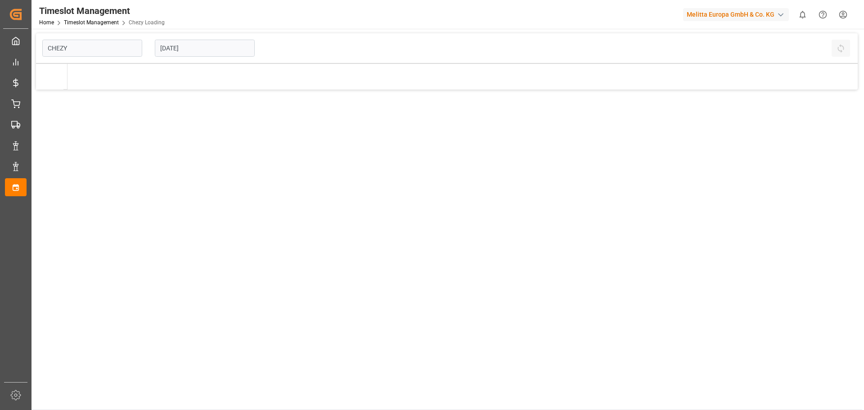
type input "Chezy Loading"
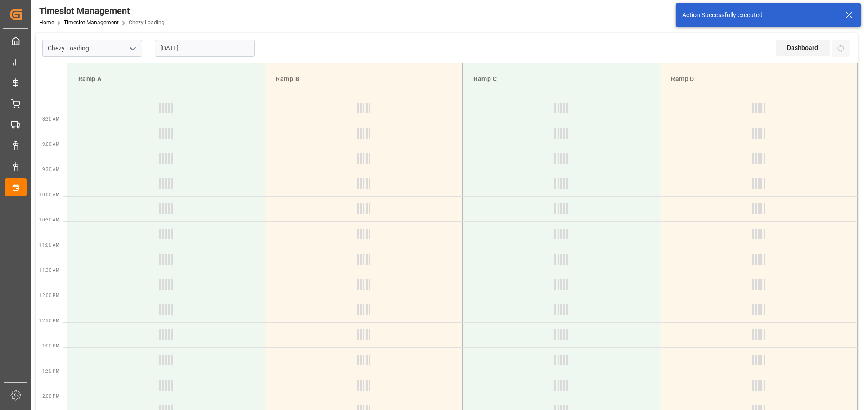
click at [199, 44] on input "[DATE]" at bounding box center [205, 48] width 100 height 17
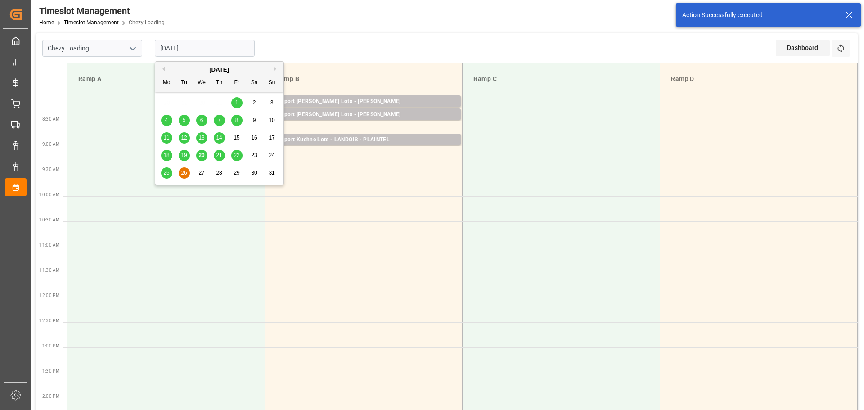
click at [238, 151] on div "22" at bounding box center [236, 155] width 11 height 11
type input "[DATE]"
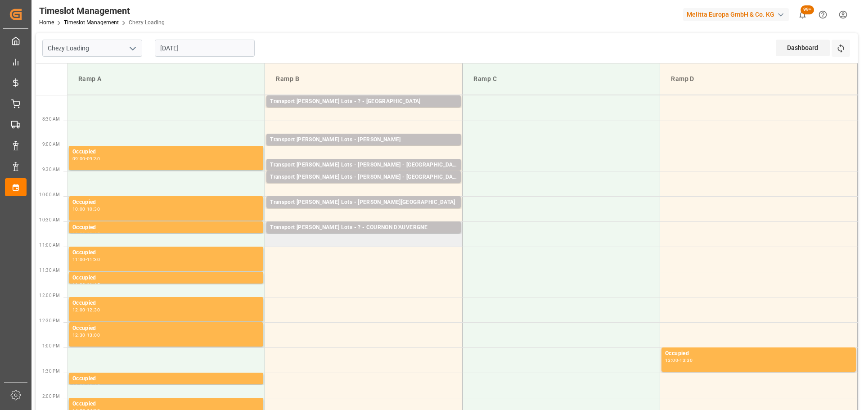
click at [274, 243] on td "Transport [PERSON_NAME] Lots - ? - COURNON D'AUVERGNE Pallets: 1,TU: 126,City: …" at bounding box center [364, 234] width 198 height 25
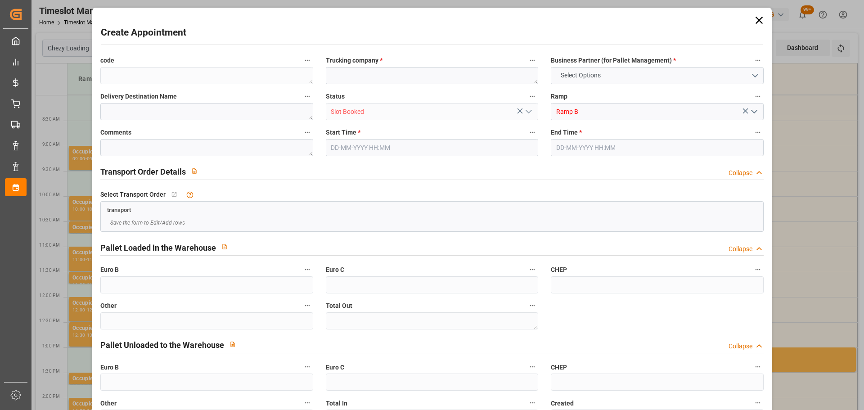
type input "0"
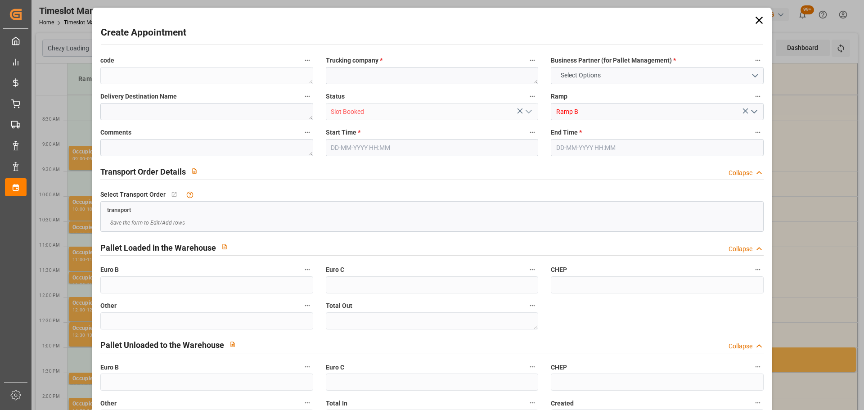
type input "0"
type input "[DATE] 10:45"
type input "[DATE] 11:15"
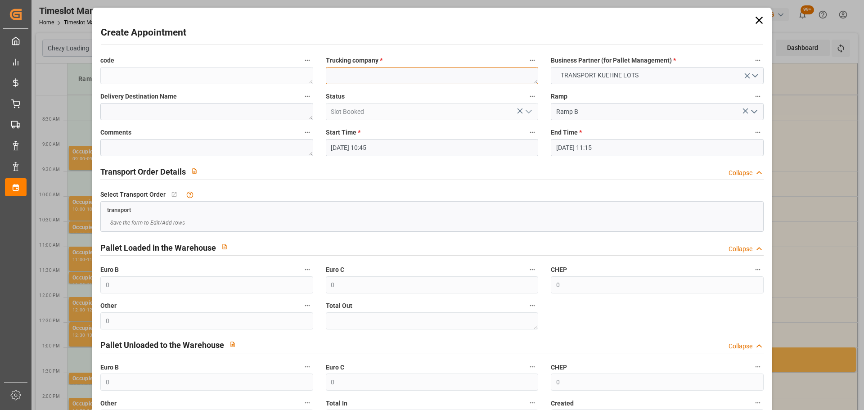
click at [360, 73] on textarea at bounding box center [432, 75] width 213 height 17
type textarea "?"
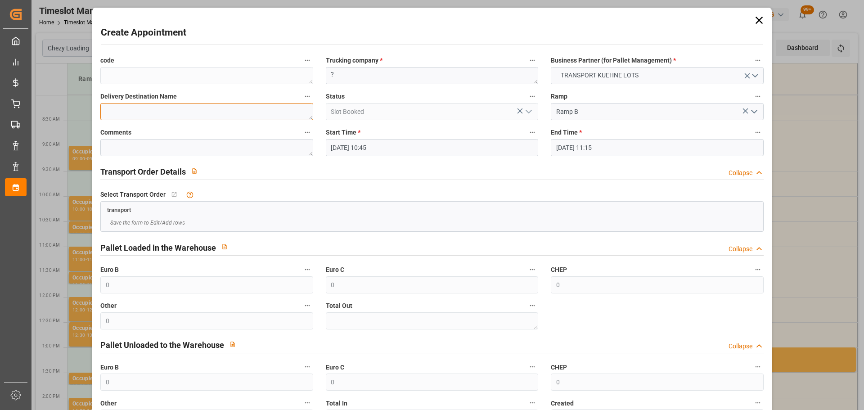
click at [213, 118] on textarea at bounding box center [206, 111] width 213 height 17
type textarea "COURNON DISTRIBUTION"
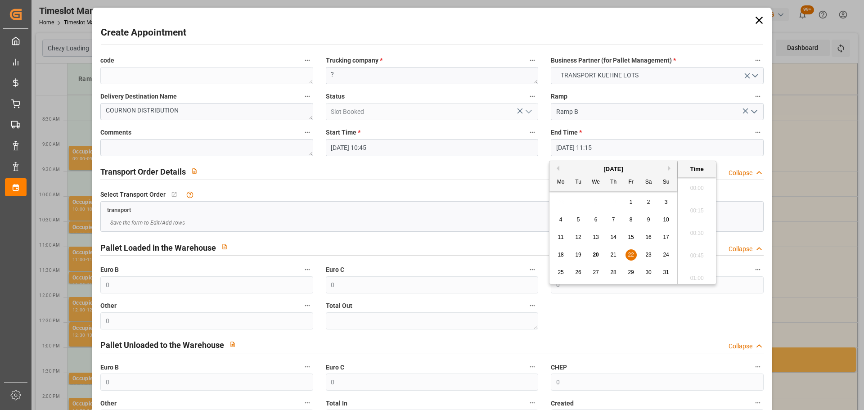
click at [588, 145] on input "[DATE] 11:15" at bounding box center [657, 147] width 213 height 17
click at [629, 250] on div "22" at bounding box center [631, 255] width 11 height 11
click at [688, 202] on li "11:00" at bounding box center [697, 208] width 38 height 23
type input "[DATE] 11:00"
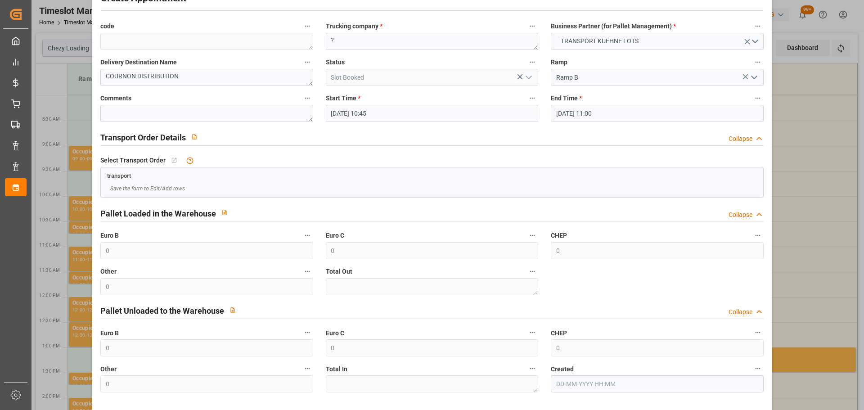
scroll to position [69, 0]
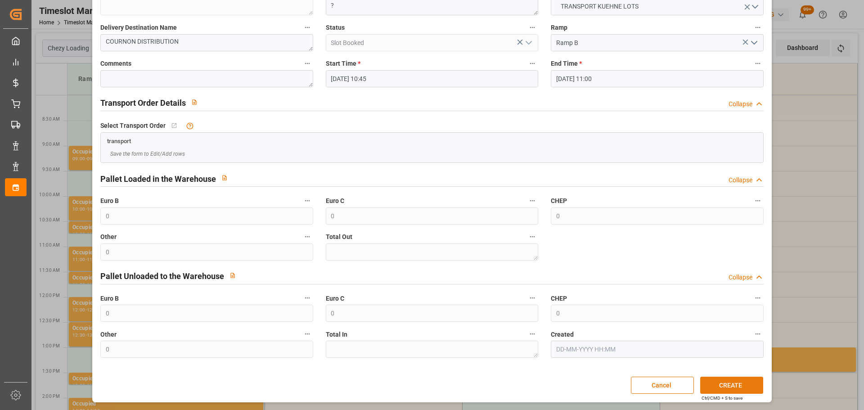
click at [735, 382] on button "CREATE" at bounding box center [732, 385] width 63 height 17
